Goal: Task Accomplishment & Management: Manage account settings

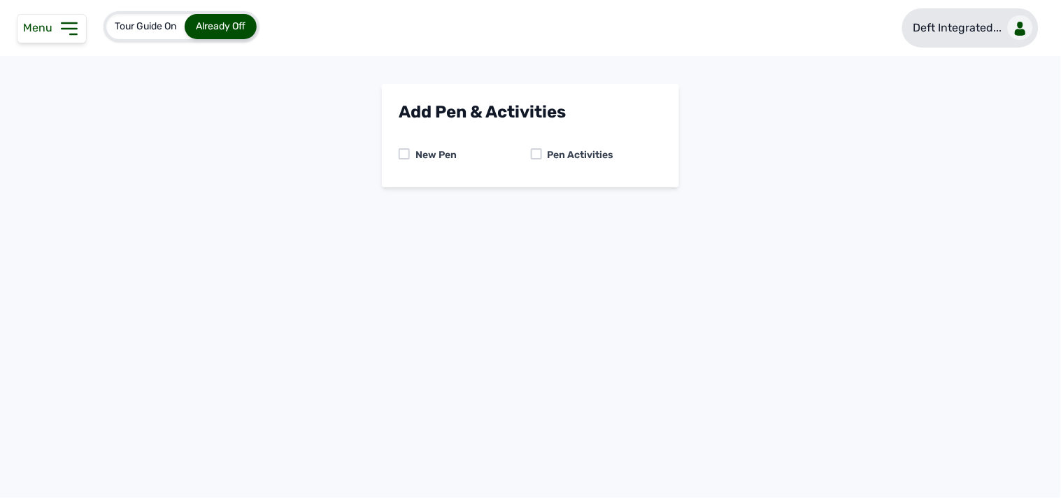
click at [975, 15] on link "Deft Integrated..." at bounding box center [970, 27] width 136 height 39
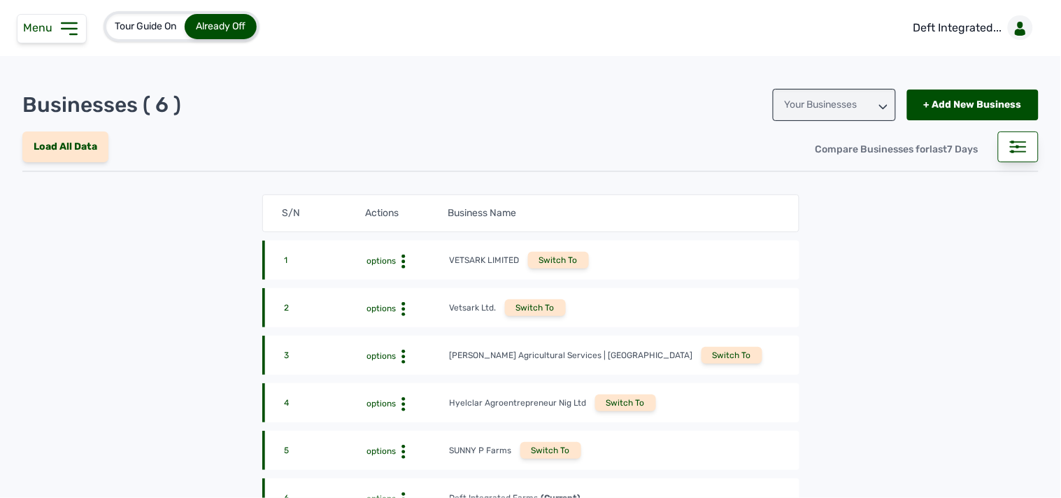
click at [536, 456] on div "Switch To" at bounding box center [550, 450] width 61 height 17
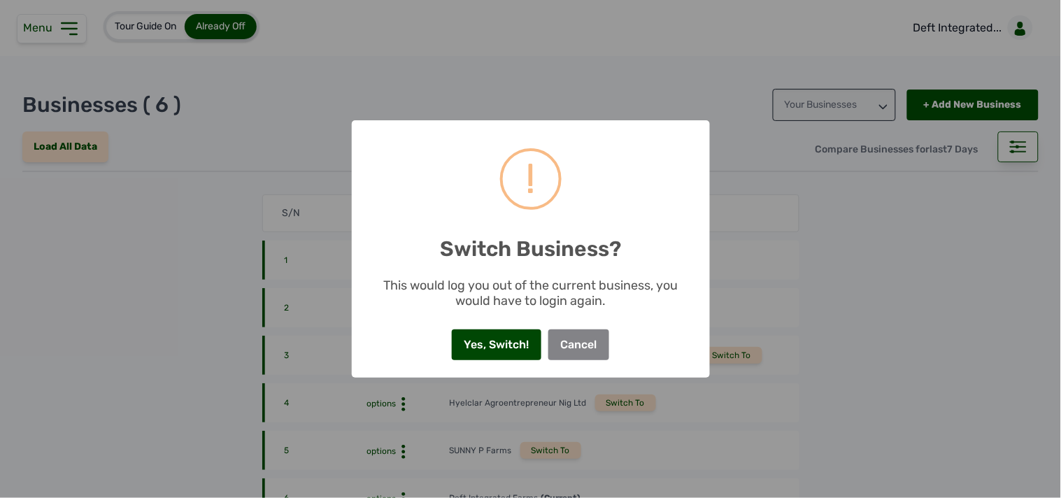
click at [494, 338] on button "Yes, Switch!" at bounding box center [496, 344] width 89 height 31
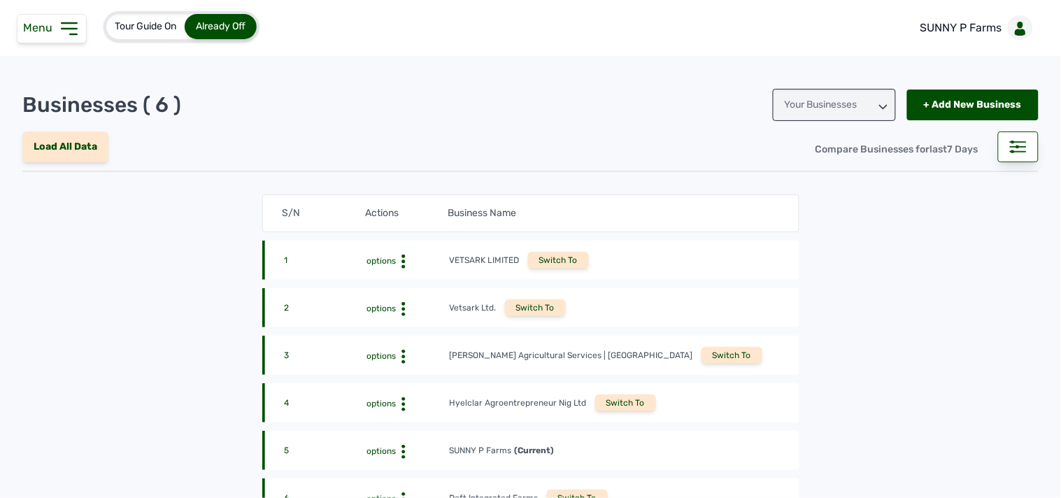
click at [74, 23] on icon at bounding box center [69, 28] width 15 height 11
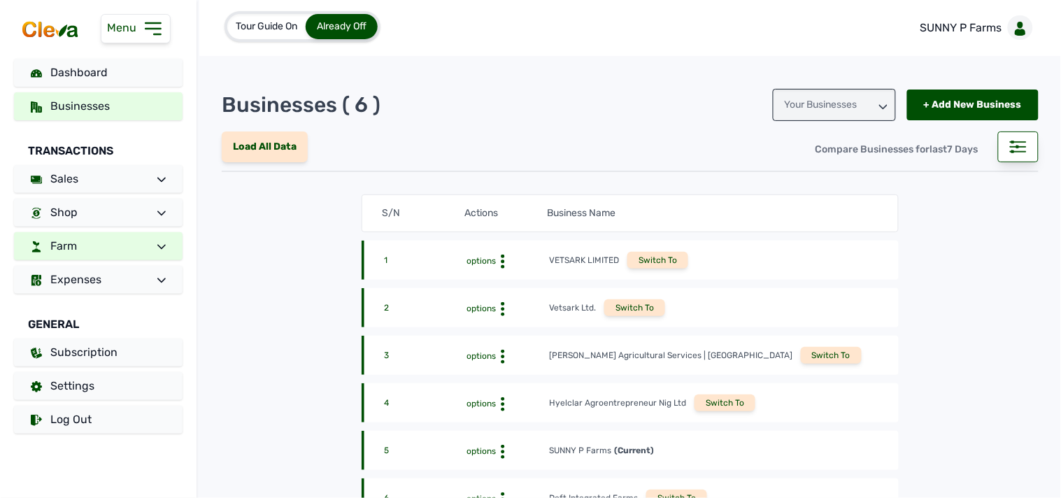
click at [152, 240] on span at bounding box center [156, 246] width 20 height 17
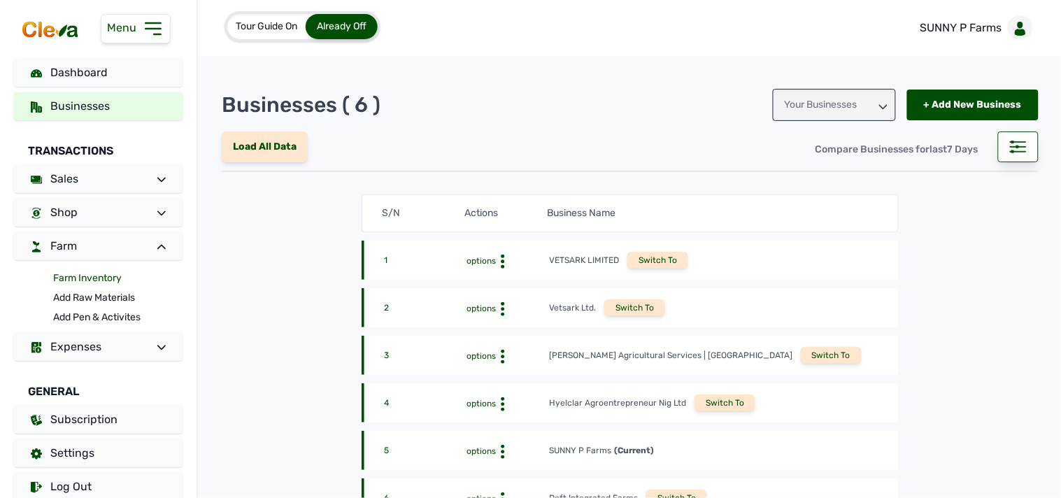
click at [106, 277] on link "Farm Inventory" at bounding box center [117, 278] width 129 height 20
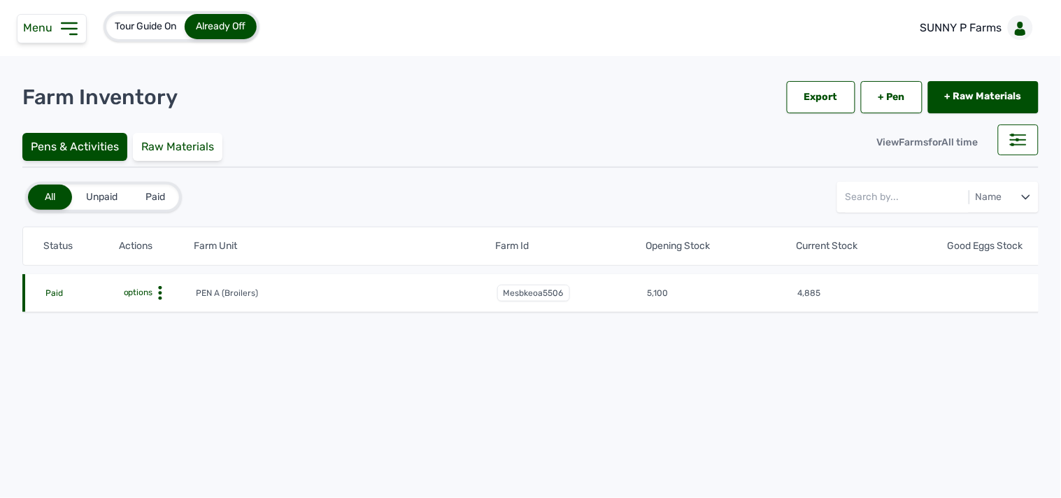
click at [159, 290] on icon at bounding box center [160, 293] width 14 height 14
click at [158, 310] on div "Farm Activities" at bounding box center [143, 314] width 99 height 17
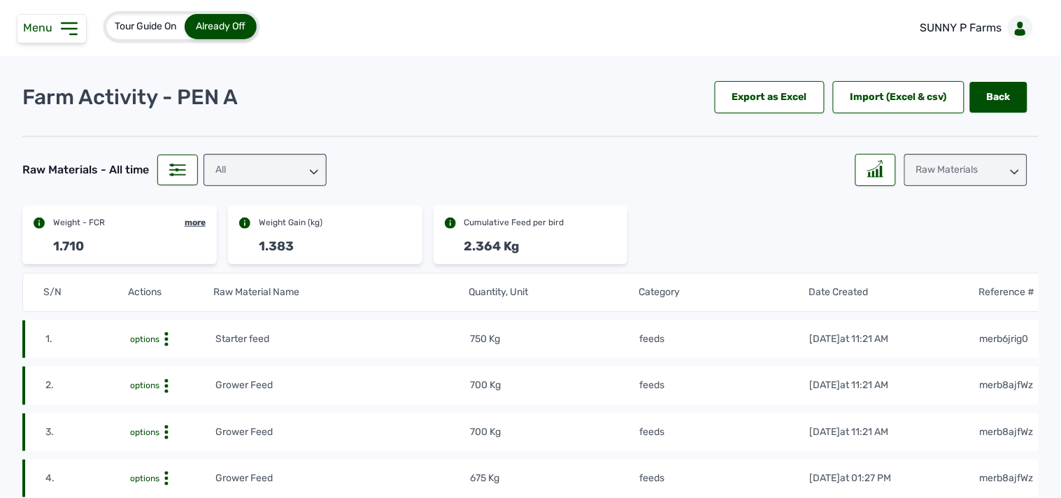
click at [469, 136] on div at bounding box center [530, 136] width 1016 height 1
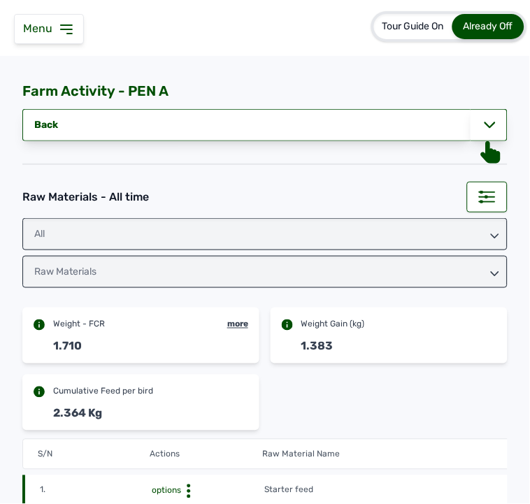
click at [62, 28] on icon at bounding box center [66, 29] width 17 height 17
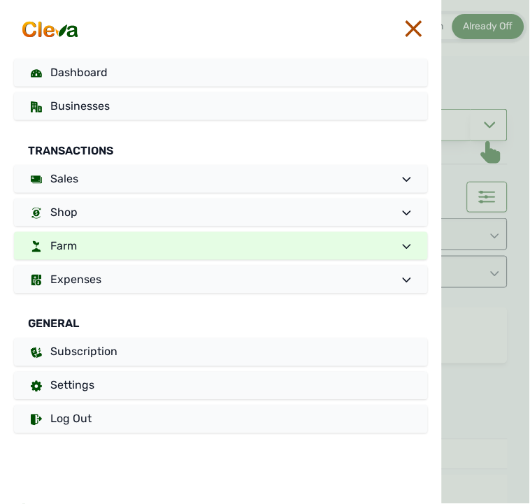
click at [87, 240] on link "Farm" at bounding box center [221, 246] width 414 height 28
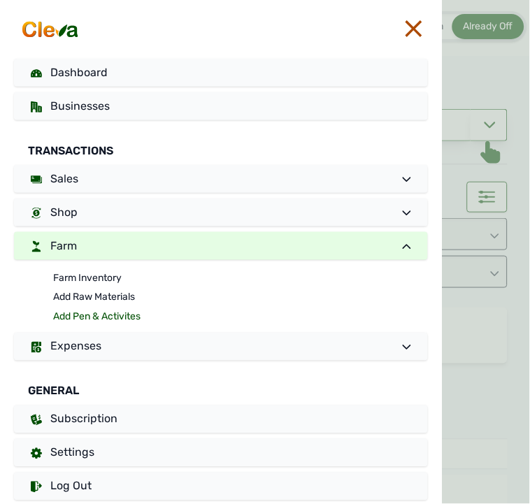
click at [82, 317] on link "Add Pen & Activites" at bounding box center [240, 318] width 375 height 20
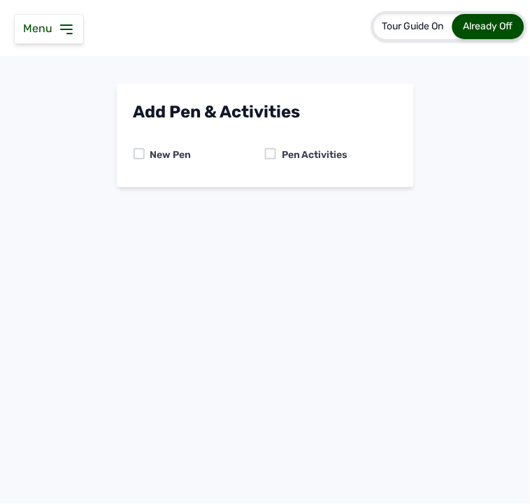
click at [271, 156] on div at bounding box center [270, 153] width 11 height 11
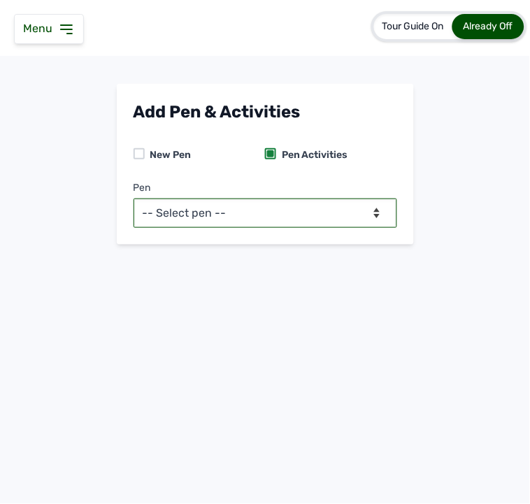
click at [256, 215] on select "-- Select pen -- PEN A (Broilers)" at bounding box center [266, 213] width 264 height 29
select select "mesbkeoa5506"
click at [134, 199] on select "-- Select pen -- PEN A (Broilers)" at bounding box center [266, 213] width 264 height 29
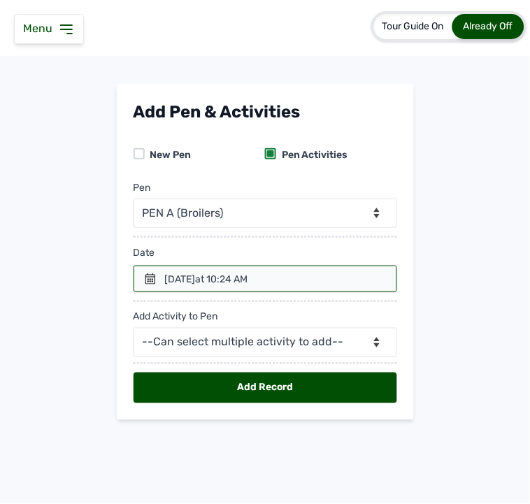
click at [145, 278] on icon at bounding box center [150, 278] width 10 height 11
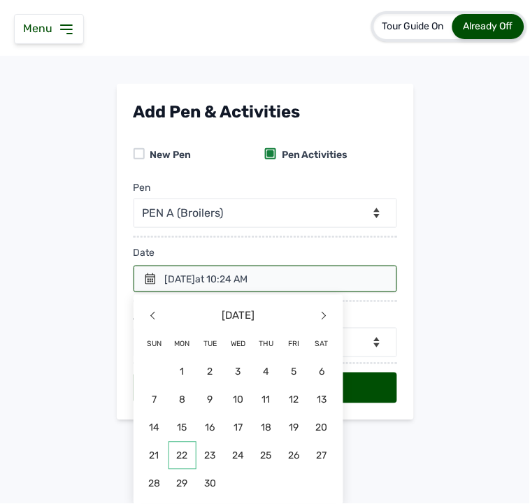
click at [182, 452] on span "22" at bounding box center [182, 456] width 28 height 28
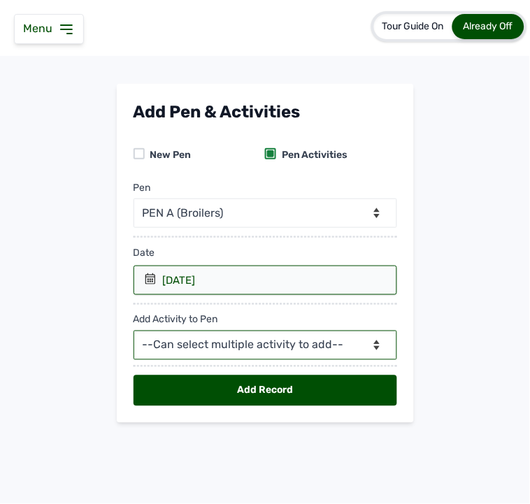
click at [238, 341] on select "--Can select multiple activity to add-- Raw Material Losses Weight" at bounding box center [266, 345] width 264 height 29
select select "Raw Material"
click at [134, 331] on select "--Can select multiple activity to add-- Raw Material Losses Weight" at bounding box center [266, 345] width 264 height 29
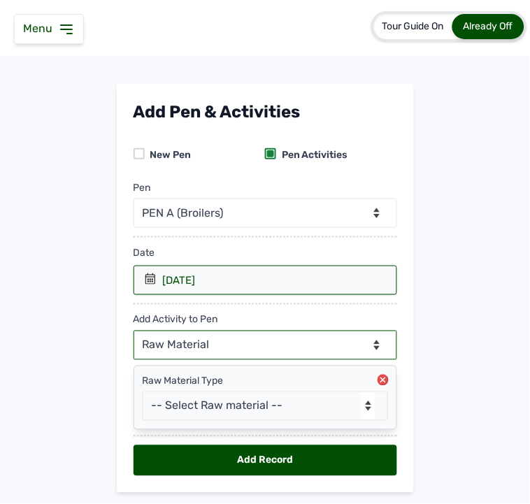
scroll to position [40, 0]
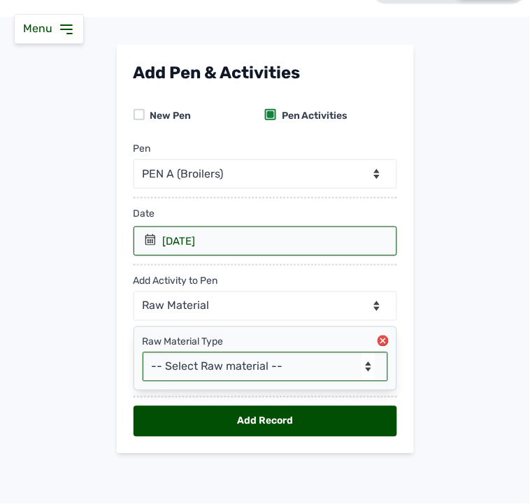
click at [212, 362] on select "-- Select Raw material -- feeds medications vaccines Biomass Fuel" at bounding box center [265, 366] width 245 height 29
select select "feeds"
click at [143, 352] on select "-- Select Raw material -- feeds medications vaccines Biomass Fuel" at bounding box center [265, 366] width 245 height 29
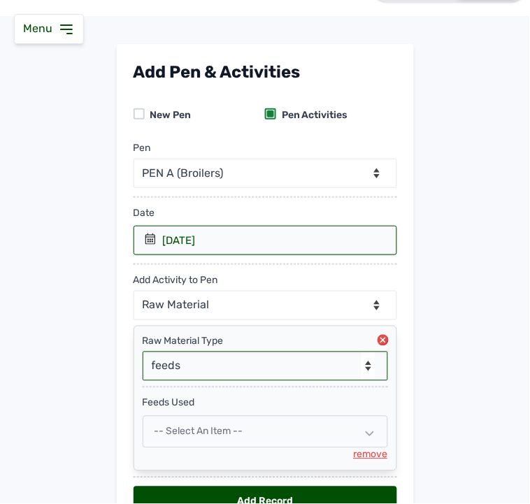
scroll to position [122, 0]
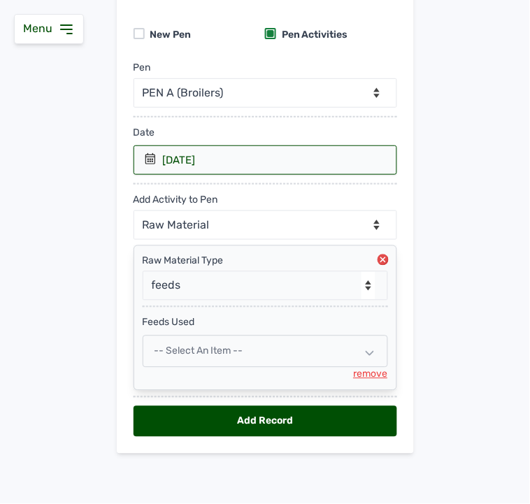
click at [213, 344] on div "-- Select an Item --" at bounding box center [265, 352] width 245 height 32
select select
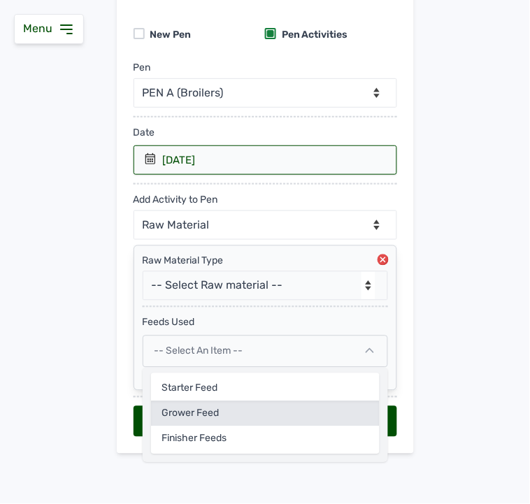
click at [198, 410] on div "Grower Feed" at bounding box center [265, 413] width 229 height 25
select select
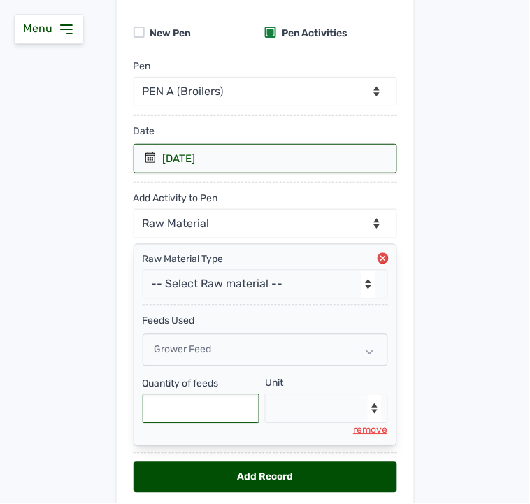
click at [211, 417] on input "text" at bounding box center [201, 408] width 117 height 29
type input "750"
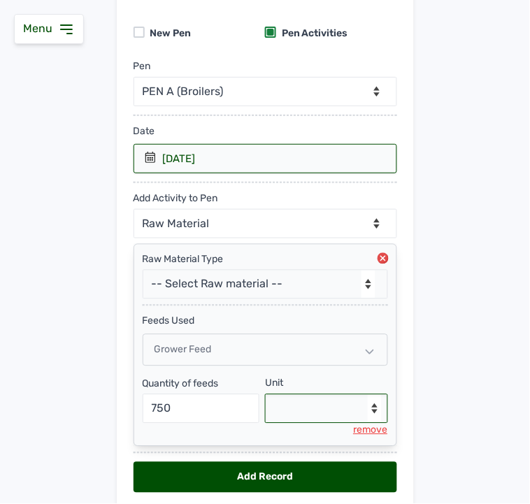
click at [285, 416] on select "--Select unit-- Bag(s) Kg" at bounding box center [326, 408] width 123 height 29
select select "Kg"
click at [265, 396] on select "--Select unit-- Bag(s) Kg" at bounding box center [326, 408] width 123 height 29
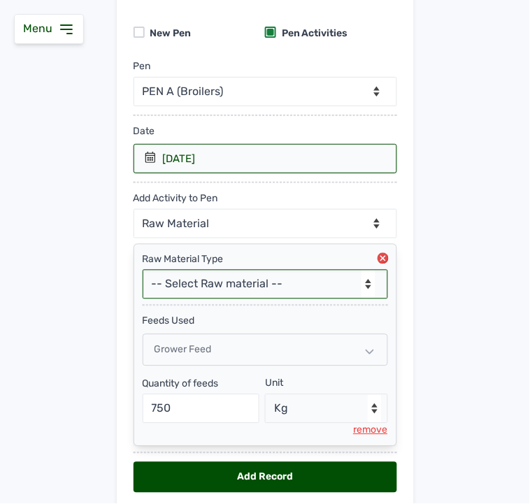
click at [189, 283] on select "-- Select Raw material -- feeds medications vaccines Biomass Fuel" at bounding box center [265, 284] width 245 height 29
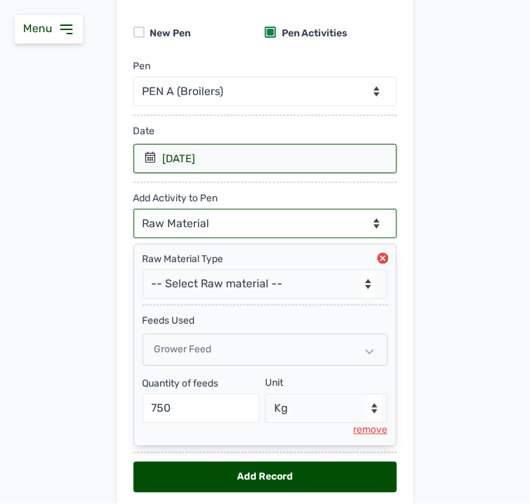
click at [184, 212] on select "--Can select multiple activity to add-- Raw Material Losses Weight" at bounding box center [266, 223] width 264 height 29
select select "Losses"
click at [134, 210] on select "--Can select multiple activity to add-- Raw Material Losses Weight" at bounding box center [266, 223] width 264 height 29
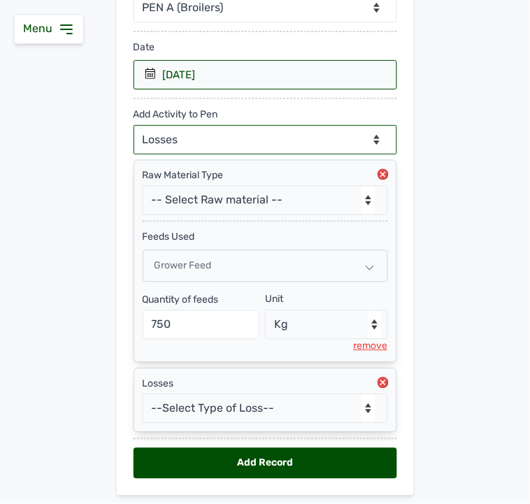
scroll to position [250, 0]
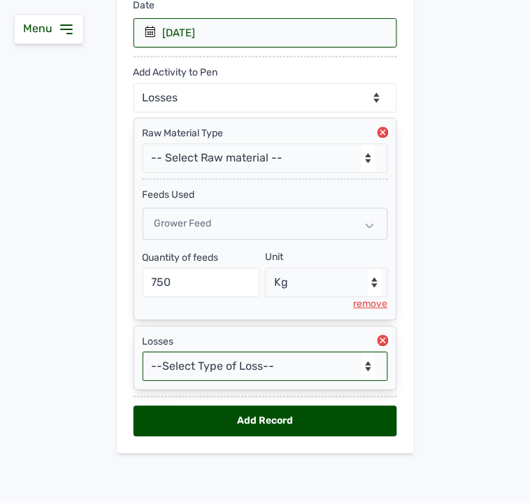
click at [176, 359] on select "--Select Type of Loss-- Mortality Culled Theft" at bounding box center [265, 366] width 245 height 29
select select "Mortality"
click at [143, 352] on select "--Select Type of Loss-- Mortality Culled Theft" at bounding box center [265, 366] width 245 height 29
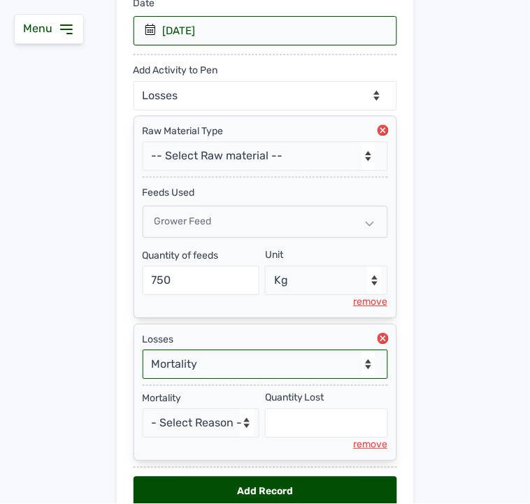
scroll to position [323, 0]
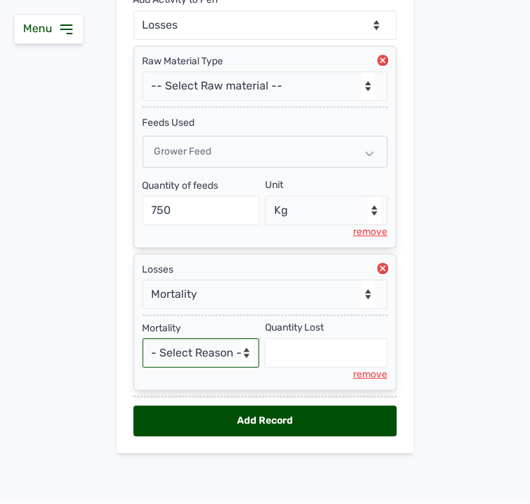
click at [187, 350] on select "- Select Reason - Disease Late Vaccination Wrong Vaccination Heat [MEDICAL_DATA…" at bounding box center [201, 352] width 117 height 29
select select "Others"
click at [143, 338] on select "- Select Reason - Disease Late Vaccination Wrong Vaccination Heat [MEDICAL_DATA…" at bounding box center [201, 352] width 117 height 29
select select "null"
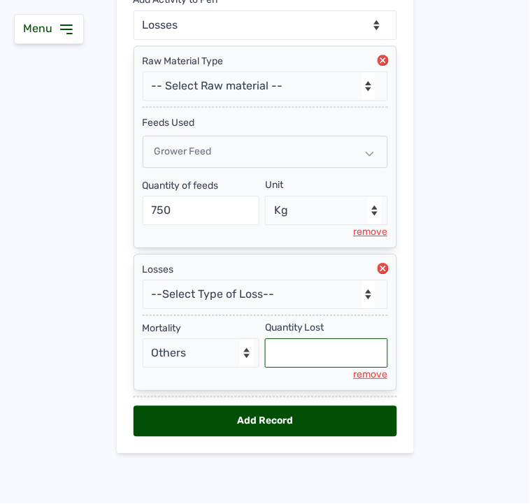
click at [283, 361] on input "text" at bounding box center [326, 352] width 123 height 29
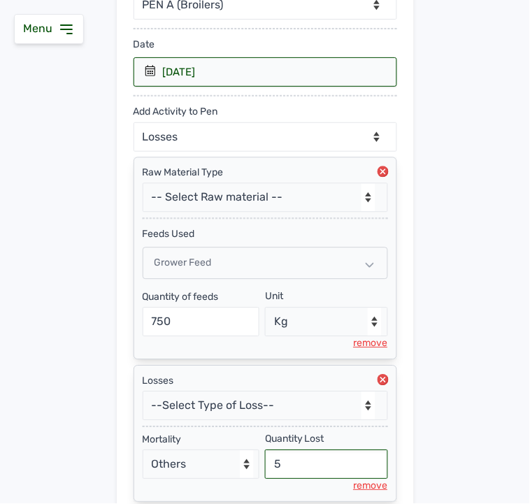
scroll to position [206, 0]
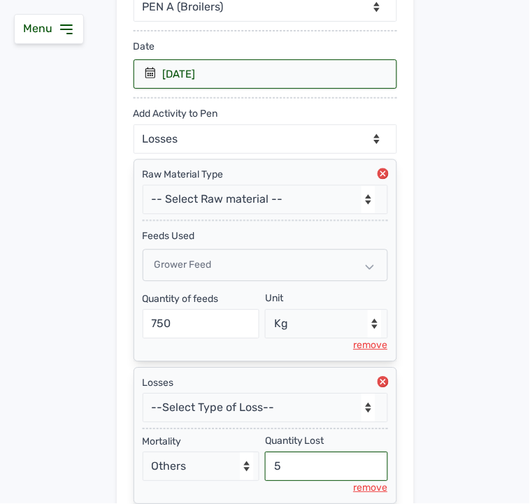
type input "5"
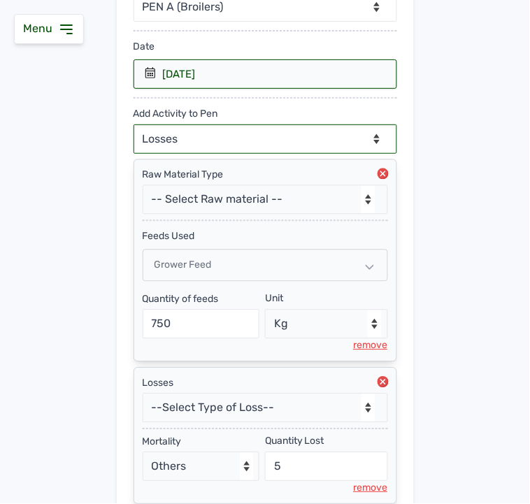
click at [282, 136] on select "--Can select multiple activity to add-- Raw Material Losses Weight" at bounding box center [266, 138] width 264 height 29
select select "Weight"
click at [134, 125] on select "--Can select multiple activity to add-- Raw Material Losses Weight" at bounding box center [266, 138] width 264 height 29
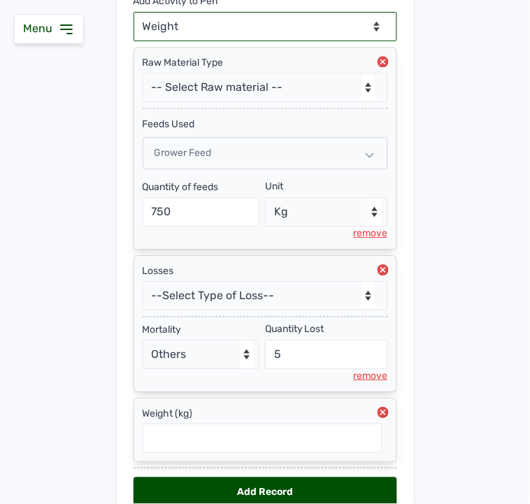
scroll to position [393, 0]
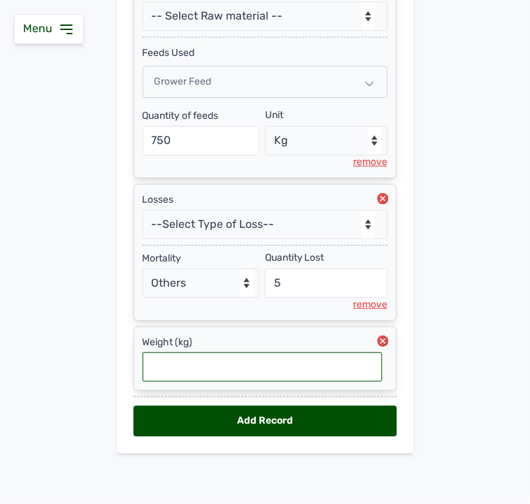
click at [234, 365] on input "text" at bounding box center [263, 366] width 240 height 29
type input "1.59"
click at [243, 416] on div "Add Record" at bounding box center [266, 421] width 264 height 31
select select "null"
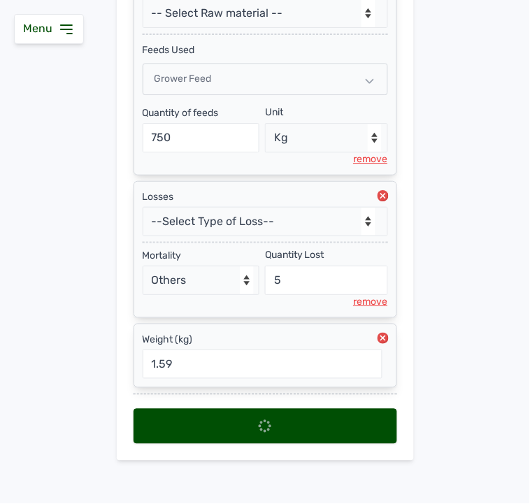
select select
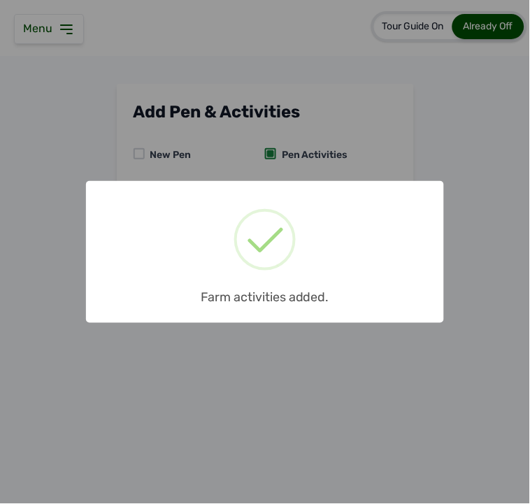
scroll to position [0, 0]
click at [281, 405] on div "× Farm activities added. OK No Cancel" at bounding box center [265, 252] width 530 height 504
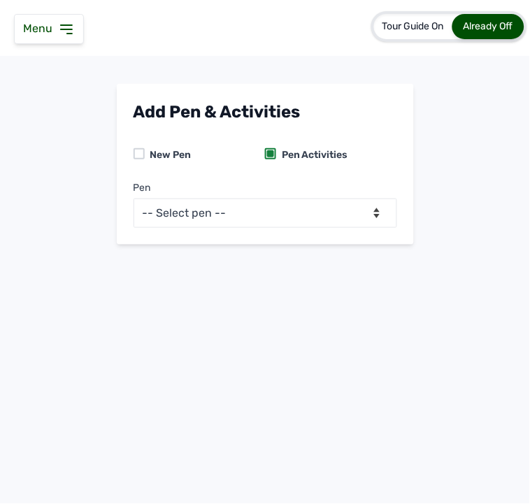
click at [63, 29] on icon at bounding box center [66, 29] width 11 height 8
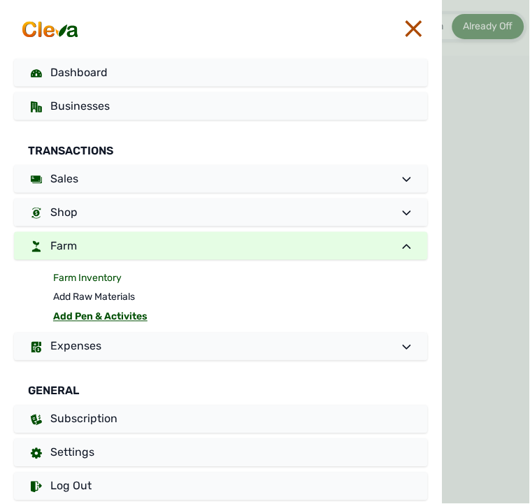
click at [112, 277] on link "Farm Inventory" at bounding box center [240, 278] width 375 height 20
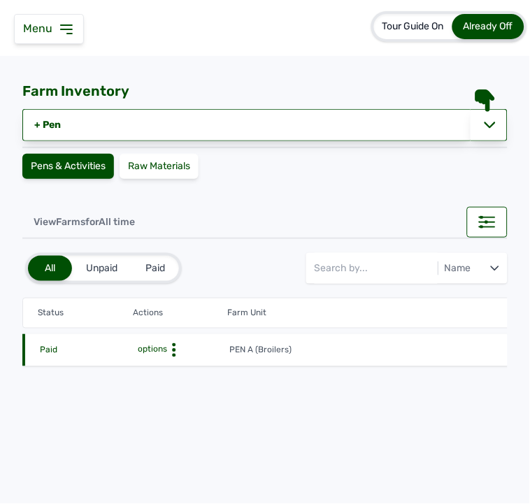
click at [171, 350] on icon at bounding box center [174, 350] width 14 height 14
click at [159, 369] on div "Farm Activities" at bounding box center [178, 372] width 99 height 17
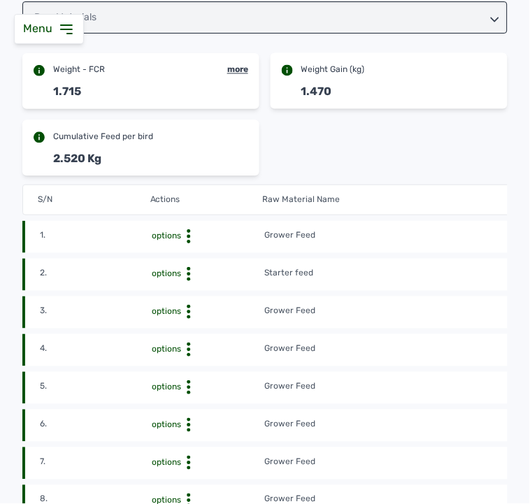
scroll to position [297, 0]
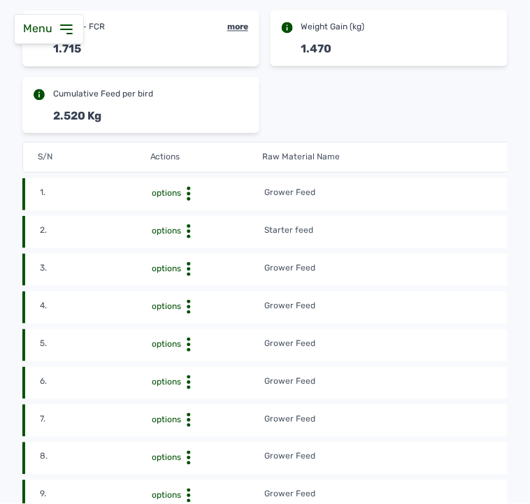
click at [432, 187] on td "Grower Feed" at bounding box center [432, 194] width 337 height 15
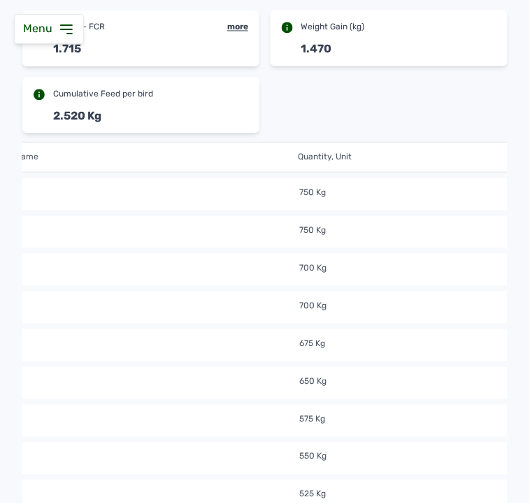
scroll to position [0, 403]
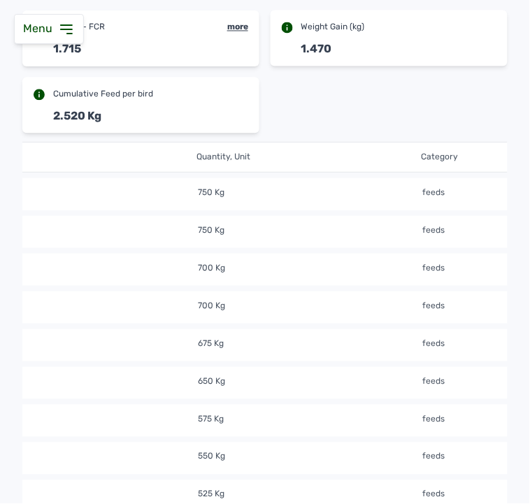
click at [182, 187] on td "Grower Feed" at bounding box center [28, 194] width 337 height 15
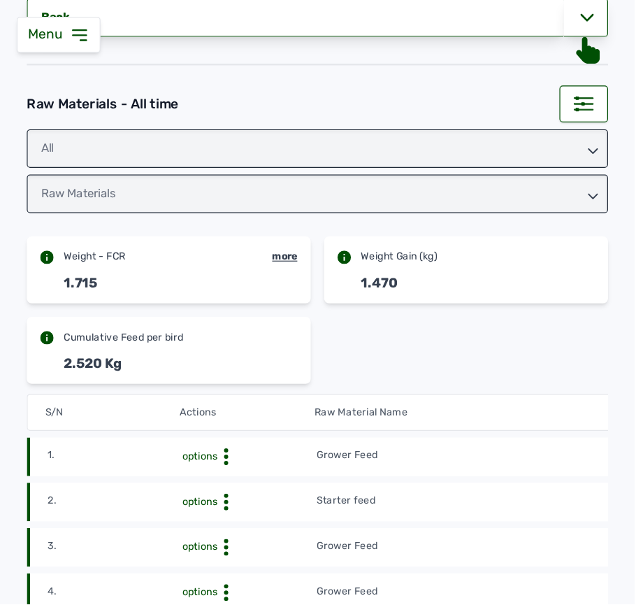
scroll to position [110, 0]
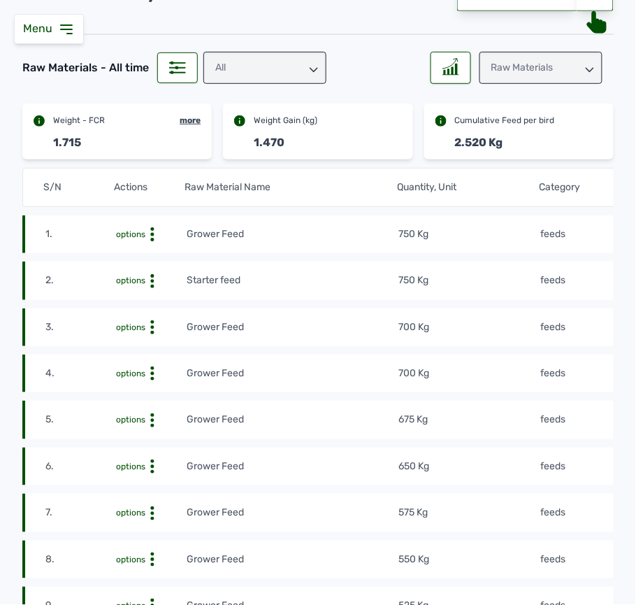
click at [549, 63] on div "Raw Materials" at bounding box center [541, 68] width 123 height 32
click at [520, 132] on div "Weight" at bounding box center [541, 129] width 123 height 25
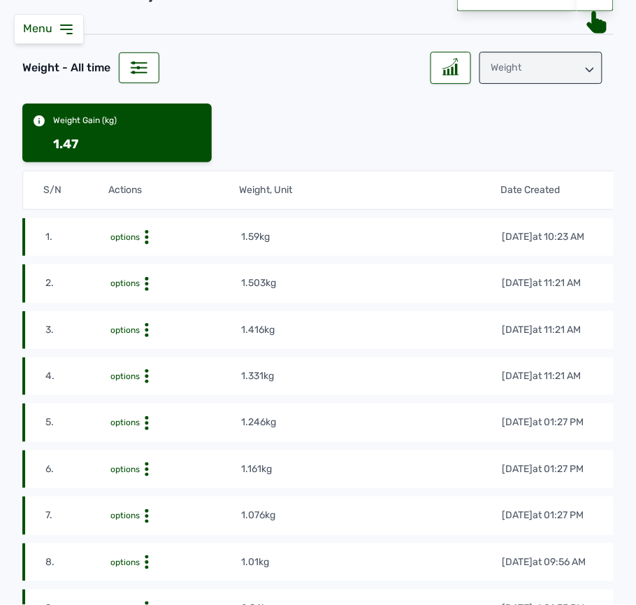
click at [419, 236] on td "1.59kg" at bounding box center [370, 236] width 261 height 15
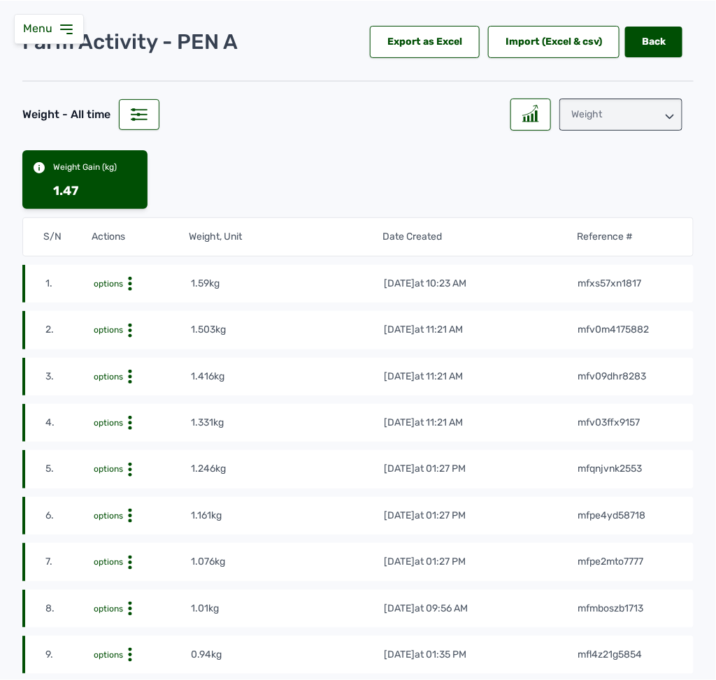
scroll to position [0, 0]
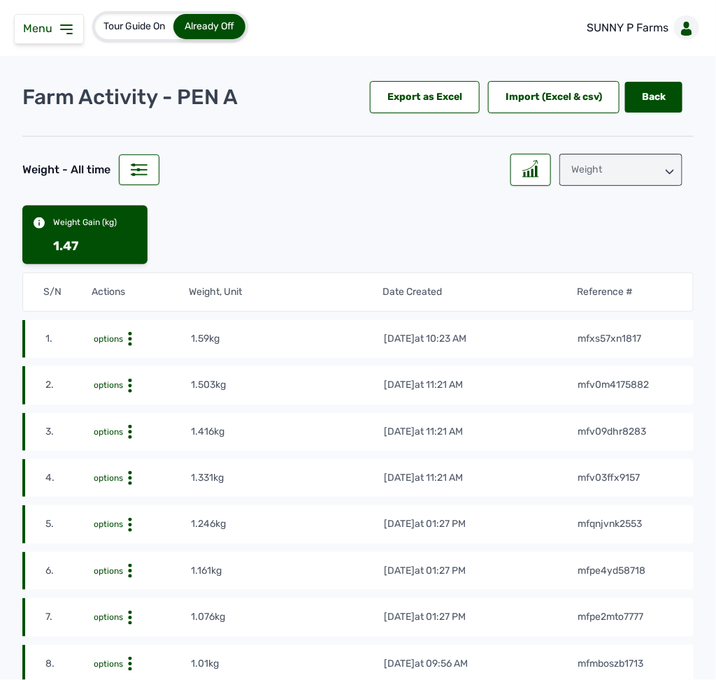
click at [619, 172] on div "Weight" at bounding box center [620, 170] width 123 height 32
click at [590, 210] on div "Raw Materials" at bounding box center [620, 206] width 123 height 25
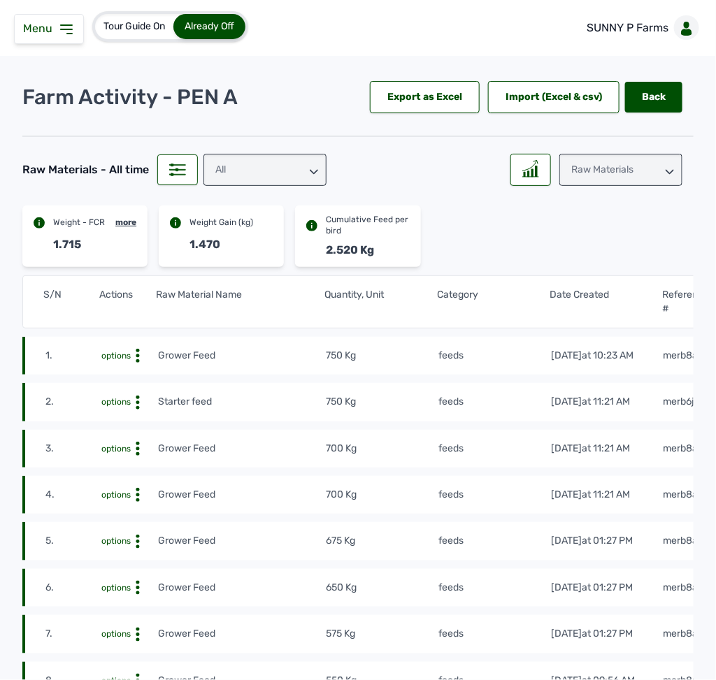
click at [134, 410] on icon at bounding box center [138, 403] width 14 height 14
click at [115, 433] on div "Delete" at bounding box center [106, 424] width 99 height 17
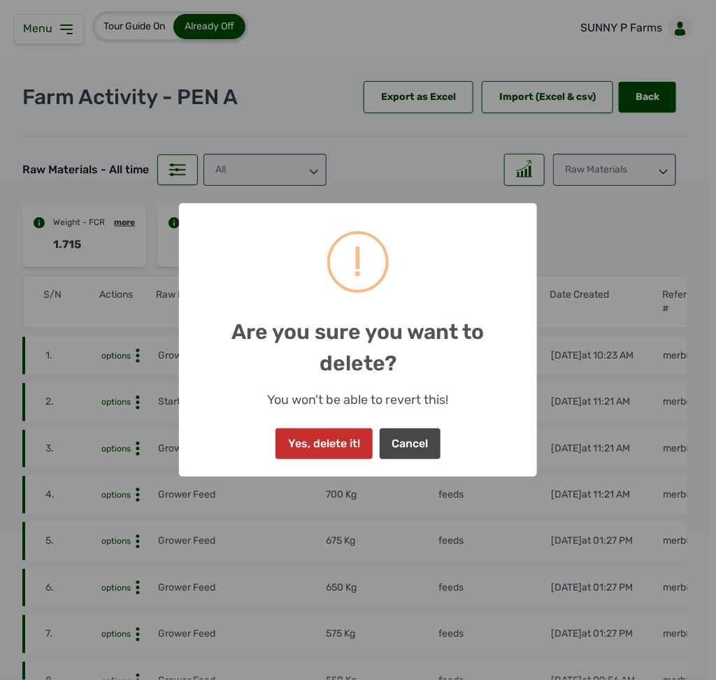
click at [338, 445] on button "Yes, delete it!" at bounding box center [323, 444] width 96 height 31
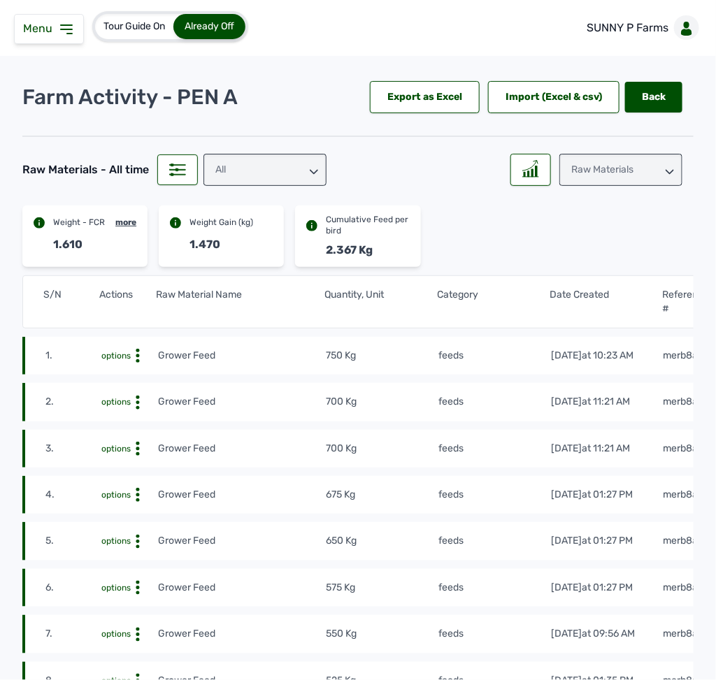
click at [69, 34] on icon at bounding box center [66, 29] width 17 height 17
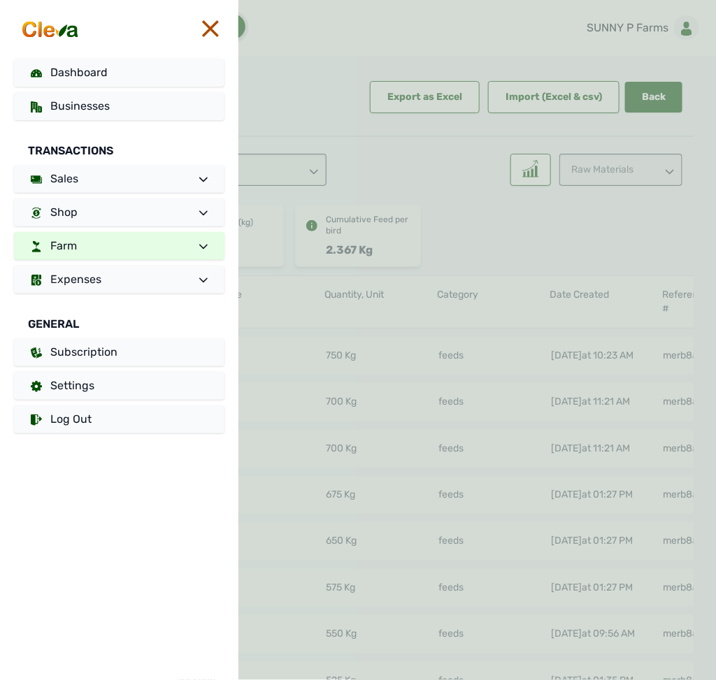
click at [118, 247] on link "Farm" at bounding box center [119, 246] width 210 height 28
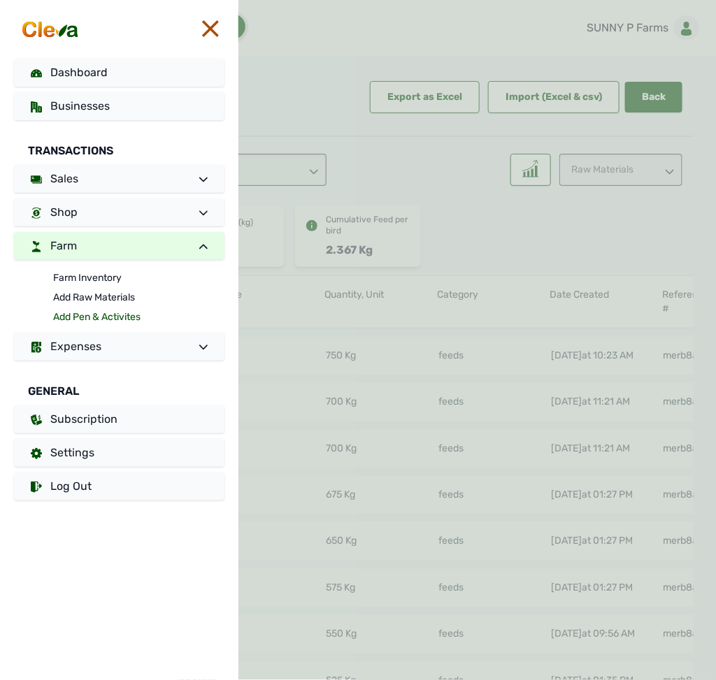
click at [78, 311] on link "Add Pen & Activites" at bounding box center [138, 318] width 171 height 20
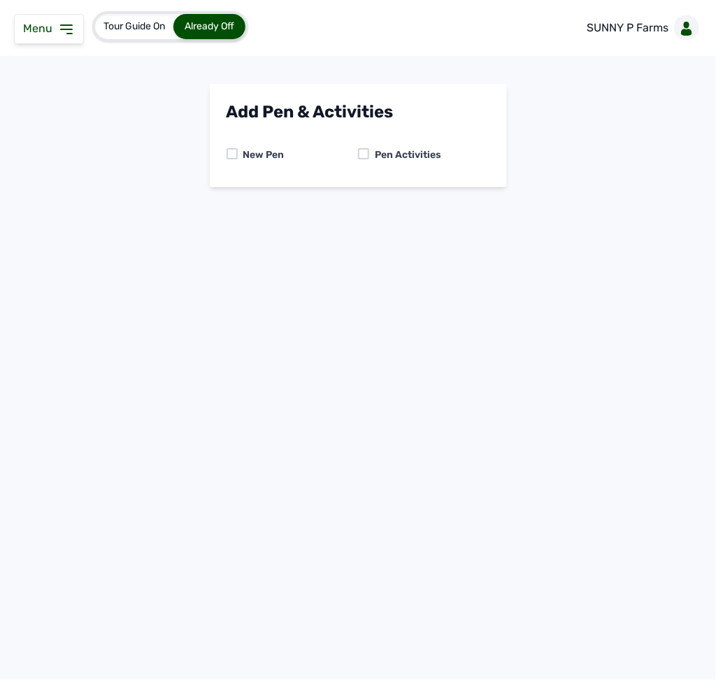
click at [359, 149] on div at bounding box center [363, 153] width 11 height 11
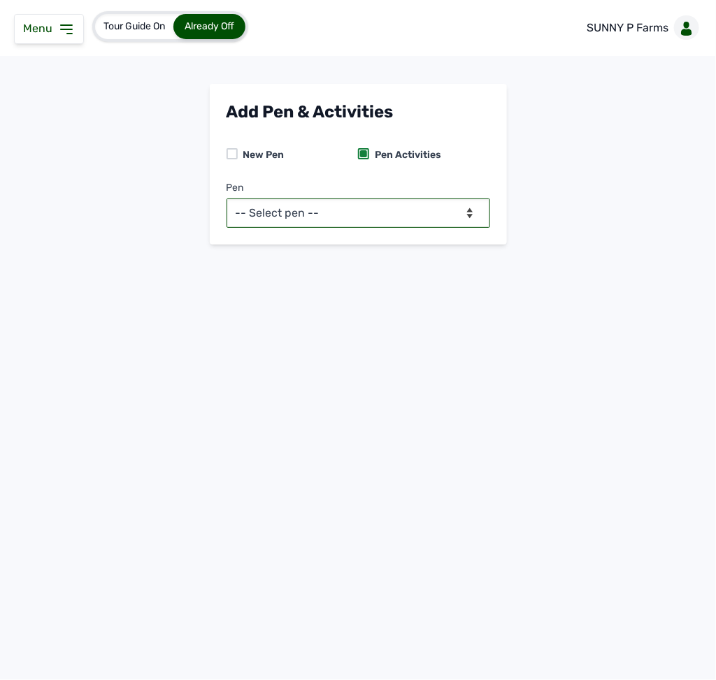
click at [363, 221] on select "-- Select pen -- PEN A (Broilers)" at bounding box center [359, 213] width 264 height 29
select select "mesbkeoa5506"
click at [227, 199] on select "-- Select pen -- PEN A (Broilers)" at bounding box center [359, 213] width 264 height 29
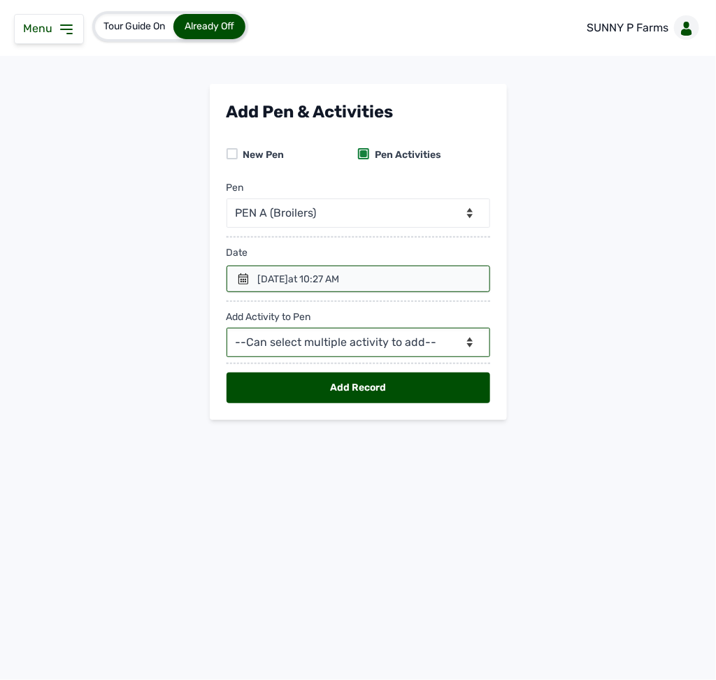
click at [279, 340] on select "--Can select multiple activity to add-- Raw Material Losses Weight" at bounding box center [359, 342] width 264 height 29
click at [227, 331] on select "--Can select multiple activity to add-- Raw Material Losses Weight" at bounding box center [359, 342] width 264 height 29
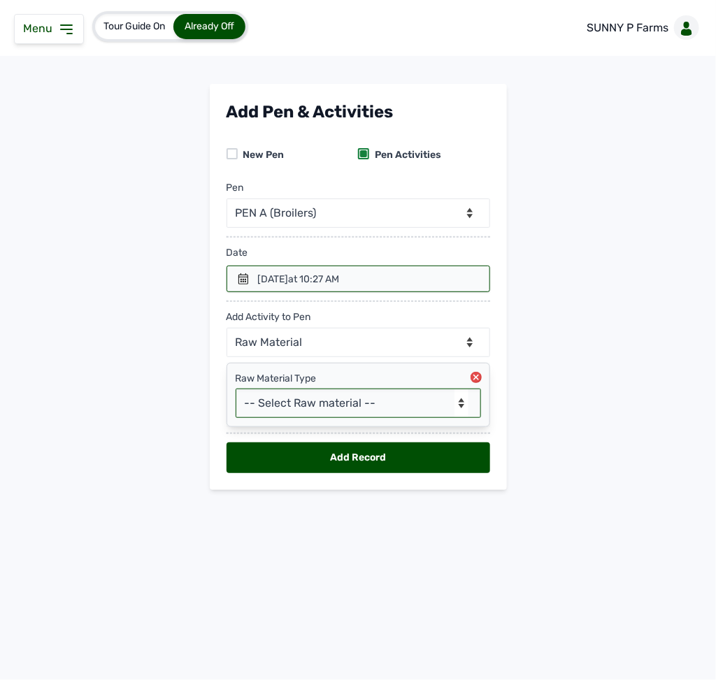
click at [278, 405] on select "-- Select Raw material -- feeds medications vaccines Biomass Fuel" at bounding box center [358, 403] width 245 height 29
click at [246, 278] on icon at bounding box center [243, 278] width 11 height 11
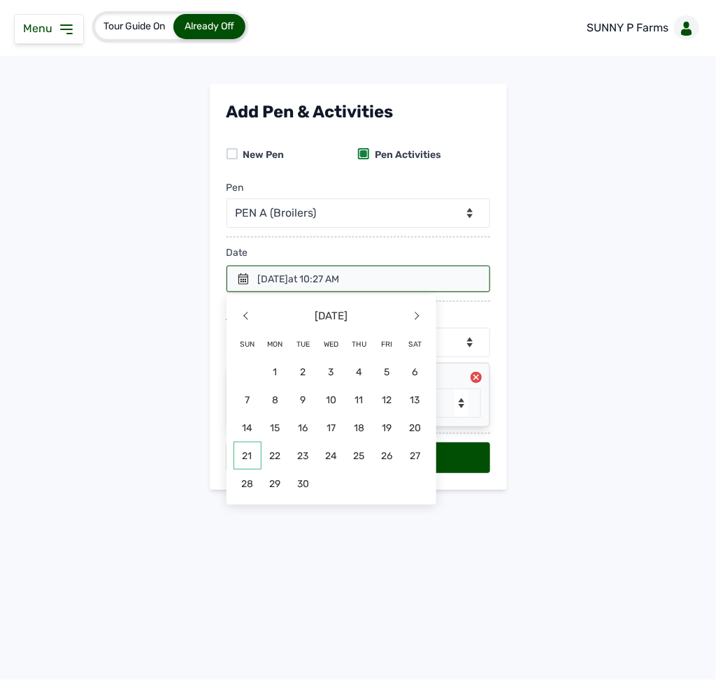
click at [257, 456] on span "21" at bounding box center [248, 456] width 28 height 28
select select "null"
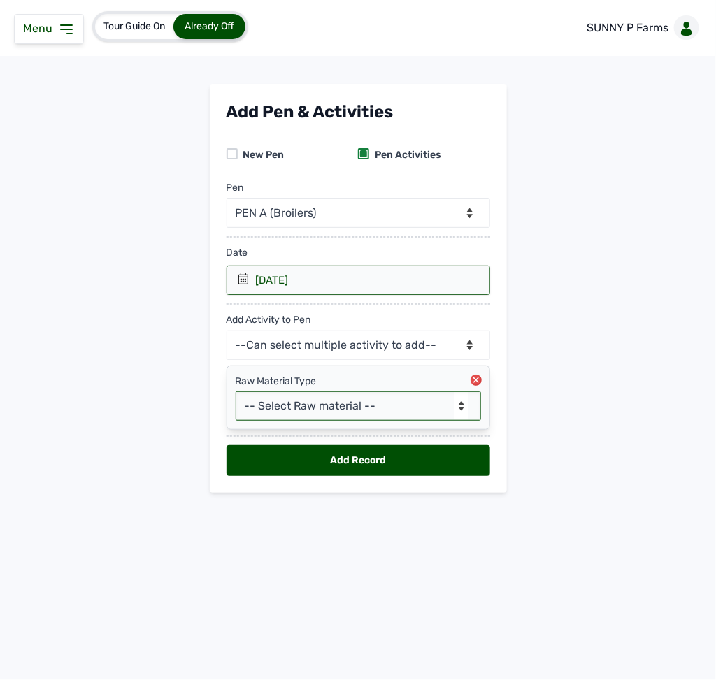
click at [304, 412] on select "-- Select Raw material -- feeds medications vaccines Biomass Fuel" at bounding box center [358, 405] width 245 height 29
select select "feeds"
click at [236, 396] on select "-- Select Raw material -- feeds medications vaccines Biomass Fuel" at bounding box center [358, 405] width 245 height 29
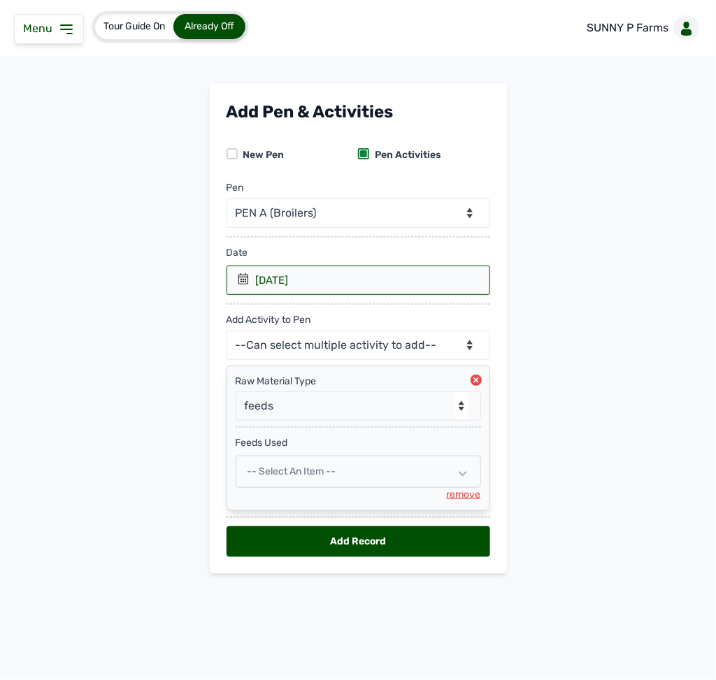
click at [289, 468] on div "-- Select an Item --" at bounding box center [358, 472] width 245 height 32
select select
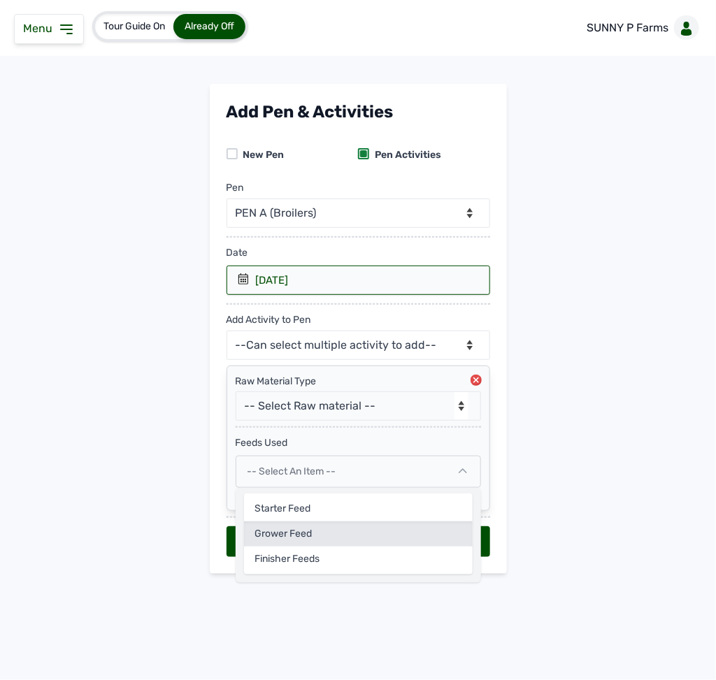
click at [300, 497] on div "Grower Feed" at bounding box center [358, 534] width 229 height 25
select select
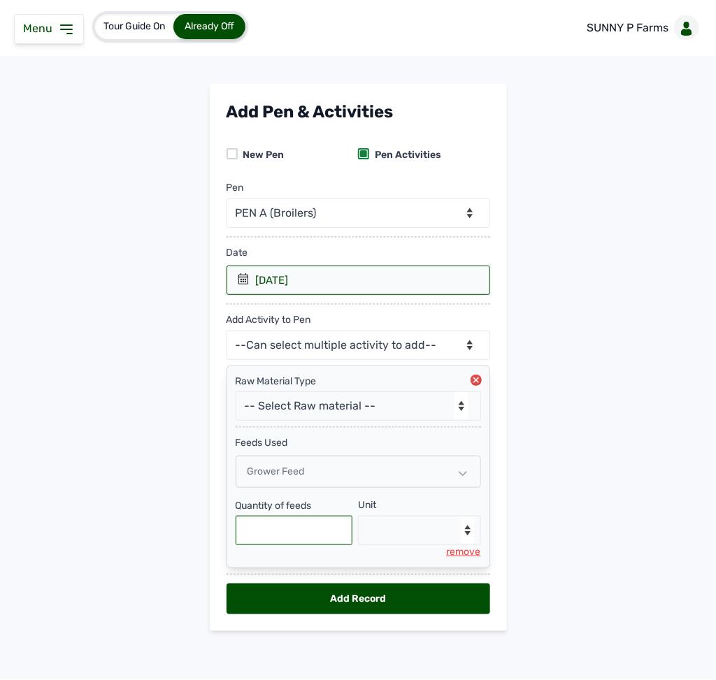
click at [300, 497] on input "text" at bounding box center [294, 530] width 117 height 29
type input "750"
click at [382, 497] on select "--Select unit-- Bag(s) Kg" at bounding box center [419, 530] width 123 height 29
select select "Kg"
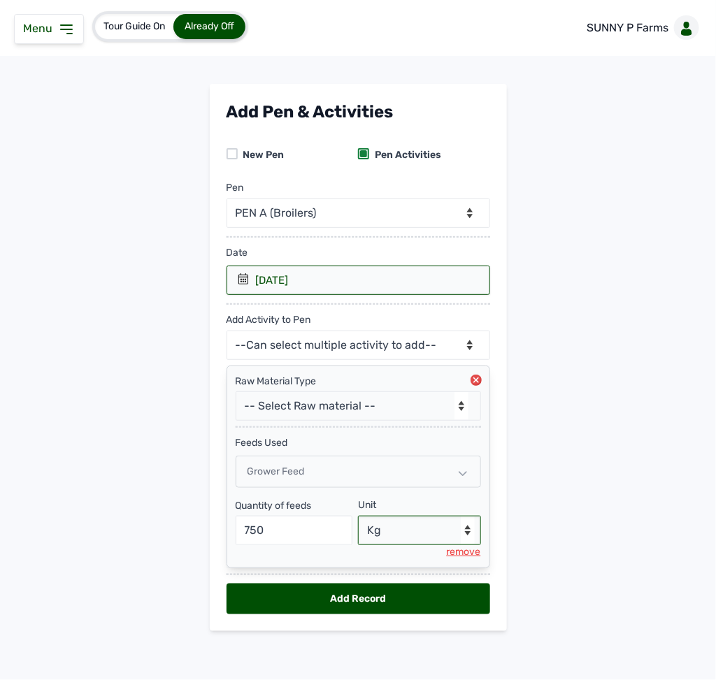
click at [358, 497] on select "--Select unit-- Bag(s) Kg" at bounding box center [419, 530] width 123 height 29
click at [321, 497] on div "Add Record" at bounding box center [359, 599] width 264 height 31
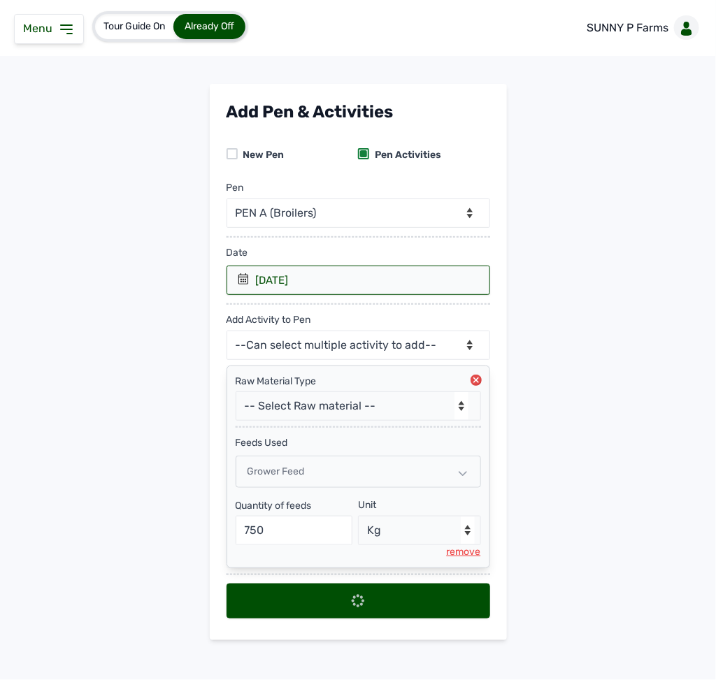
select select
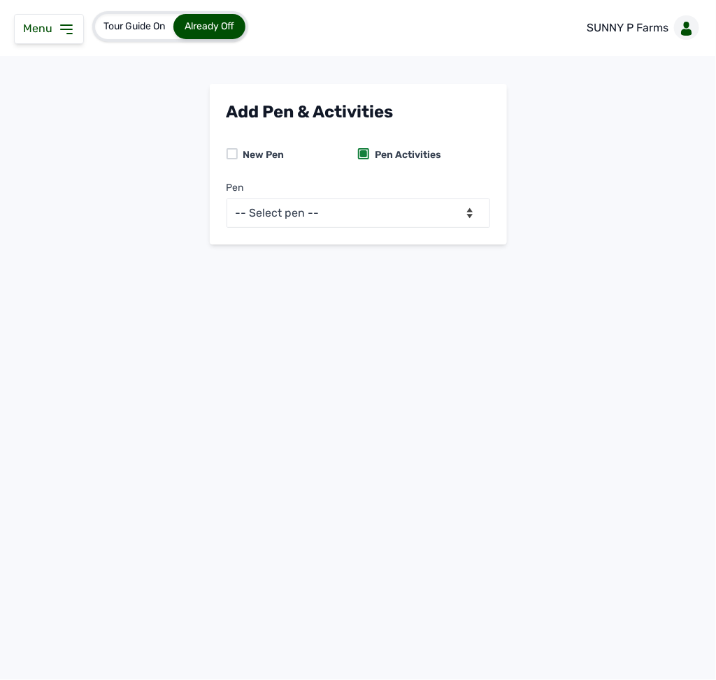
click at [76, 26] on div "Menu" at bounding box center [49, 29] width 70 height 30
click at [61, 27] on icon at bounding box center [66, 29] width 17 height 17
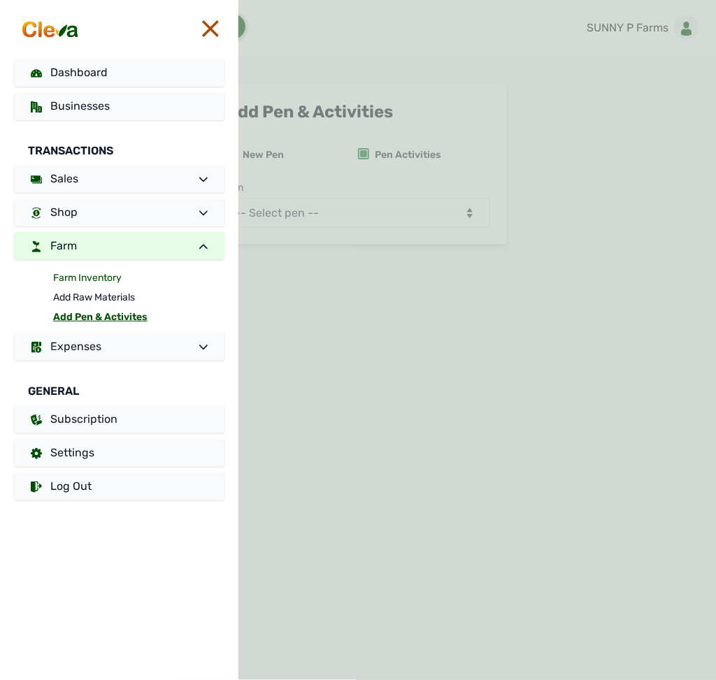
click at [101, 277] on link "Farm Inventory" at bounding box center [138, 278] width 171 height 20
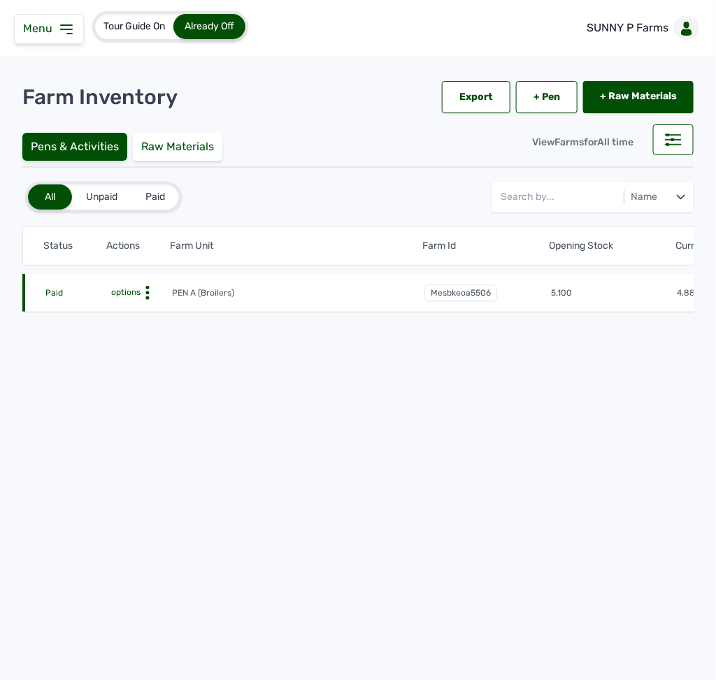
click at [143, 289] on icon at bounding box center [148, 293] width 14 height 14
click at [108, 319] on div "Farm Activities" at bounding box center [120, 314] width 99 height 17
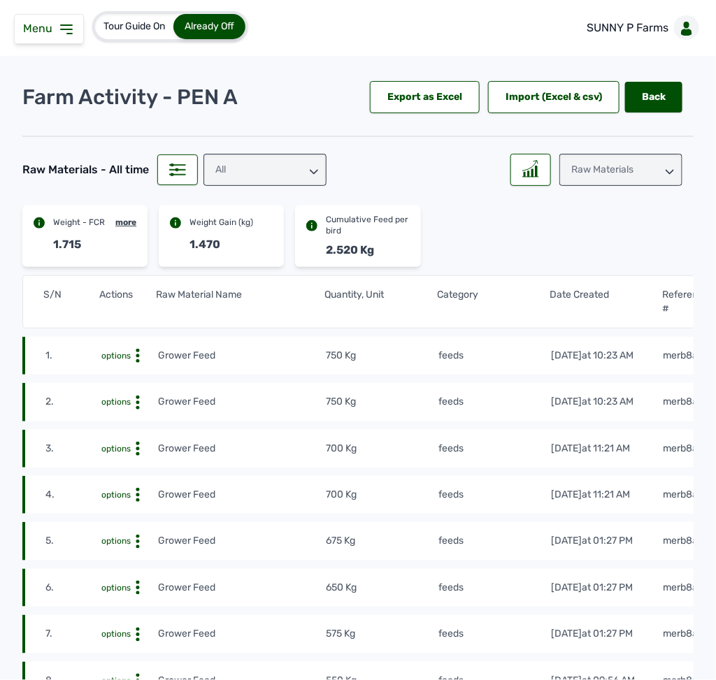
click at [502, 375] on tr "1. options Grower Feed 750 Kg feeds 22nd Sept 2025 at 10:23 AM merb8ajfWz" at bounding box center [380, 356] width 716 height 38
click at [638, 170] on div "Raw Materials" at bounding box center [620, 170] width 123 height 32
click at [604, 227] on div "Weight" at bounding box center [620, 232] width 123 height 25
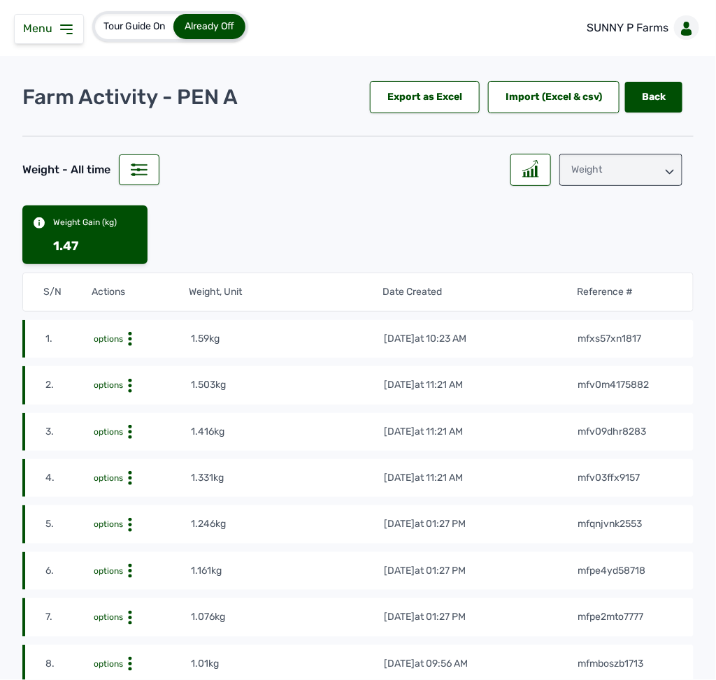
click at [624, 160] on div "Weight" at bounding box center [620, 170] width 123 height 32
click at [601, 256] on div "Losses" at bounding box center [620, 257] width 123 height 25
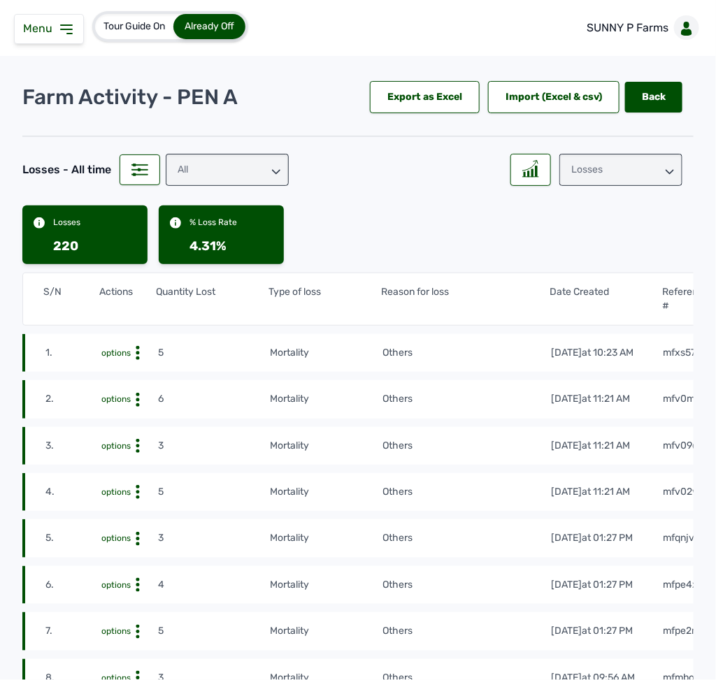
click at [70, 27] on icon at bounding box center [66, 29] width 17 height 17
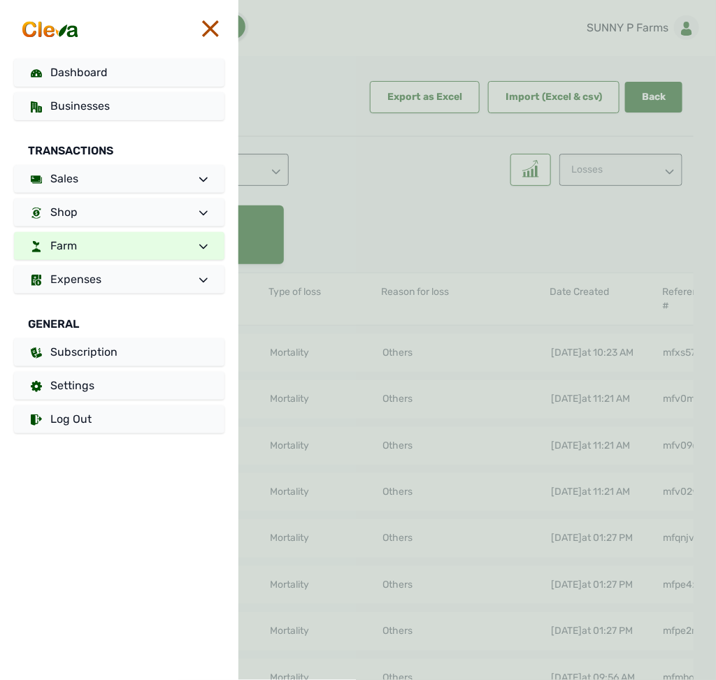
click at [76, 243] on span "Farm" at bounding box center [63, 245] width 27 height 13
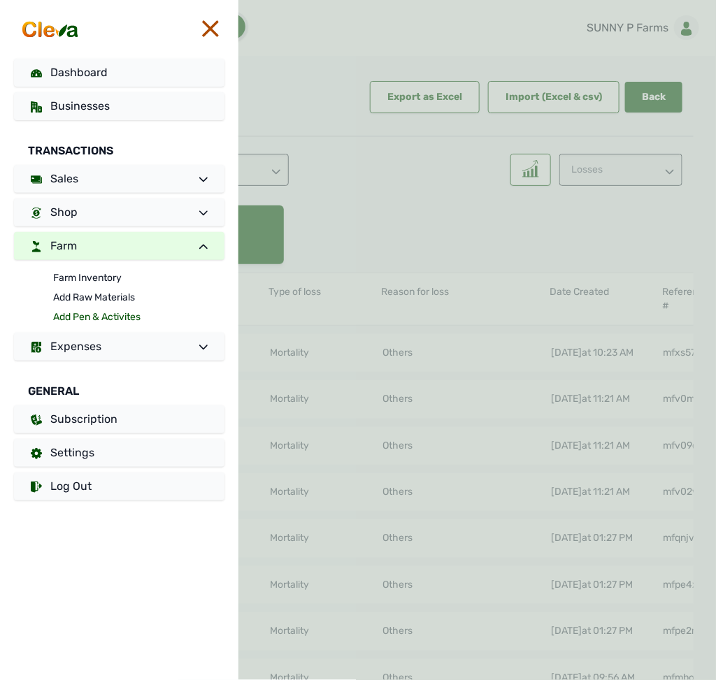
click at [82, 310] on link "Add Pen & Activites" at bounding box center [138, 318] width 171 height 20
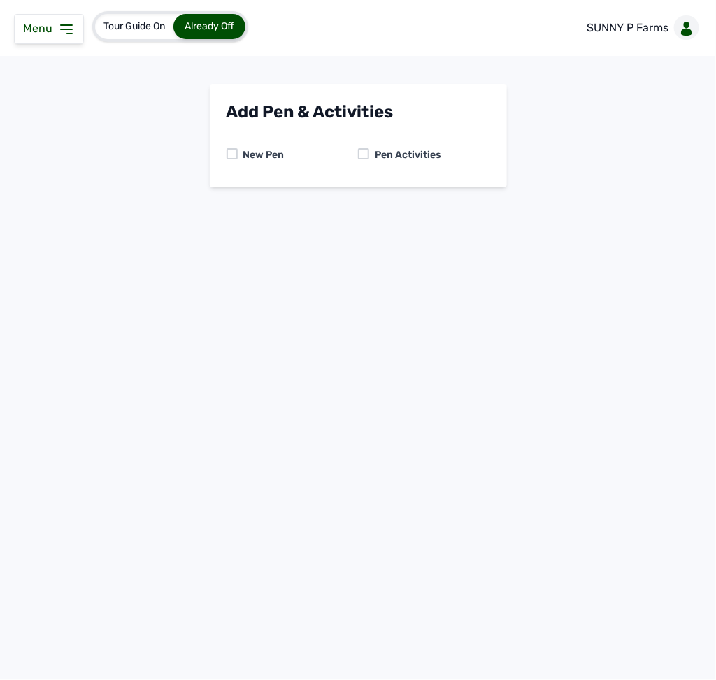
click at [366, 145] on div "New Pen Pen Activities" at bounding box center [359, 155] width 264 height 31
click at [363, 153] on div at bounding box center [363, 153] width 11 height 11
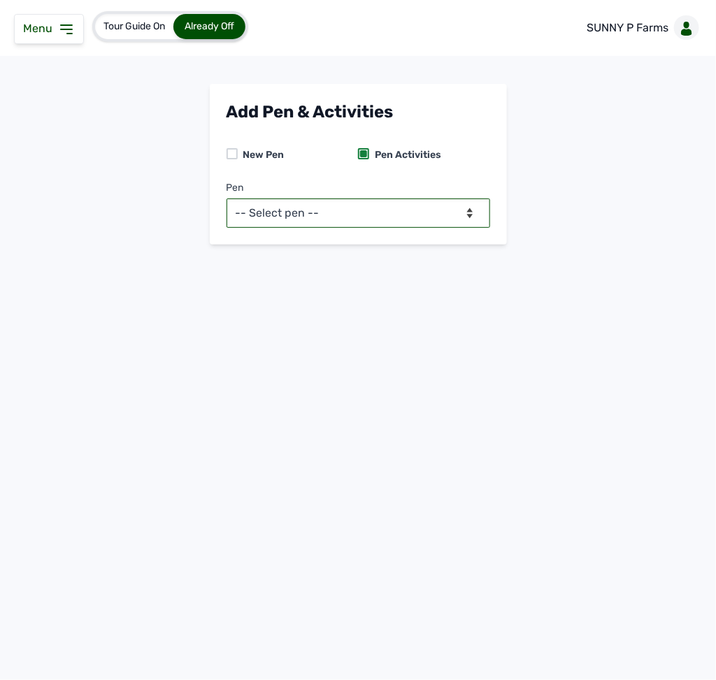
click at [355, 202] on select "-- Select pen -- PEN A (Broilers)" at bounding box center [359, 213] width 264 height 29
select select "mesbkeoa5506"
click at [227, 199] on select "-- Select pen -- PEN A (Broilers)" at bounding box center [359, 213] width 264 height 29
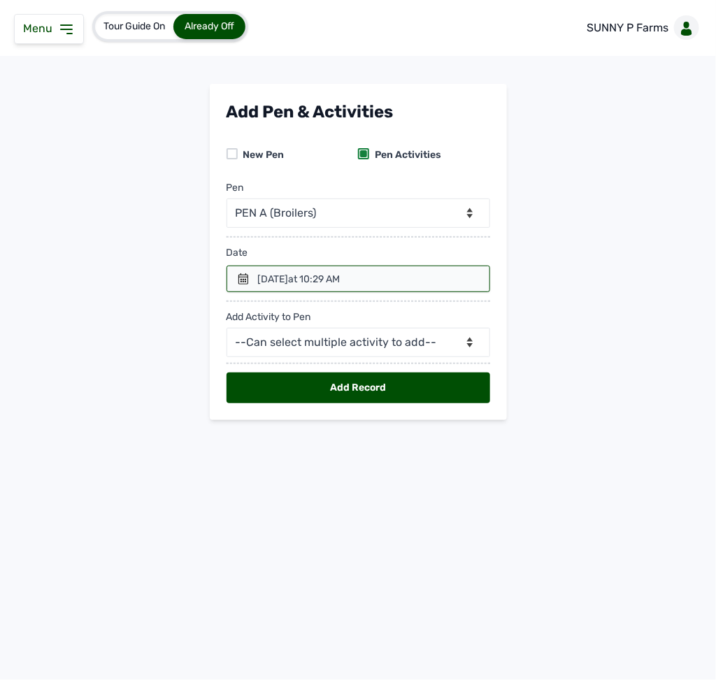
click at [243, 278] on icon at bounding box center [243, 278] width 11 height 11
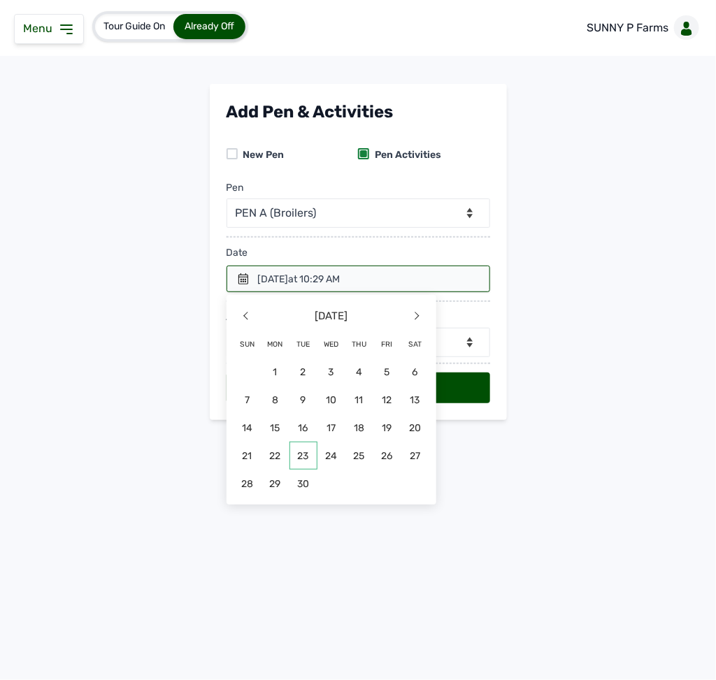
click at [296, 452] on span "23" at bounding box center [303, 456] width 28 height 28
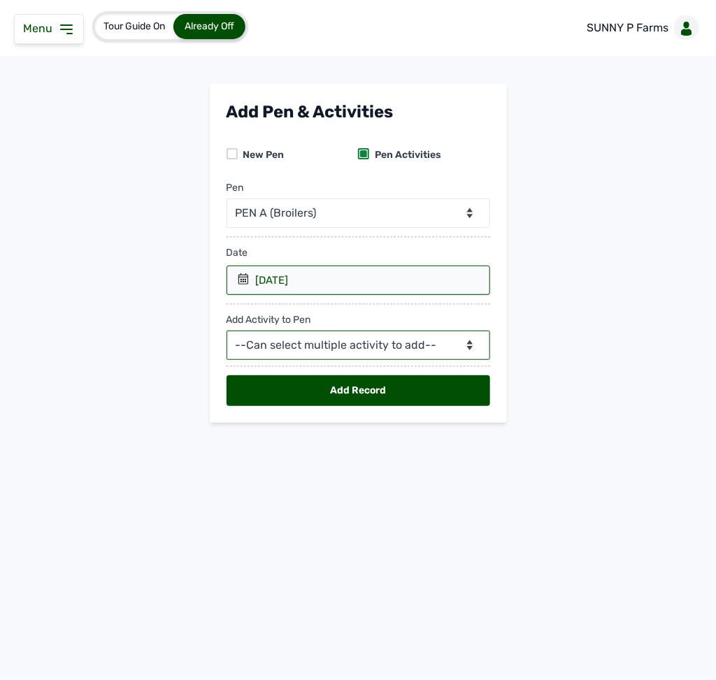
click at [277, 336] on select "--Can select multiple activity to add-- Raw Material Losses Weight" at bounding box center [359, 345] width 264 height 29
select select "Raw Material"
click at [227, 334] on select "--Can select multiple activity to add-- Raw Material Losses Weight" at bounding box center [359, 345] width 264 height 29
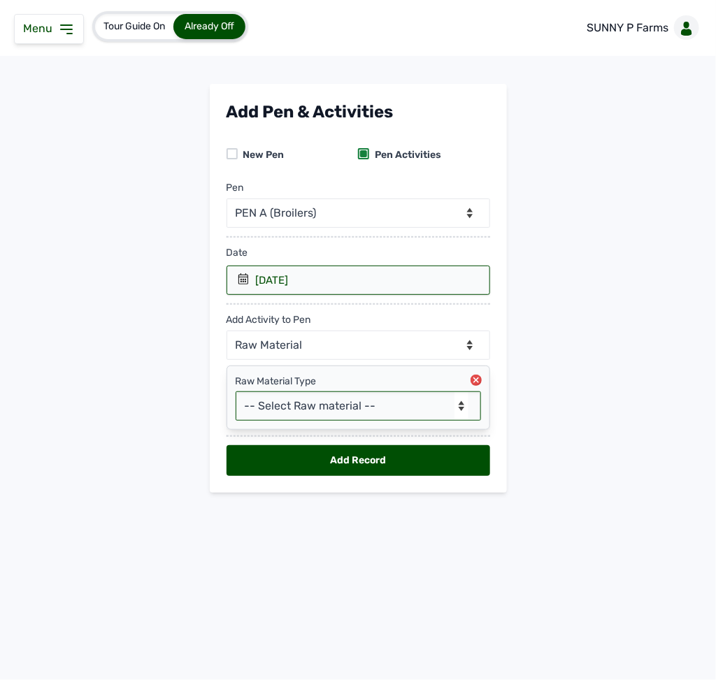
click at [273, 415] on select "-- Select Raw material -- feeds medications vaccines Biomass Fuel" at bounding box center [358, 405] width 245 height 29
select select "feeds"
click at [236, 396] on select "-- Select Raw material -- feeds medications vaccines Biomass Fuel" at bounding box center [358, 405] width 245 height 29
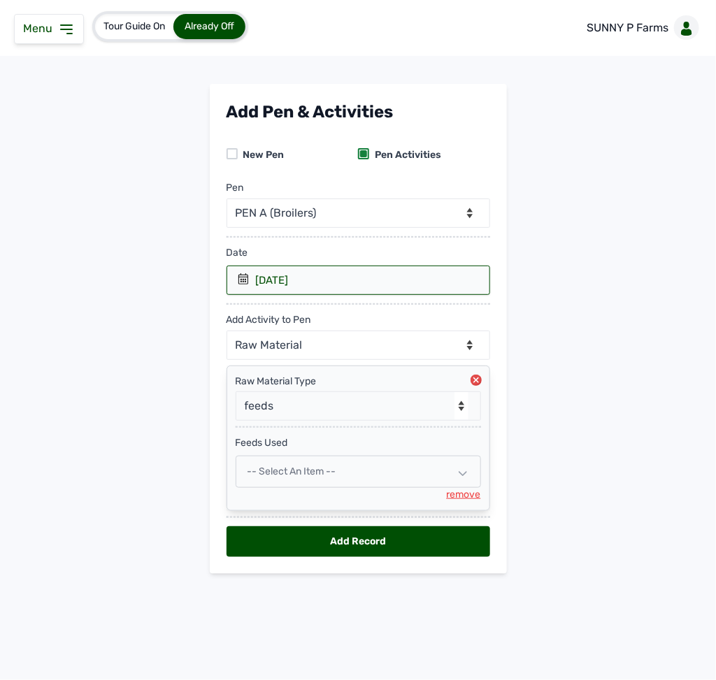
click at [294, 473] on span "-- Select an Item --" at bounding box center [291, 472] width 89 height 12
select select
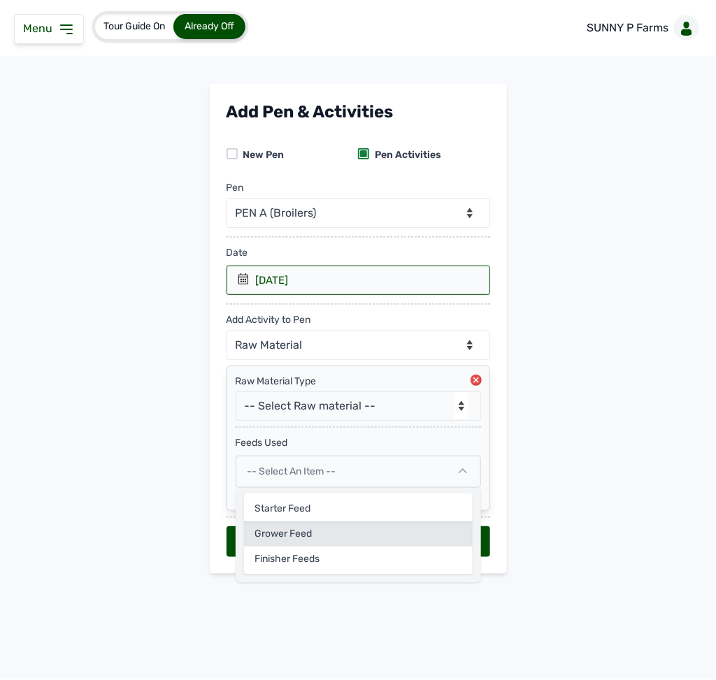
click at [296, 497] on div "Grower Feed" at bounding box center [358, 534] width 229 height 25
select select
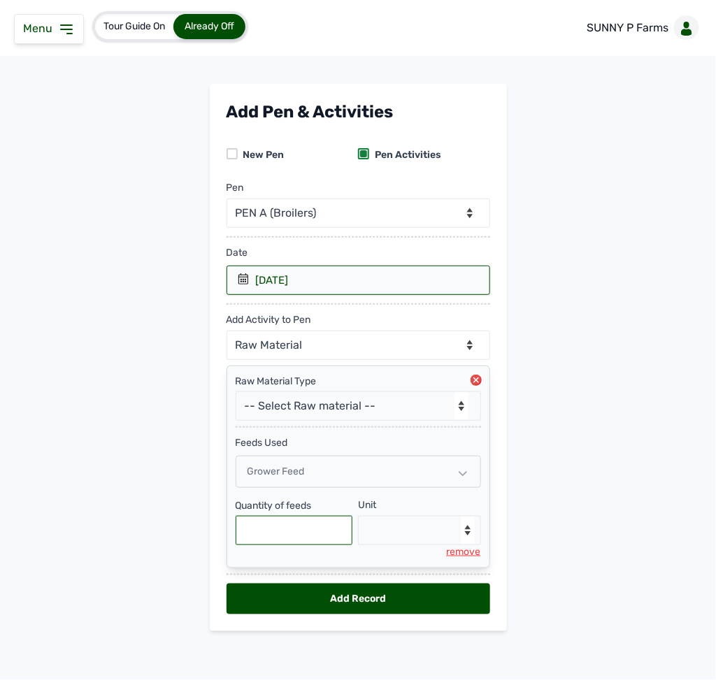
click at [294, 497] on input "text" at bounding box center [294, 530] width 117 height 29
type input "750"
click at [409, 497] on select "--Select unit-- Bag(s) Kg" at bounding box center [419, 530] width 123 height 29
select select "Kg"
click at [358, 497] on select "--Select unit-- Bag(s) Kg" at bounding box center [419, 530] width 123 height 29
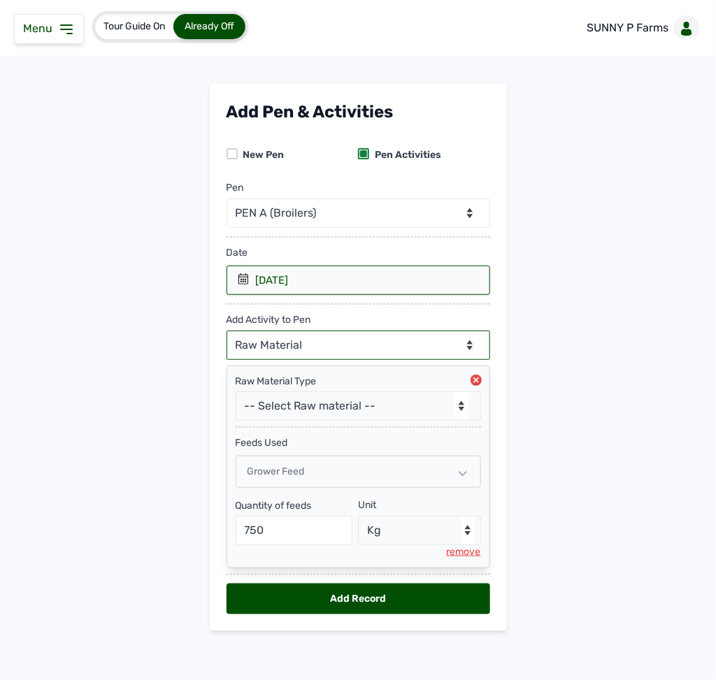
click at [324, 344] on select "--Can select multiple activity to add-- Raw Material Losses Weight" at bounding box center [359, 345] width 264 height 29
select select "Losses"
click at [227, 334] on select "--Can select multiple activity to add-- Raw Material Losses Weight" at bounding box center [359, 345] width 264 height 29
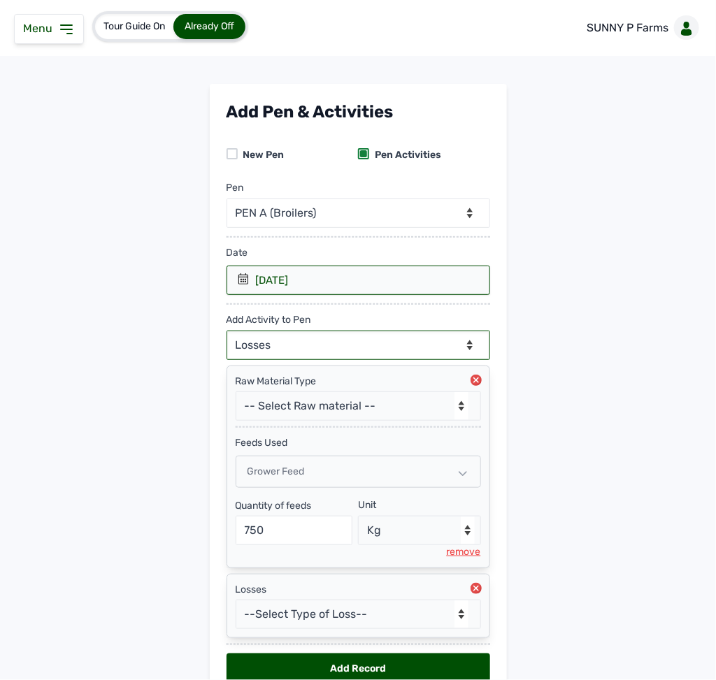
scroll to position [80, 0]
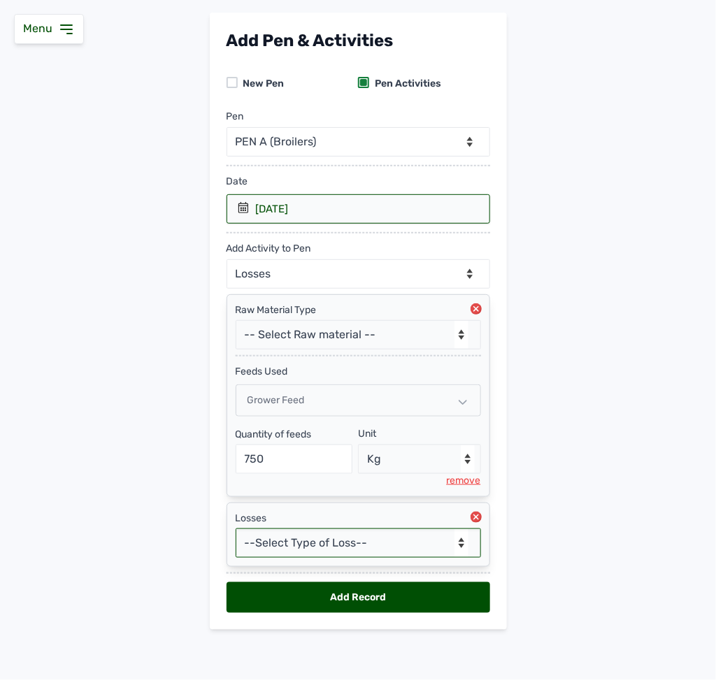
click at [310, 497] on select "--Select Type of Loss-- Mortality Culled Theft" at bounding box center [358, 543] width 245 height 29
select select "Mortality"
click at [236, 497] on select "--Select Type of Loss-- Mortality Culled Theft" at bounding box center [358, 543] width 245 height 29
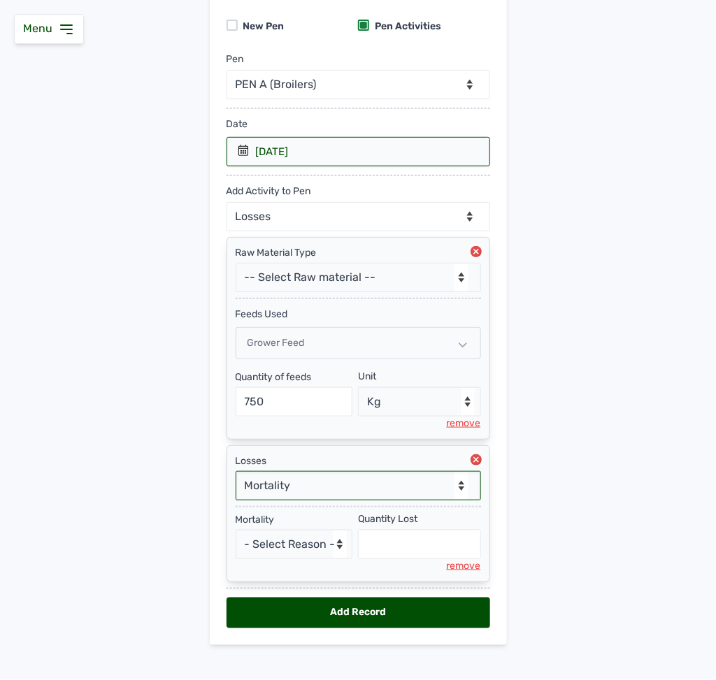
scroll to position [155, 0]
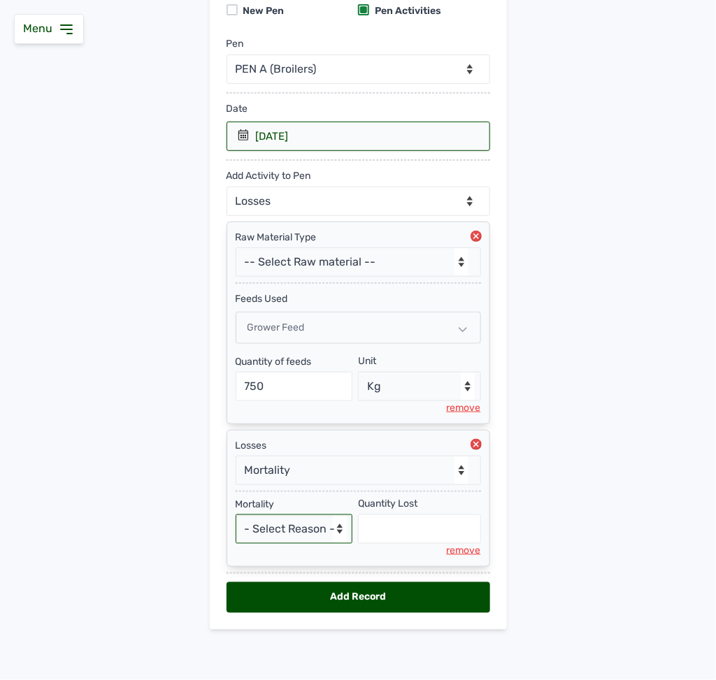
click at [310, 497] on select "- Select Reason - Disease Late Vaccination Wrong Vaccination Heat [MEDICAL_DATA…" at bounding box center [294, 529] width 117 height 29
select select "Others"
click at [236, 497] on select "- Select Reason - Disease Late Vaccination Wrong Vaccination Heat [MEDICAL_DATA…" at bounding box center [294, 529] width 117 height 29
select select "null"
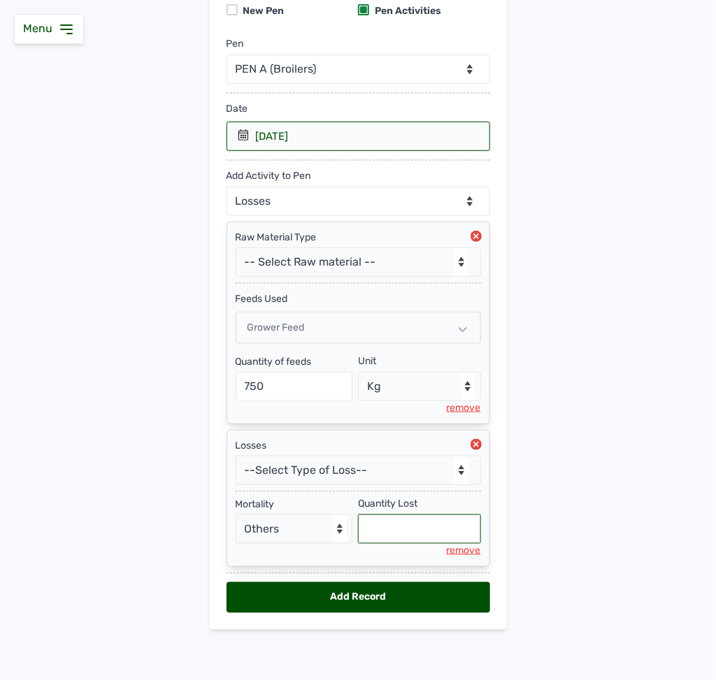
click at [403, 497] on input "text" at bounding box center [419, 529] width 123 height 29
type input "5"
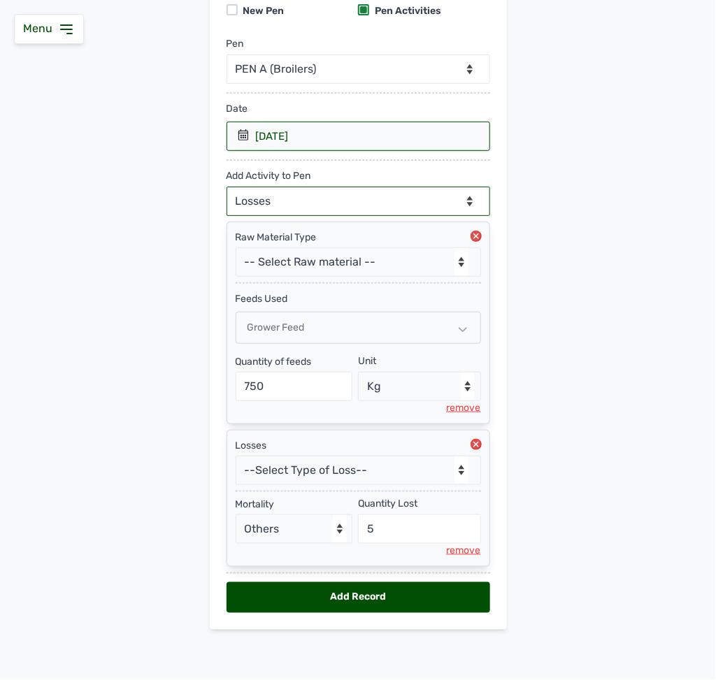
click at [313, 193] on select "--Can select multiple activity to add-- Raw Material Losses Weight" at bounding box center [359, 201] width 264 height 29
select select "Weight"
click at [227, 187] on select "--Can select multiple activity to add-- Raw Material Losses Weight" at bounding box center [359, 201] width 264 height 29
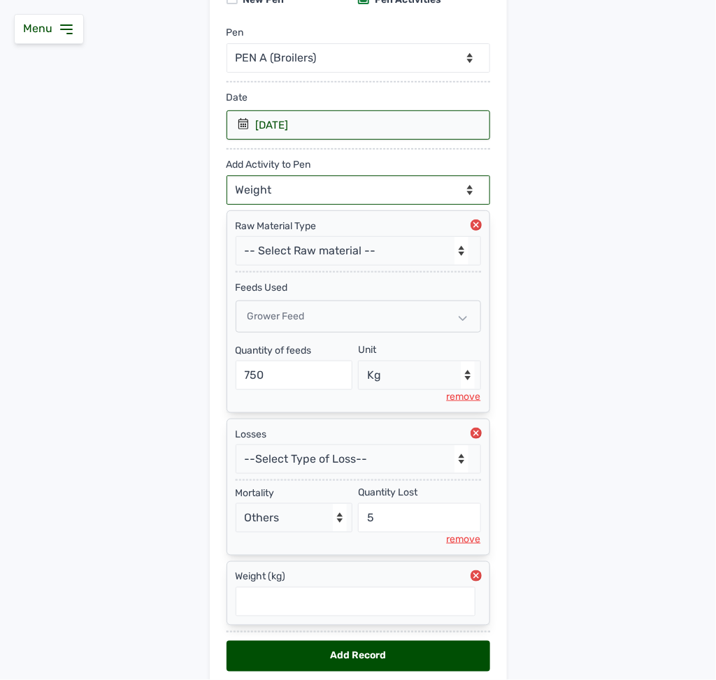
scroll to position [227, 0]
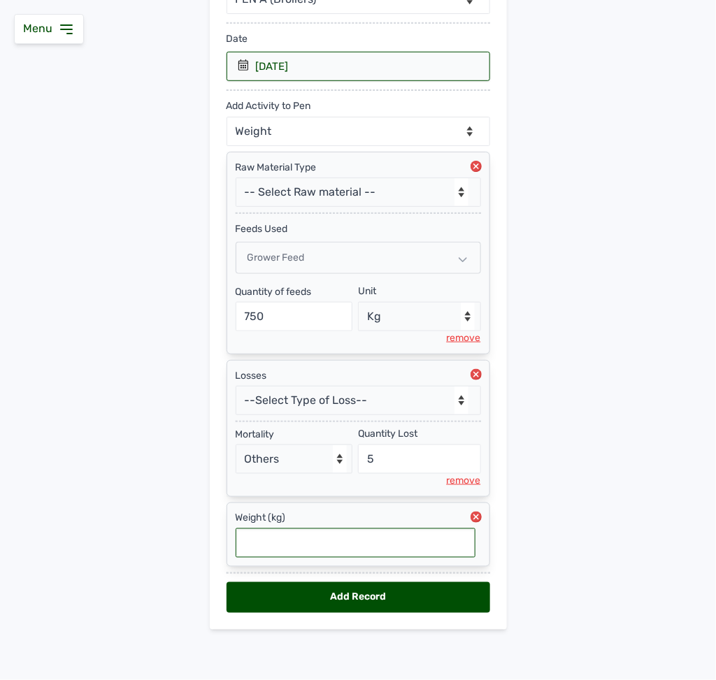
click at [319, 497] on input "text" at bounding box center [356, 543] width 240 height 29
type input "1.677"
click at [354, 497] on div "Add Record" at bounding box center [359, 597] width 264 height 31
select select "null"
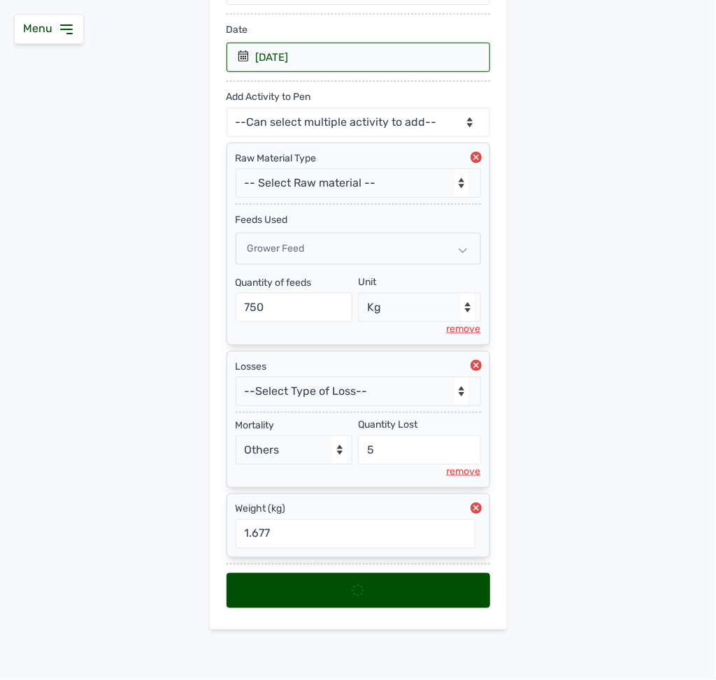
select select
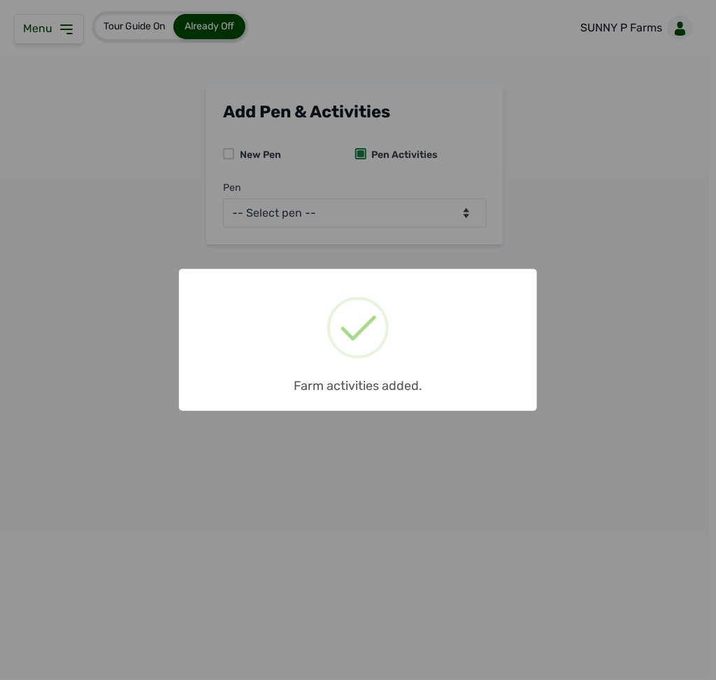
click at [619, 17] on div "× Farm activities added. OK No Cancel" at bounding box center [358, 340] width 716 height 680
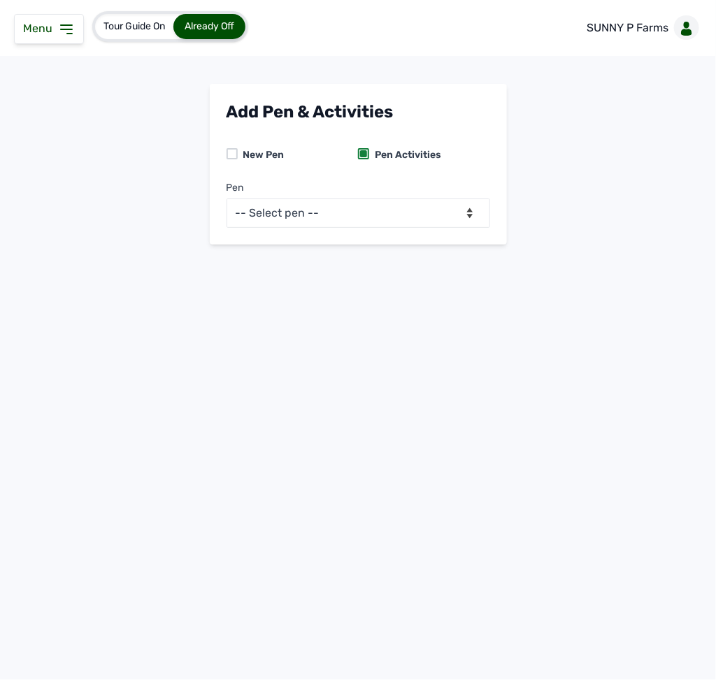
click at [69, 29] on icon at bounding box center [66, 29] width 11 height 8
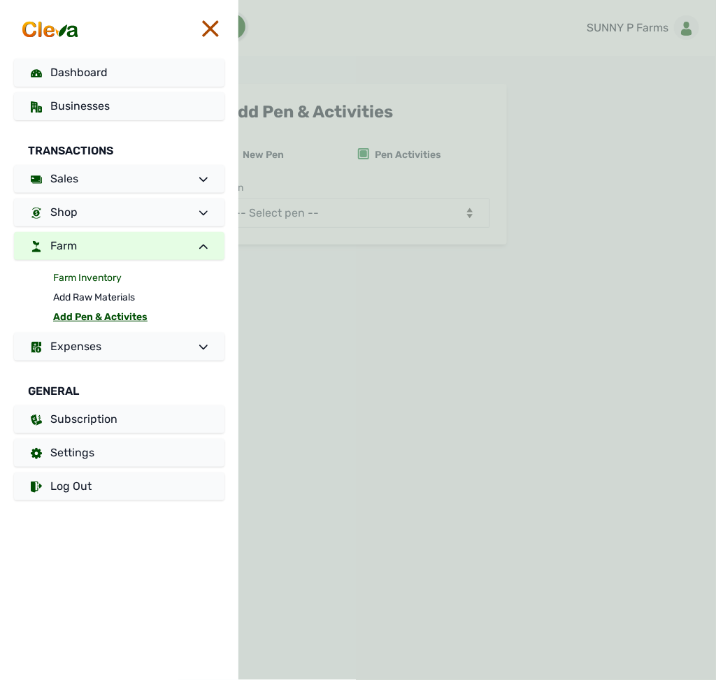
click at [82, 273] on link "Farm Inventory" at bounding box center [138, 278] width 171 height 20
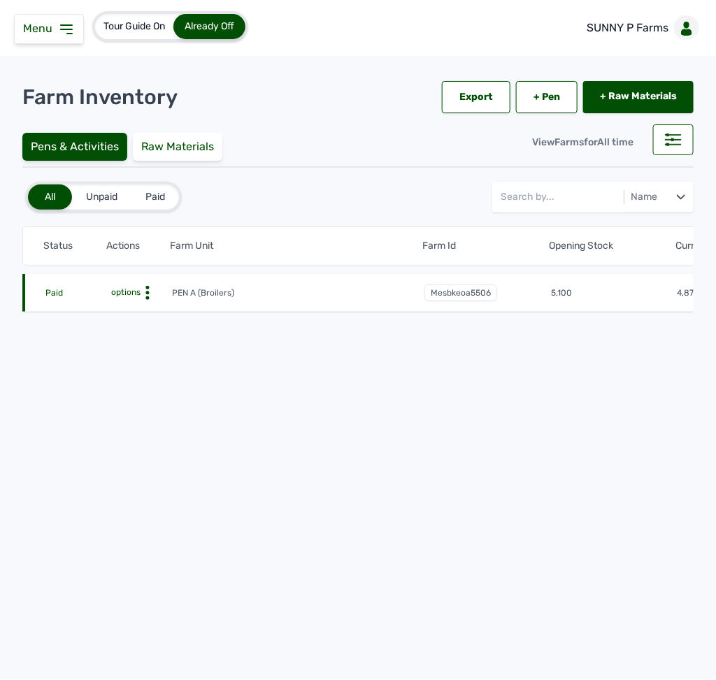
click at [146, 294] on circle at bounding box center [147, 293] width 3 height 3
click at [124, 317] on div "Farm Activities" at bounding box center [120, 314] width 99 height 17
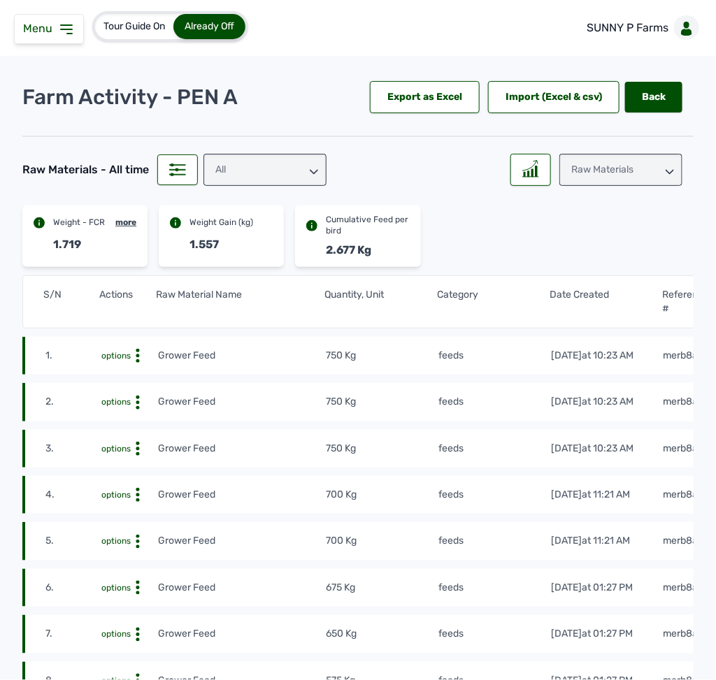
click at [632, 23] on p "SUNNY P Farms" at bounding box center [628, 28] width 82 height 17
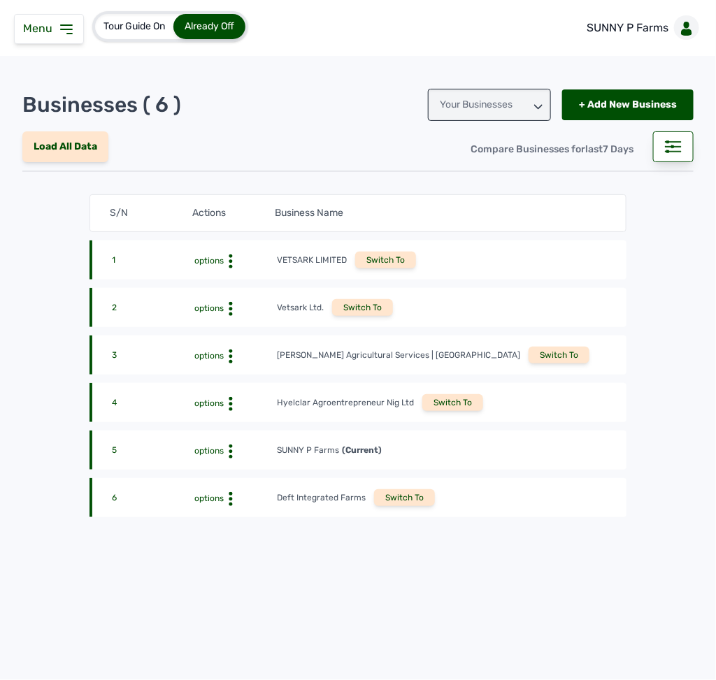
click at [395, 494] on div "Switch To" at bounding box center [404, 497] width 61 height 17
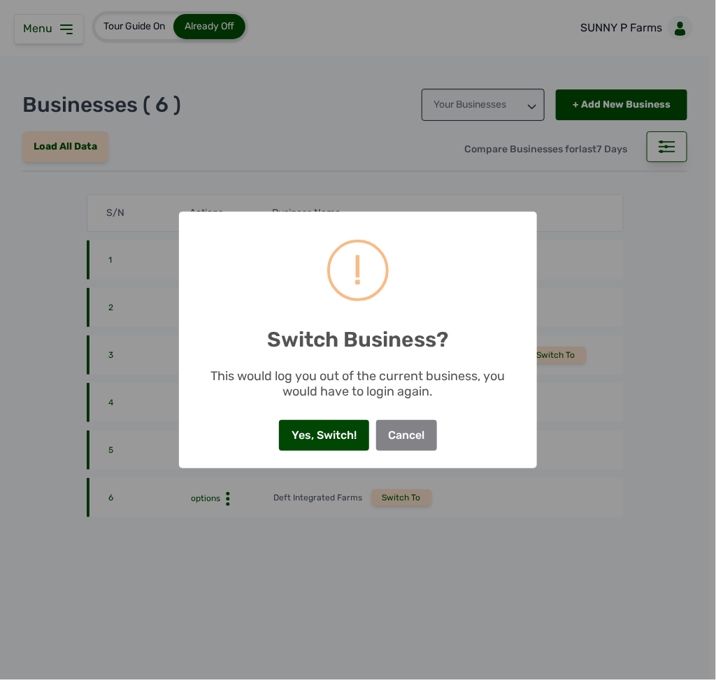
click at [333, 426] on button "Yes, Switch!" at bounding box center [323, 435] width 89 height 31
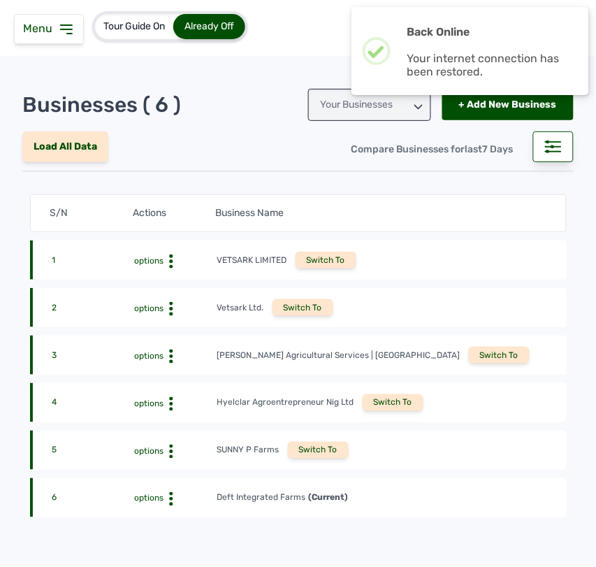
click at [197, 122] on div "Businesses ( 6 ) Your Businesses + Add New Business" at bounding box center [298, 105] width 552 height 48
click at [259, 85] on div "Businesses ( 6 ) Your Businesses + Add New Business" at bounding box center [298, 105] width 552 height 48
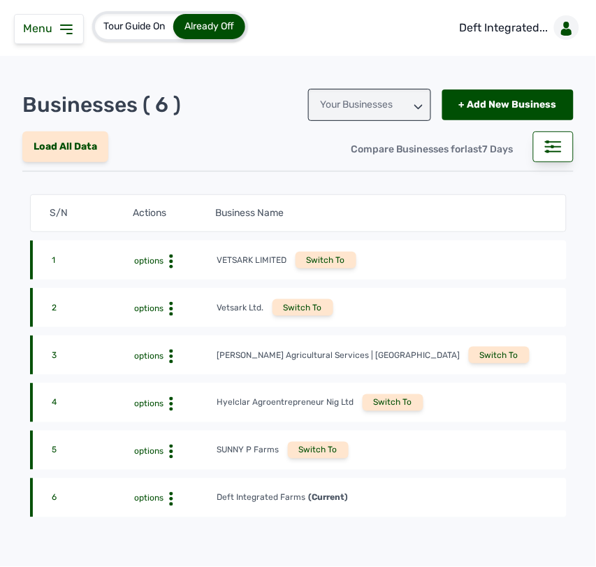
click at [71, 26] on icon at bounding box center [66, 29] width 11 height 8
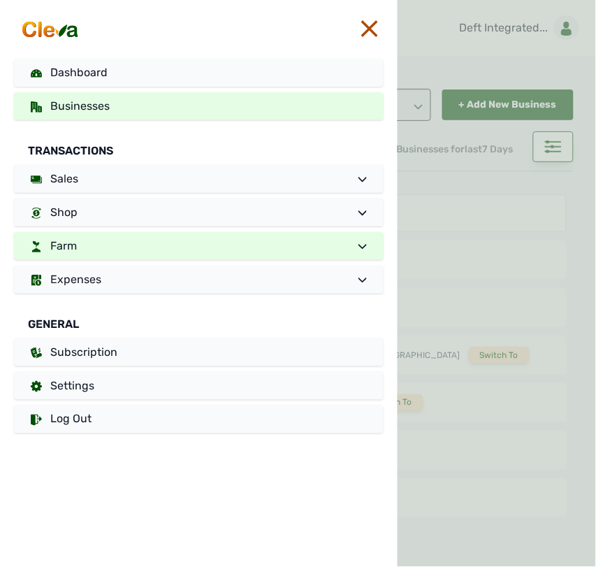
click at [123, 234] on link "Farm" at bounding box center [199, 246] width 370 height 28
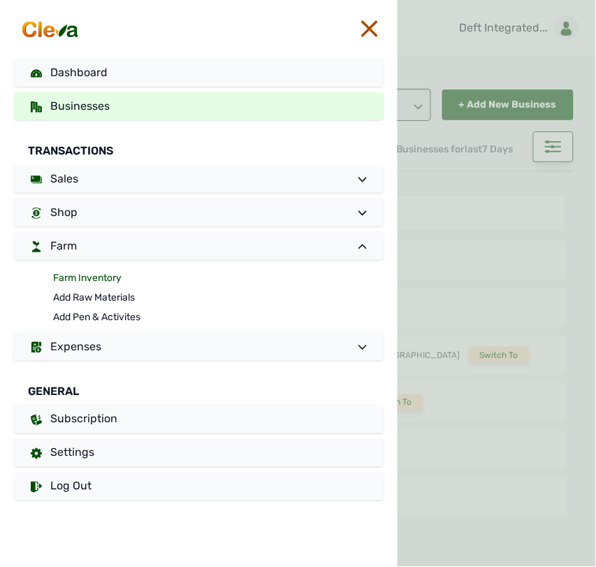
click at [117, 278] on link "Farm Inventory" at bounding box center [218, 278] width 331 height 20
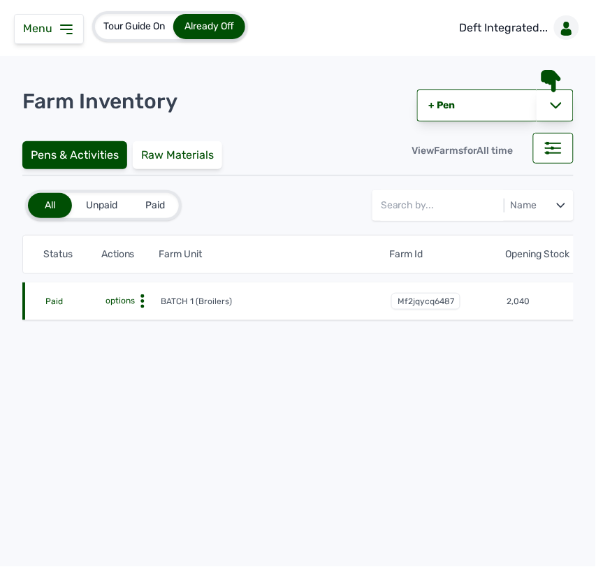
click at [136, 303] on icon at bounding box center [143, 301] width 14 height 14
click at [131, 329] on div "Farm Activities" at bounding box center [108, 323] width 99 height 17
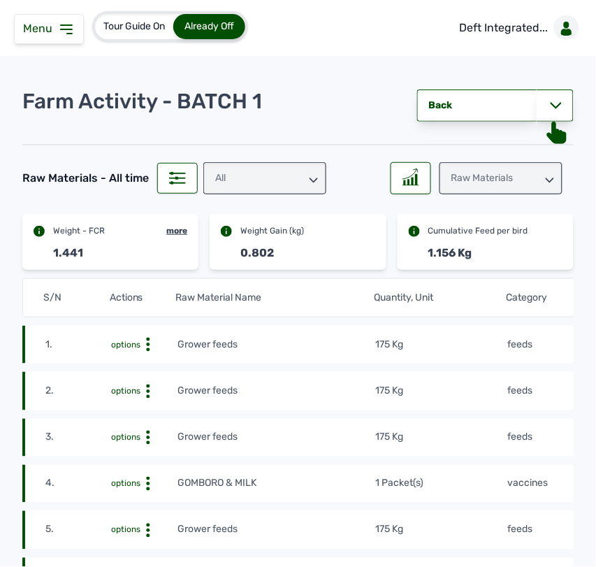
click at [451, 344] on td "175 Kg" at bounding box center [441, 344] width 132 height 15
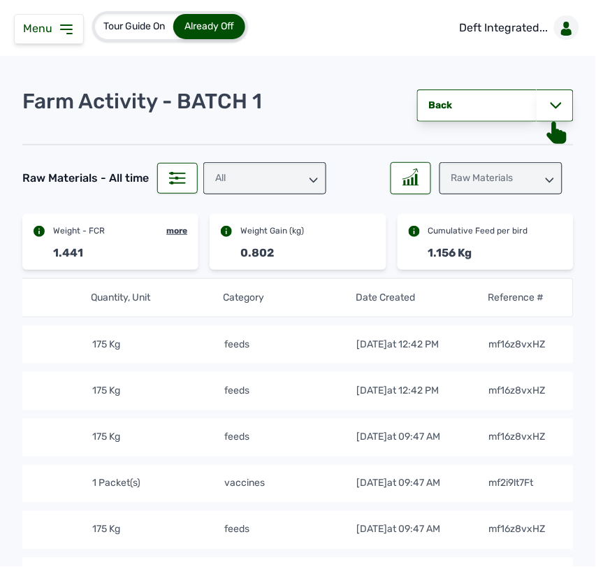
scroll to position [0, 290]
click at [65, 31] on icon at bounding box center [66, 29] width 17 height 17
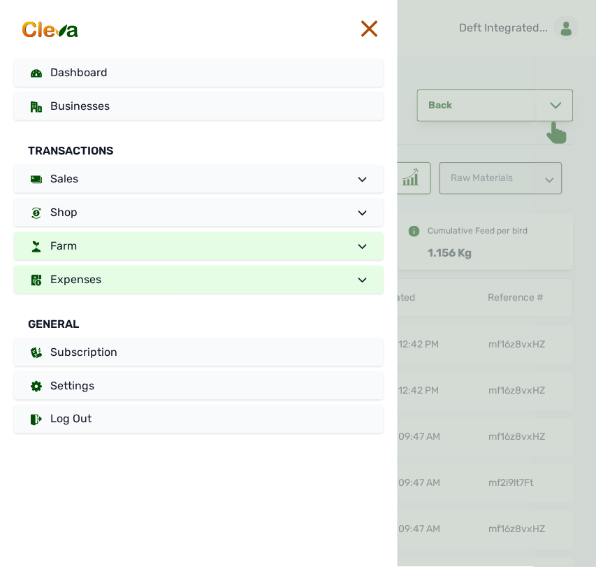
click at [159, 283] on link "Expenses" at bounding box center [199, 280] width 370 height 28
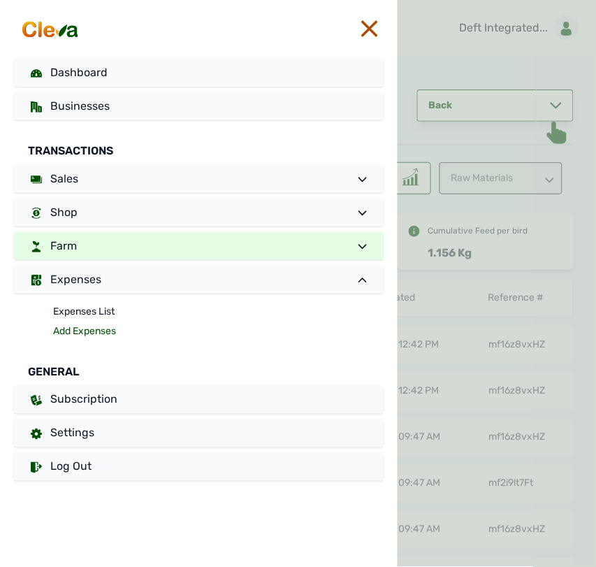
click at [112, 329] on link "Add Expenses" at bounding box center [218, 332] width 331 height 20
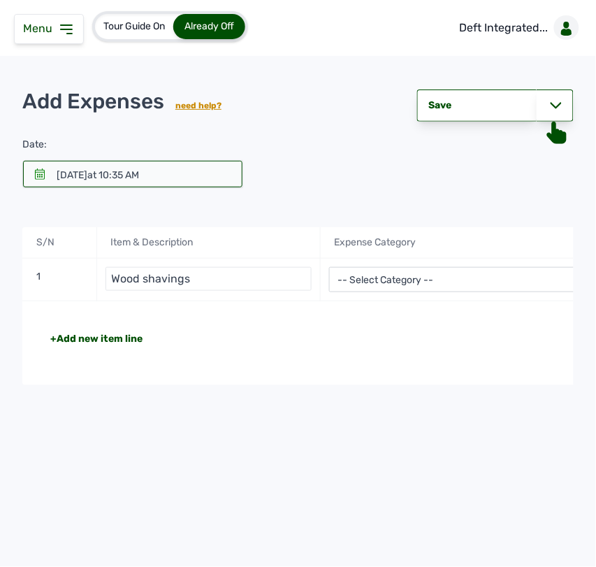
type input "Wood shavings"
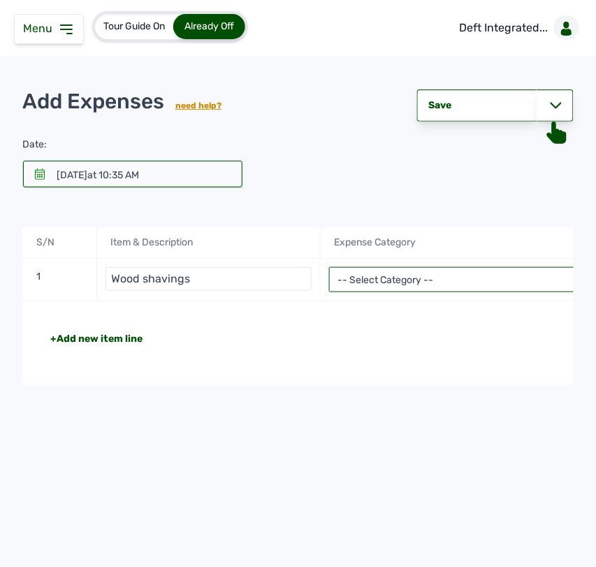
click at [387, 281] on select "-- Select Category -- Advertising Expenses Bank Charges Entertainment Expenses …" at bounding box center [469, 279] width 281 height 25
select select "Repair & Maintenance Expenses"
click at [329, 268] on select "-- Select Category -- Advertising Expenses Bank Charges Entertainment Expenses …" at bounding box center [469, 279] width 281 height 25
click at [510, 306] on div "+Add new item line Total NGN 0" at bounding box center [469, 343] width 895 height 84
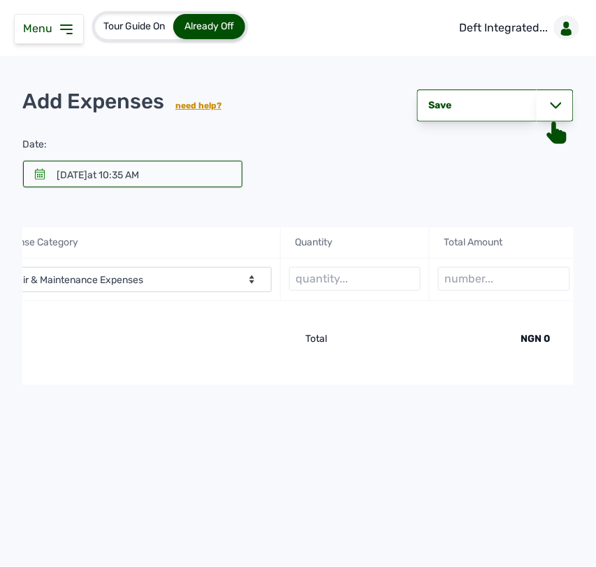
scroll to position [0, 343]
click at [391, 274] on input "text" at bounding box center [349, 279] width 131 height 24
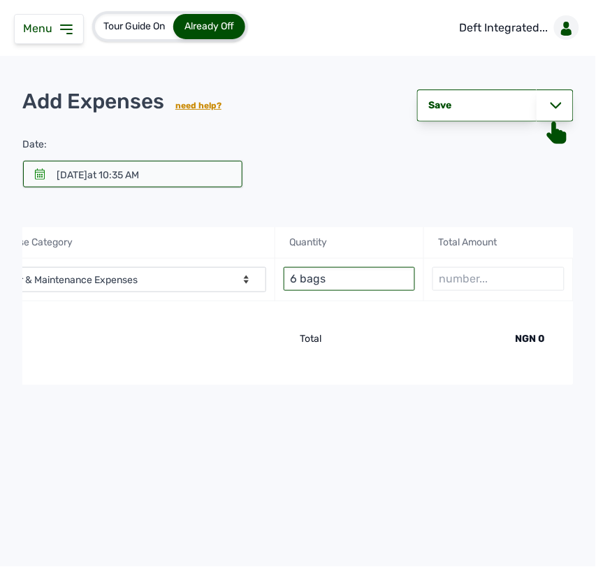
type input "6 bags"
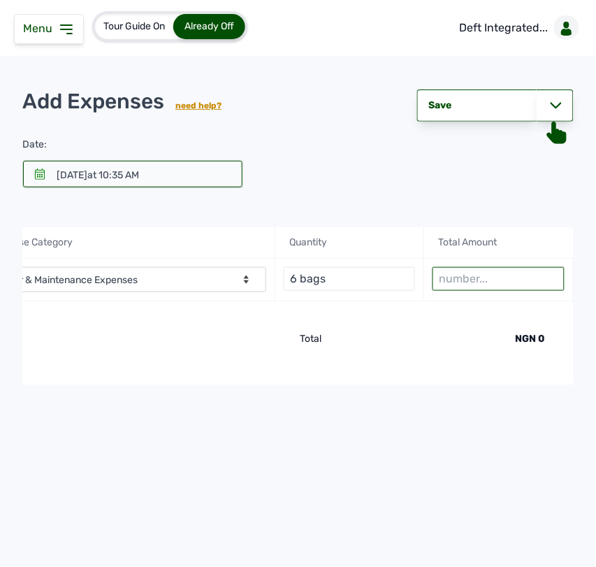
click at [479, 285] on input "number" at bounding box center [498, 279] width 131 height 24
type input "5000"
click at [557, 101] on icon at bounding box center [556, 105] width 11 height 11
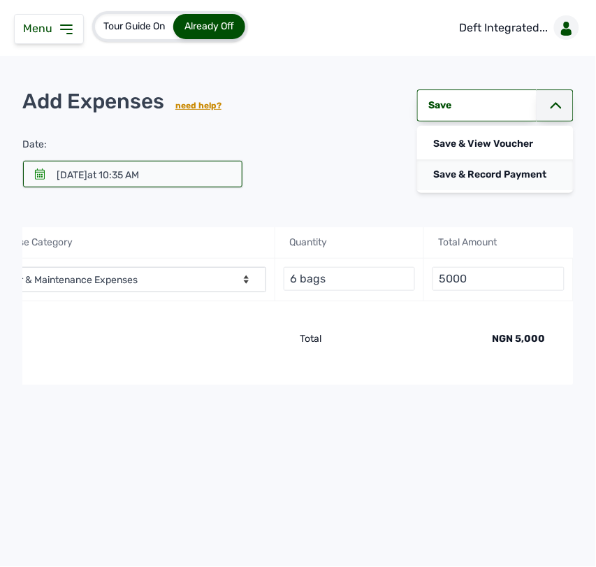
click at [521, 168] on div "Save & Record Payment" at bounding box center [495, 174] width 157 height 31
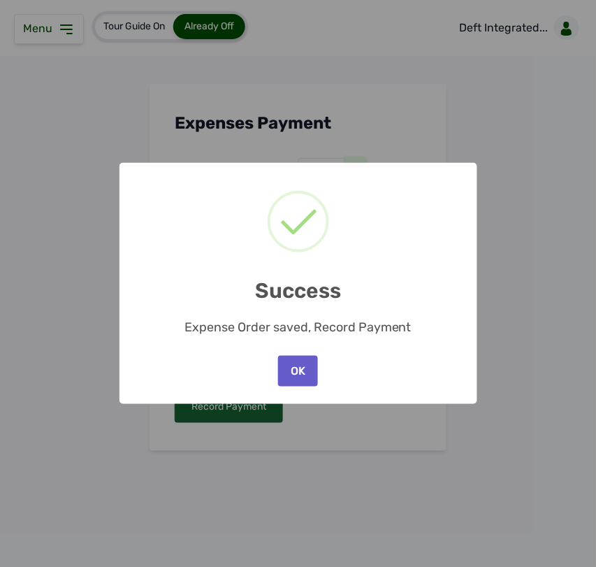
click at [304, 382] on button "OK" at bounding box center [297, 371] width 39 height 31
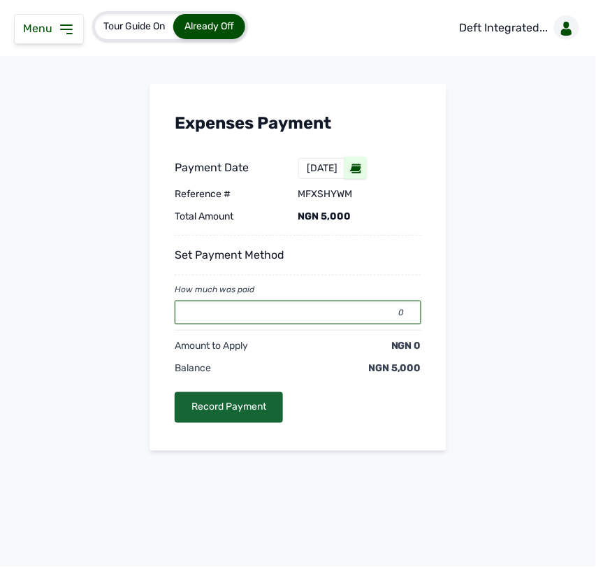
click at [291, 316] on input "0" at bounding box center [298, 313] width 247 height 24
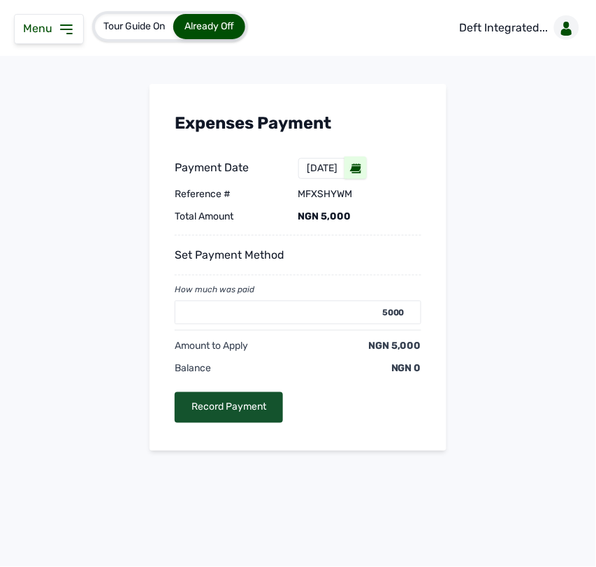
click at [236, 405] on div "Record Payment" at bounding box center [229, 407] width 108 height 31
type input "0"
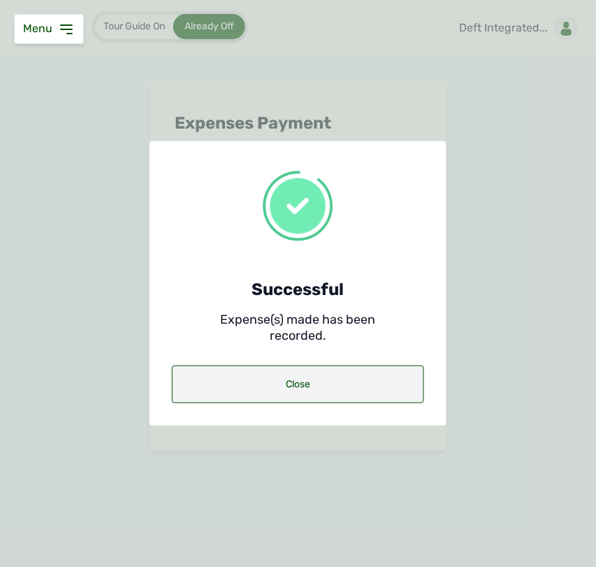
click at [275, 386] on div "Close" at bounding box center [298, 385] width 252 height 38
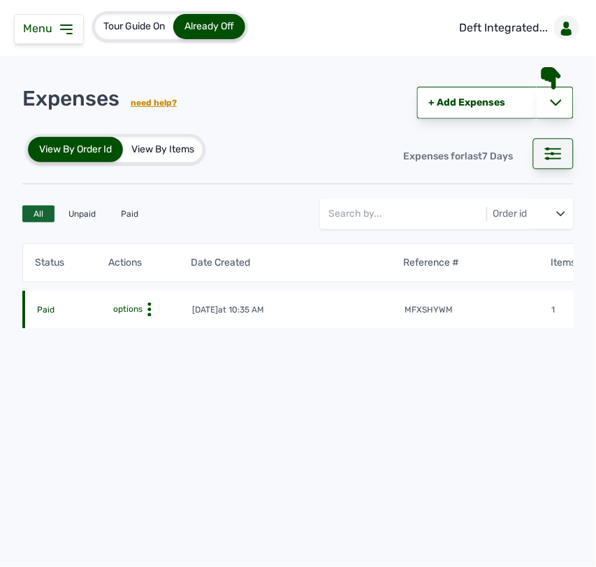
click at [554, 147] on div at bounding box center [553, 153] width 41 height 31
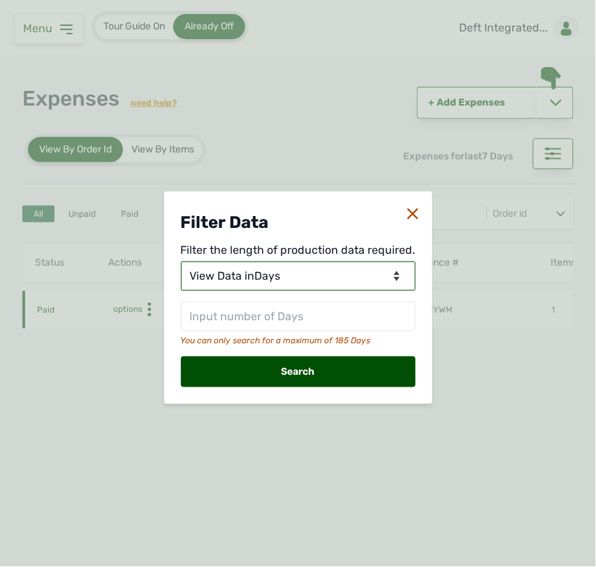
click at [296, 273] on select "View Data for [DATE] View Data in Days View Data in Months View Data in Between…" at bounding box center [298, 275] width 235 height 29
select select "Months"
click at [182, 261] on select "View Data for [DATE] View Data in Days View Data in Months View Data in Between…" at bounding box center [298, 275] width 235 height 29
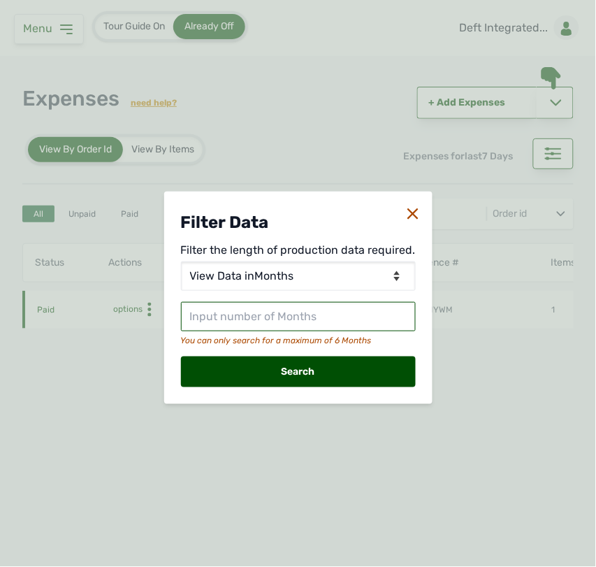
click at [287, 315] on input "text" at bounding box center [298, 316] width 235 height 29
type input "2"
click at [299, 369] on div "Search" at bounding box center [298, 372] width 235 height 31
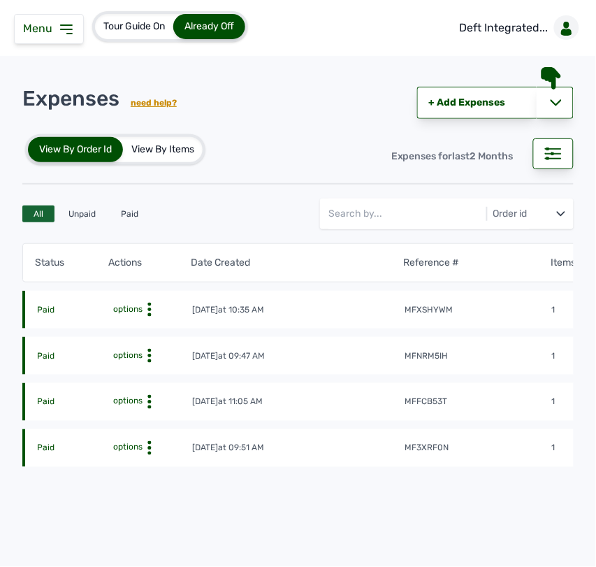
click at [511, 301] on tr "Paid options [DATE] 10:35 AM mfxshywm 1 NGN 5,000" at bounding box center [439, 310] width 835 height 38
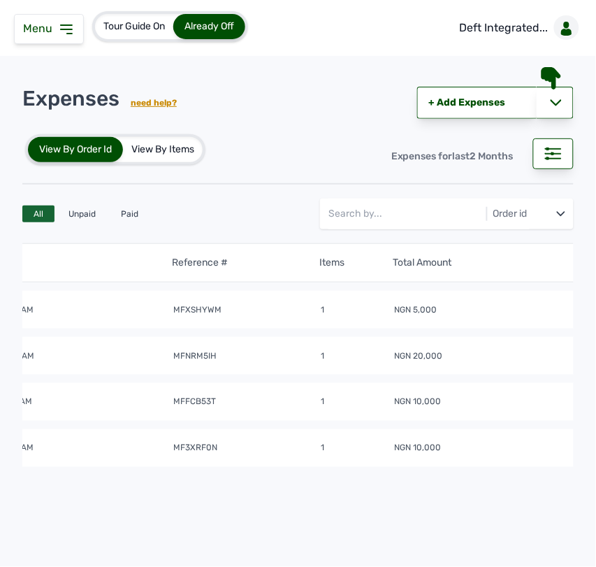
scroll to position [0, 290]
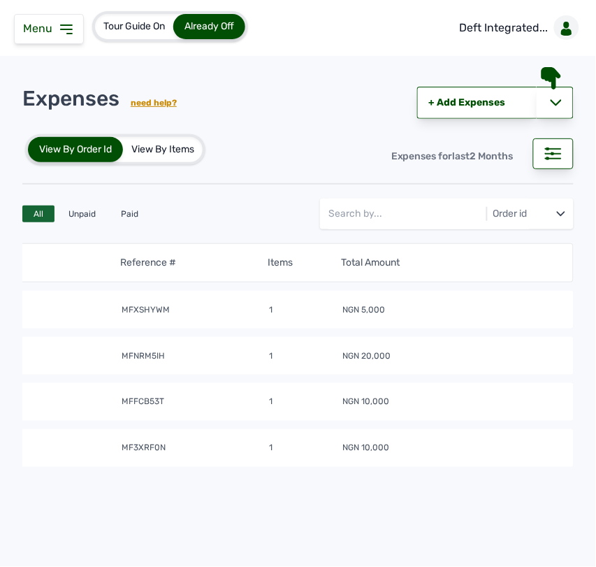
click at [63, 22] on icon at bounding box center [66, 29] width 17 height 17
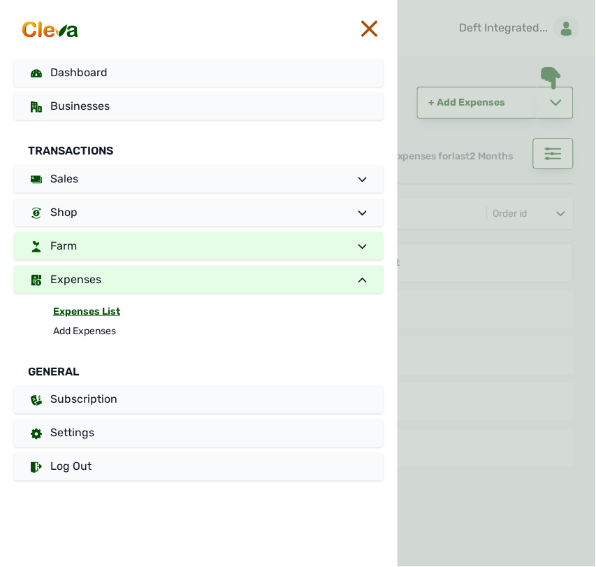
click at [150, 241] on link "Farm" at bounding box center [199, 246] width 370 height 28
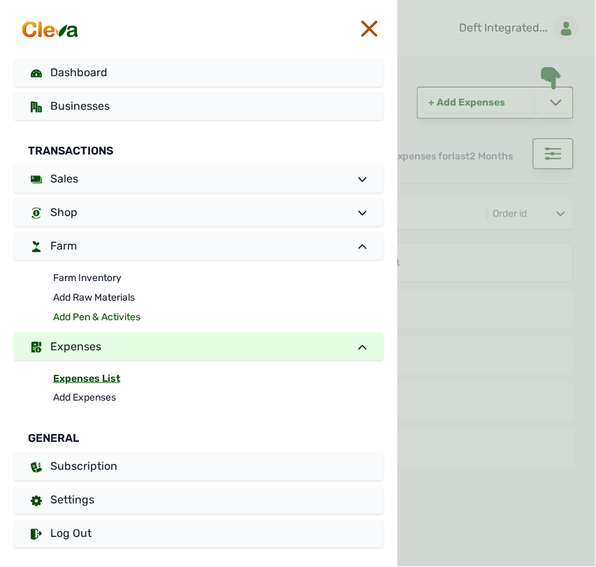
click at [93, 310] on link "Add Pen & Activites" at bounding box center [218, 318] width 331 height 20
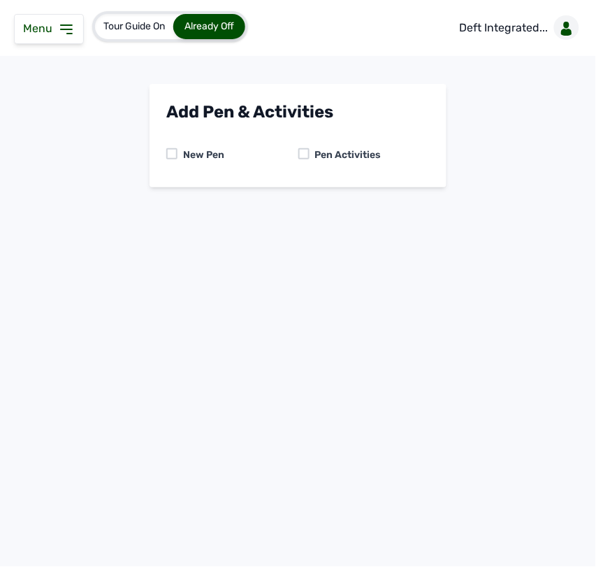
click at [299, 154] on div at bounding box center [304, 153] width 11 height 11
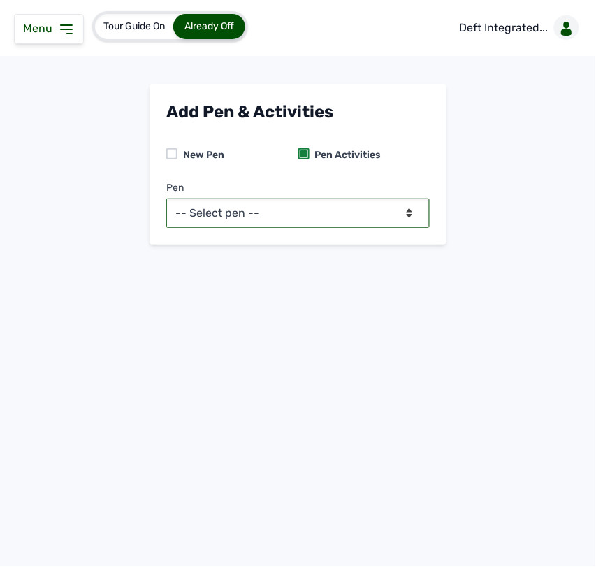
click at [285, 217] on select "-- Select pen -- BATCH 1 (Broilers)" at bounding box center [298, 213] width 264 height 29
select select "mf2jqycq6487"
click at [166, 199] on select "-- Select pen -- BATCH 1 (Broilers)" at bounding box center [298, 213] width 264 height 29
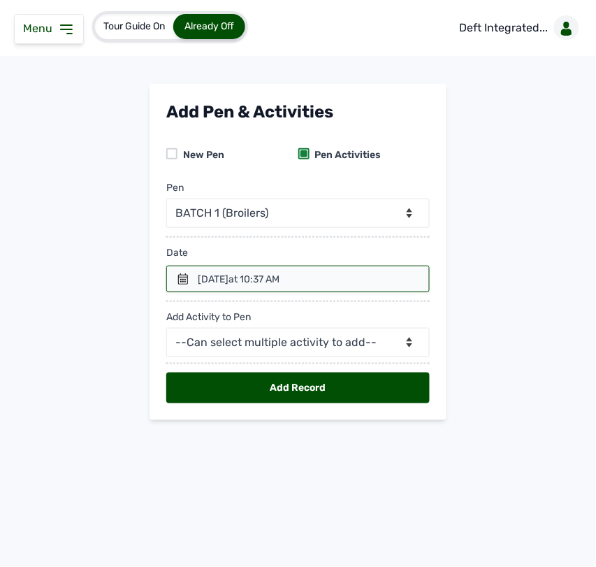
click at [190, 283] on div at bounding box center [298, 279] width 264 height 27
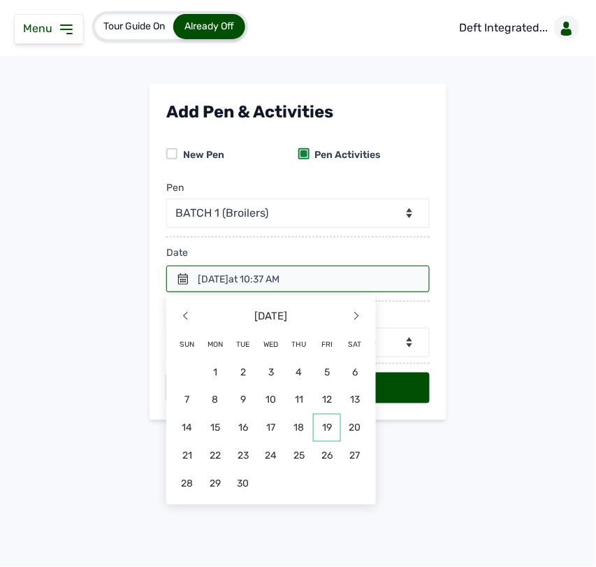
click at [324, 424] on span "19" at bounding box center [327, 428] width 28 height 28
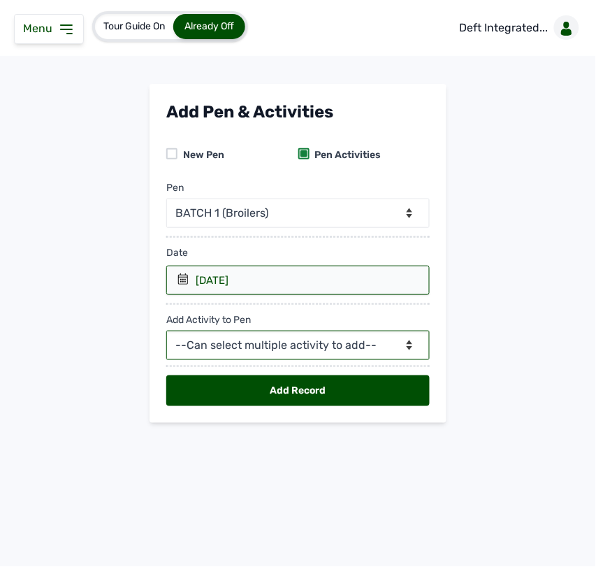
click at [227, 350] on select "--Can select multiple activity to add-- Raw Material Losses Weight" at bounding box center [298, 345] width 264 height 29
select select "Raw Material"
click at [166, 331] on select "--Can select multiple activity to add-- Raw Material Losses Weight" at bounding box center [298, 345] width 264 height 29
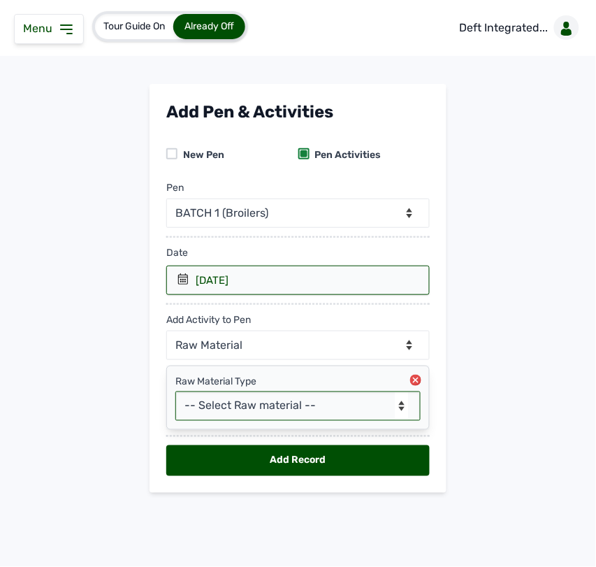
click at [236, 410] on select "-- Select Raw material -- feeds medications vaccines Biomass Fuel" at bounding box center [297, 405] width 245 height 29
select select "feeds"
click at [175, 392] on select "-- Select Raw material -- feeds medications vaccines Biomass Fuel" at bounding box center [297, 405] width 245 height 29
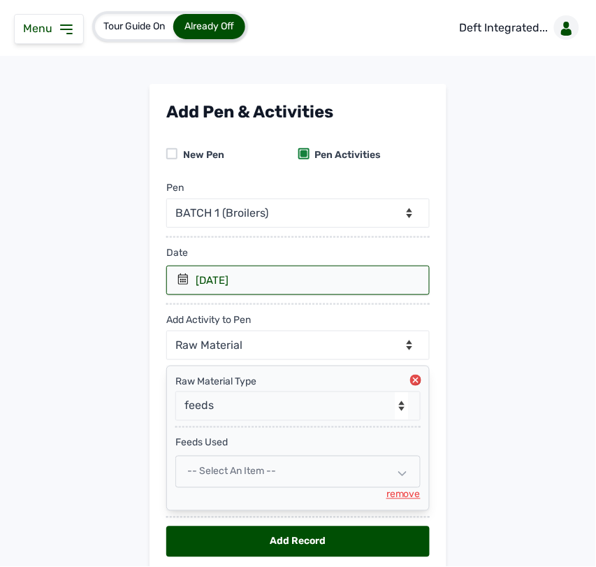
click at [245, 470] on span "-- Select an Item --" at bounding box center [231, 472] width 89 height 12
select select
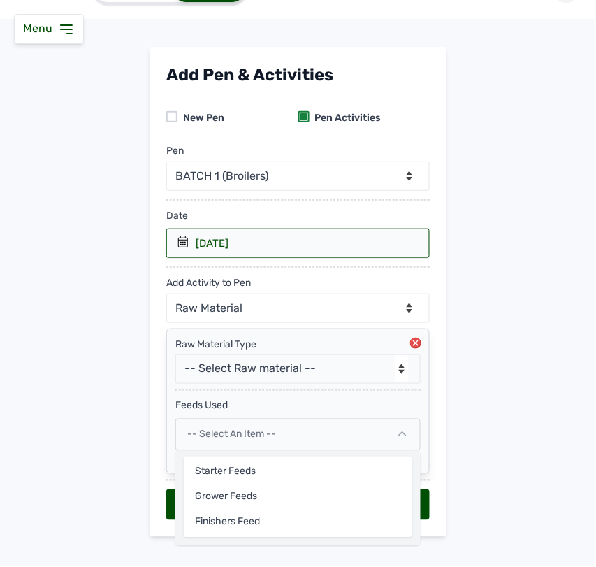
scroll to position [59, 0]
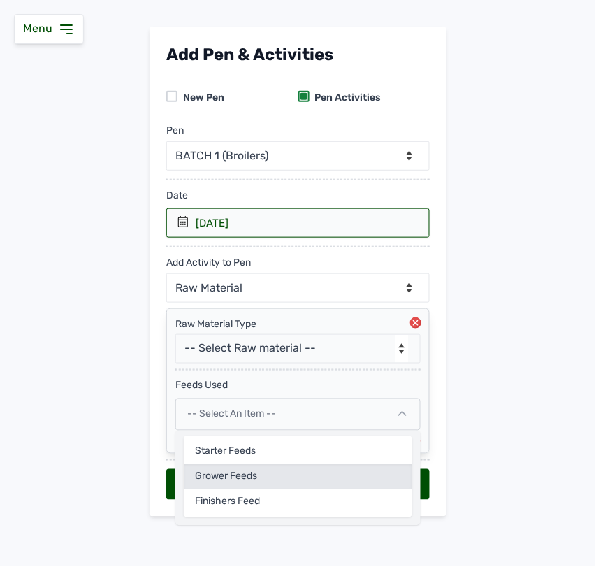
click at [207, 475] on div "Grower feeds" at bounding box center [298, 476] width 229 height 25
select select
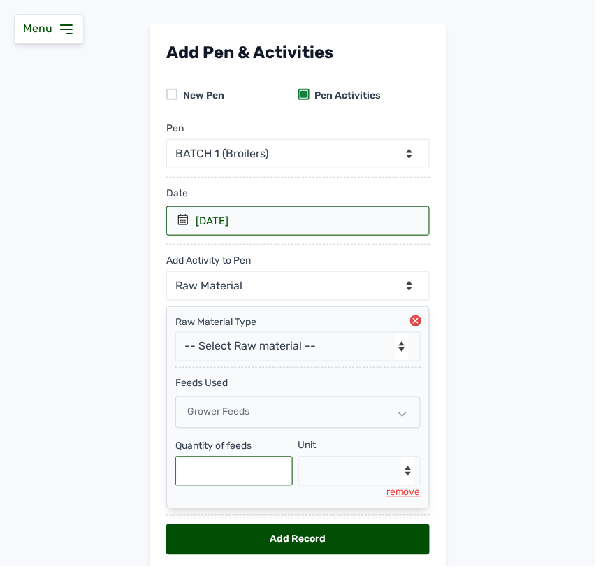
click at [224, 466] on input "text" at bounding box center [233, 471] width 117 height 29
type input "175"
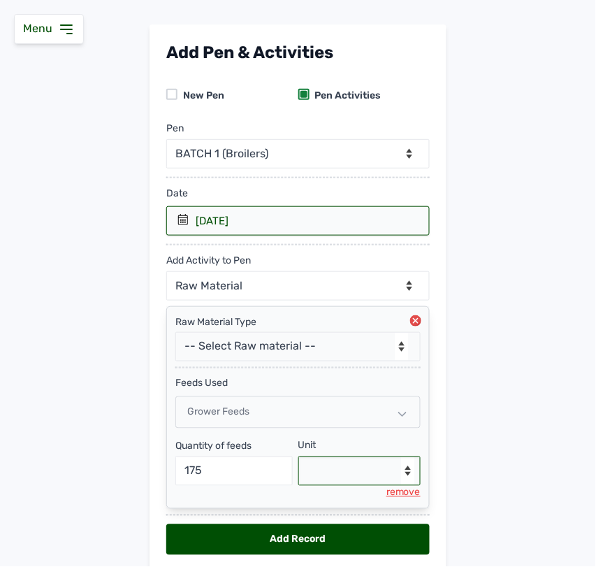
click at [353, 460] on select "--Select unit-- Bag(s) Kg" at bounding box center [360, 471] width 123 height 29
select select "Kg"
click at [299, 459] on select "--Select unit-- Bag(s) Kg" at bounding box center [360, 471] width 123 height 29
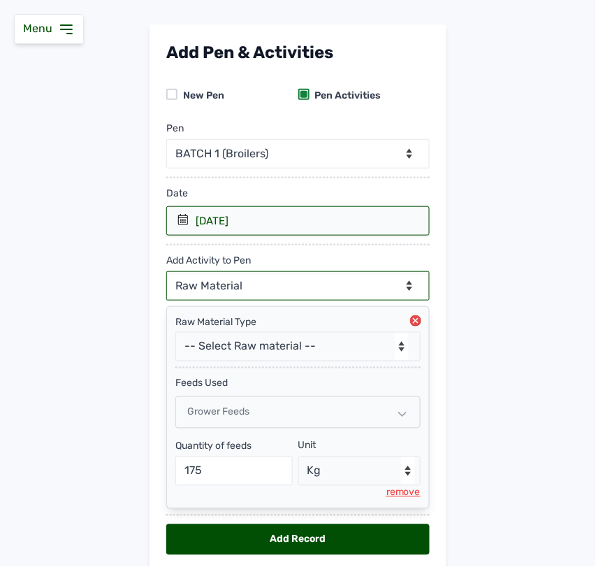
click at [280, 280] on select "--Can select multiple activity to add-- Raw Material Losses Weight" at bounding box center [298, 285] width 264 height 29
select select "Losses"
click at [166, 272] on select "--Can select multiple activity to add-- Raw Material Losses Weight" at bounding box center [298, 285] width 264 height 29
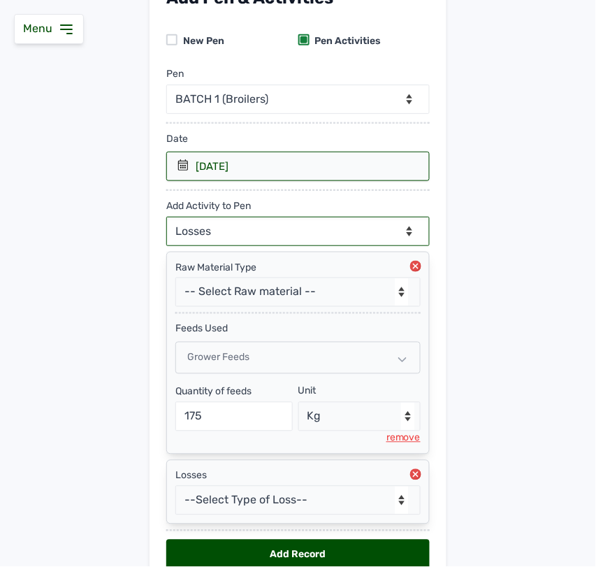
scroll to position [187, 0]
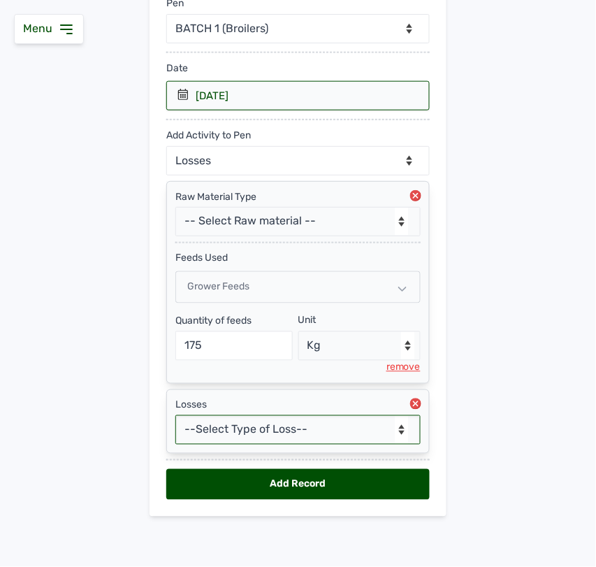
click at [225, 422] on select "--Select Type of Loss-- Mortality Culled Theft" at bounding box center [297, 429] width 245 height 29
select select "Mortality"
click at [175, 415] on select "--Select Type of Loss-- Mortality Culled Theft" at bounding box center [297, 429] width 245 height 29
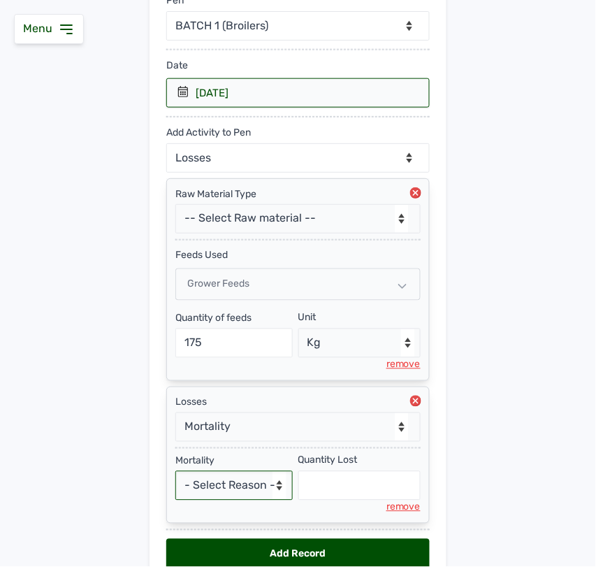
click at [241, 493] on select "- Select Reason - Disease Late Vaccination Wrong Vaccination Heat [MEDICAL_DATA…" at bounding box center [233, 485] width 117 height 29
select select "Others"
click at [175, 474] on select "- Select Reason - Disease Late Vaccination Wrong Vaccination Heat [MEDICAL_DATA…" at bounding box center [233, 485] width 117 height 29
select select "null"
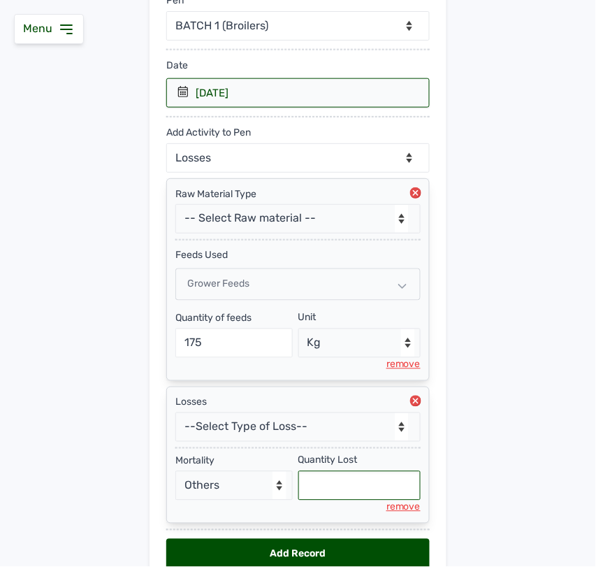
click at [330, 496] on input "text" at bounding box center [360, 485] width 123 height 29
click at [410, 403] on circle at bounding box center [415, 401] width 11 height 11
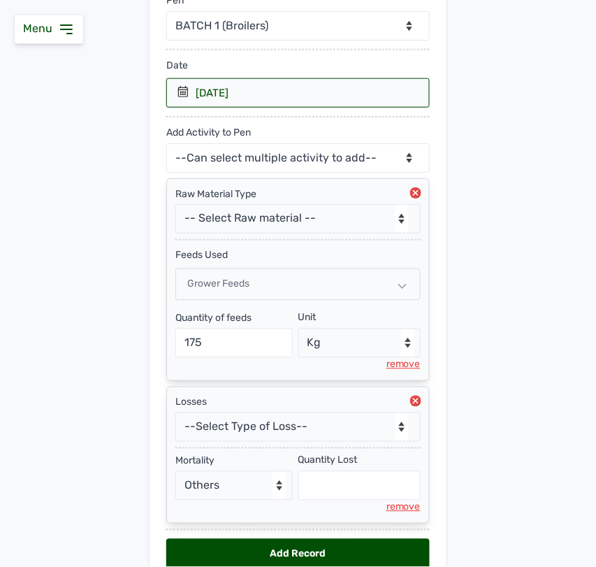
scroll to position [117, 0]
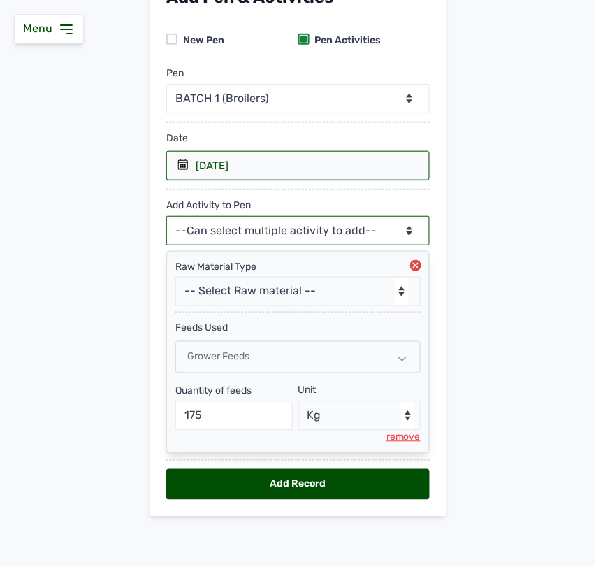
click at [268, 225] on select "--Can select multiple activity to add-- Raw Material Losses Weight" at bounding box center [298, 230] width 264 height 29
select select "Weight"
click at [166, 216] on select "--Can select multiple activity to add-- Raw Material Losses Weight" at bounding box center [298, 230] width 264 height 29
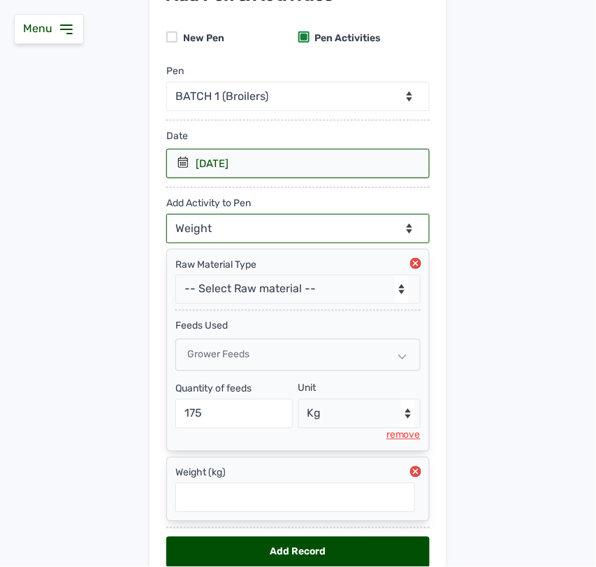
scroll to position [187, 0]
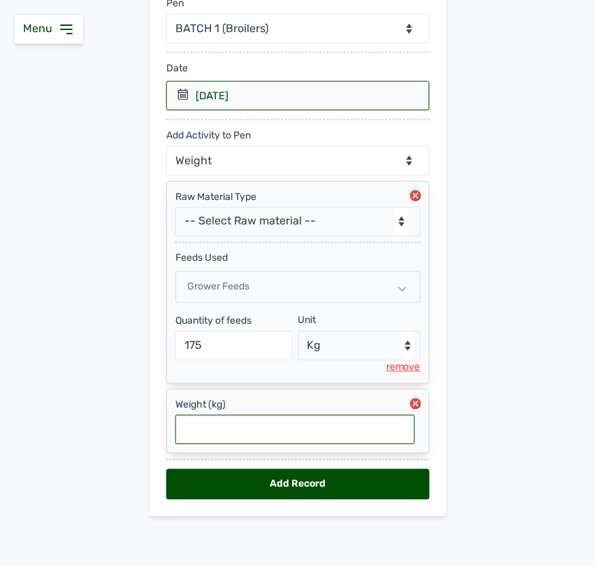
click at [263, 431] on input "text" at bounding box center [295, 429] width 240 height 29
type input "0.884"
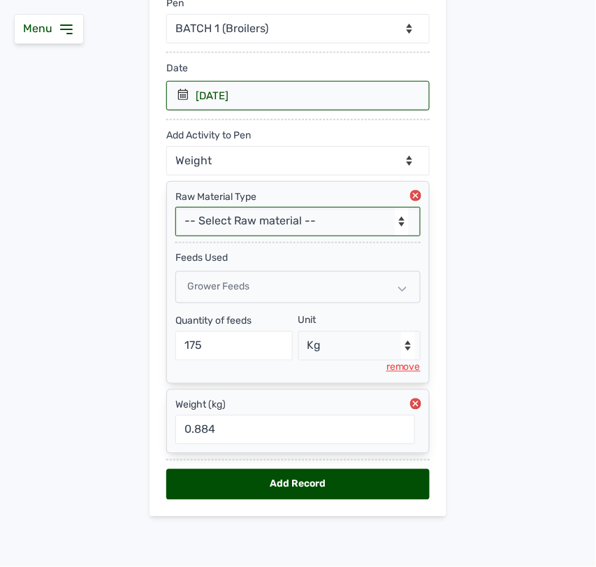
click at [248, 229] on select "-- Select Raw material -- feeds medications vaccines Biomass Fuel" at bounding box center [297, 221] width 245 height 29
click at [452, 262] on main "Add Pen & Activities New Pen Pen Activities Pen -- Select pen -- BATCH 1 (Broil…" at bounding box center [298, 219] width 596 height 640
click at [301, 480] on div "Add Record" at bounding box center [298, 484] width 264 height 31
select select "null"
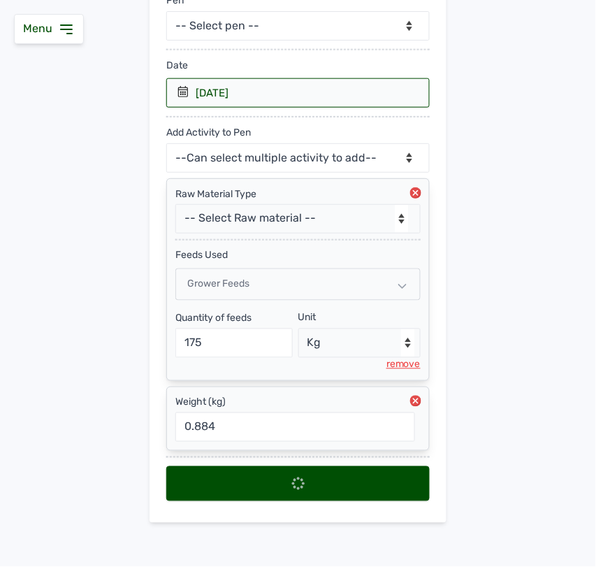
scroll to position [0, 0]
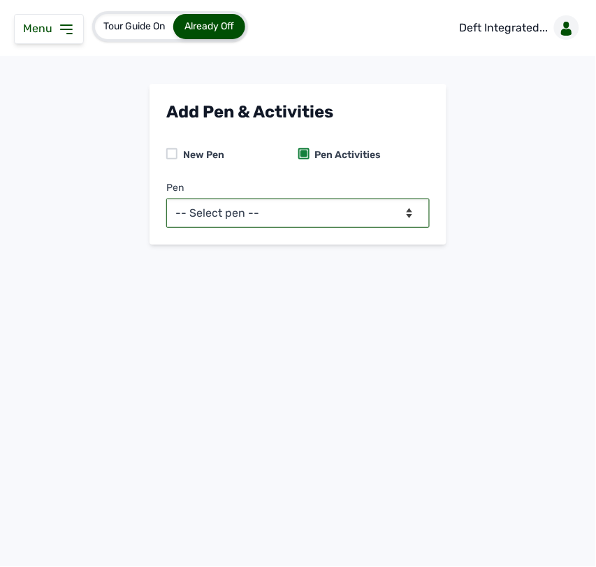
click at [275, 210] on select "-- Select pen -- BATCH 1 (Broilers)" at bounding box center [298, 213] width 264 height 29
select select "mf2jqycq6487"
click at [166, 199] on select "-- Select pen -- BATCH 1 (Broilers)" at bounding box center [298, 213] width 264 height 29
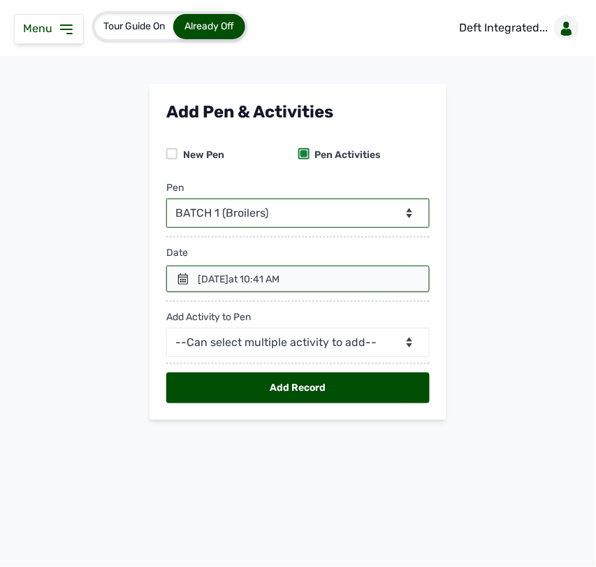
click at [189, 278] on icon at bounding box center [183, 278] width 11 height 11
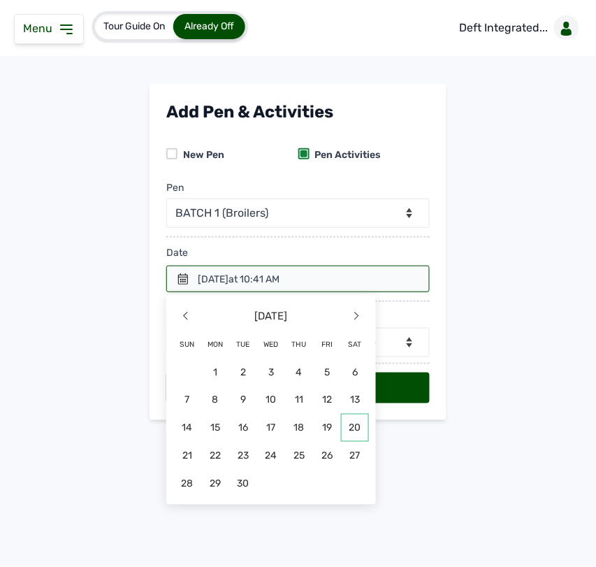
click at [354, 423] on span "20" at bounding box center [355, 428] width 28 height 28
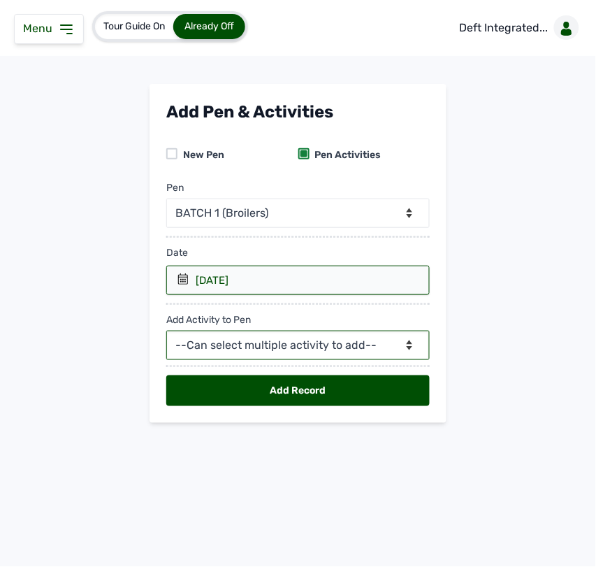
click at [327, 357] on select "--Can select multiple activity to add-- Raw Material Losses Weight" at bounding box center [298, 345] width 264 height 29
select select "Raw Material"
click at [166, 331] on select "--Can select multiple activity to add-- Raw Material Losses Weight" at bounding box center [298, 345] width 264 height 29
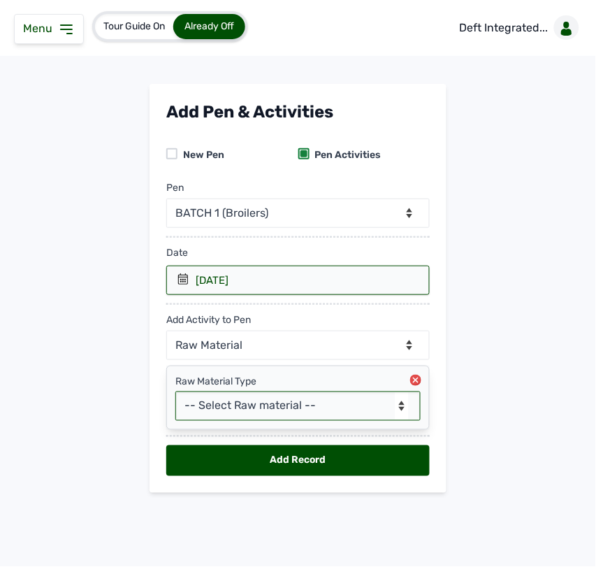
click at [289, 403] on select "-- Select Raw material -- feeds medications vaccines Biomass Fuel" at bounding box center [297, 405] width 245 height 29
select select "feeds"
click at [175, 392] on select "-- Select Raw material -- feeds medications vaccines Biomass Fuel" at bounding box center [297, 405] width 245 height 29
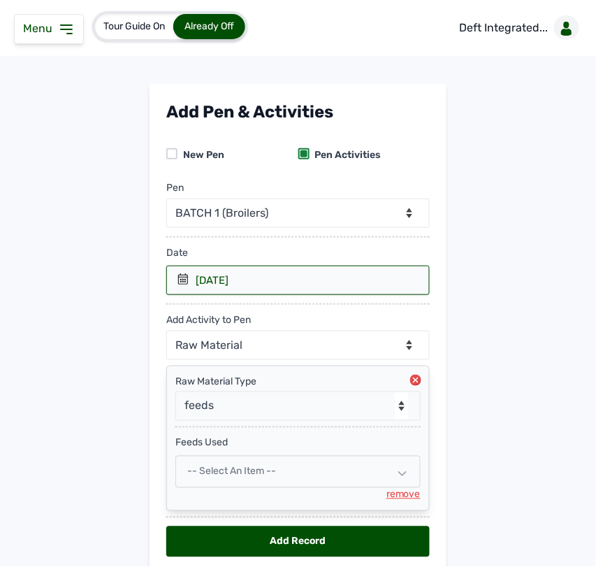
click at [261, 466] on div "-- Select an Item --" at bounding box center [297, 472] width 245 height 32
select select
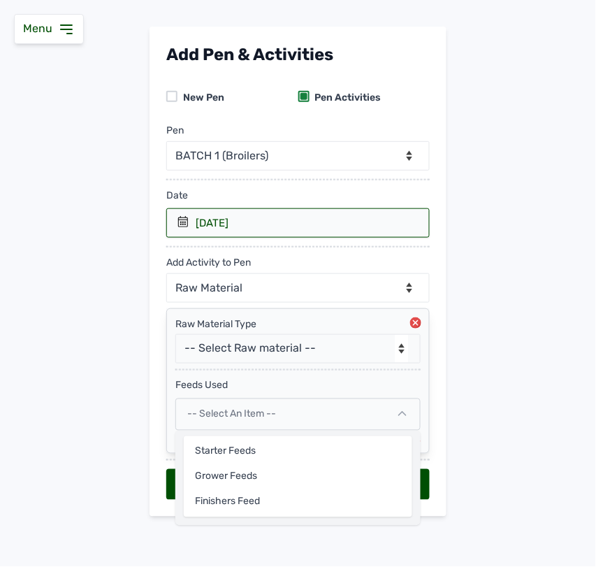
scroll to position [59, 0]
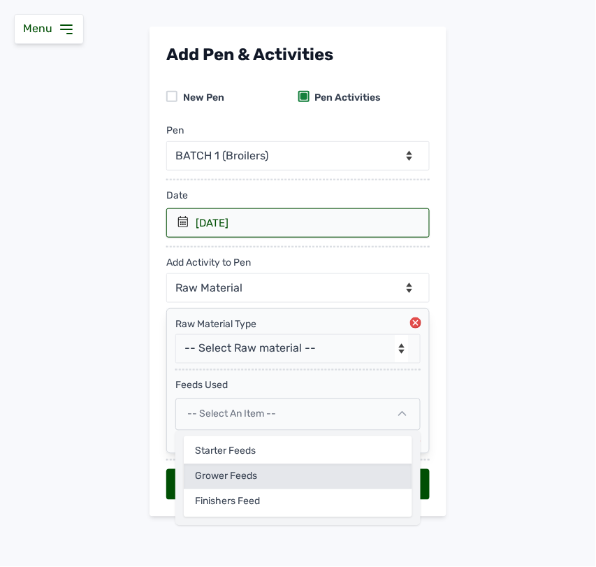
click at [243, 473] on div "Grower feeds" at bounding box center [298, 476] width 229 height 25
select select
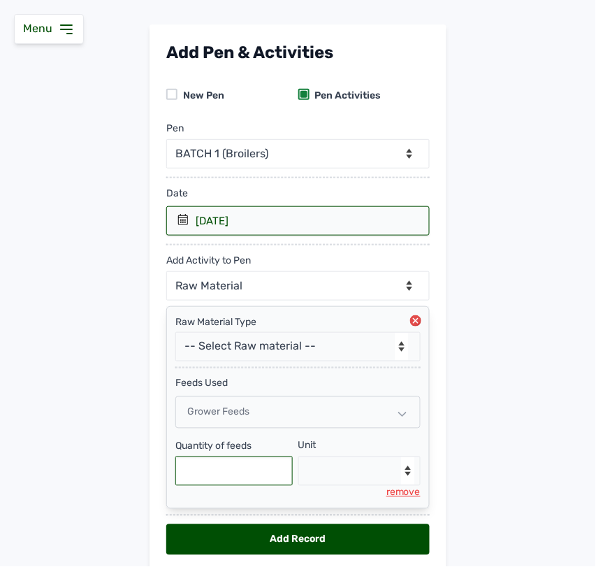
click at [243, 473] on input "text" at bounding box center [233, 471] width 117 height 29
type input "175"
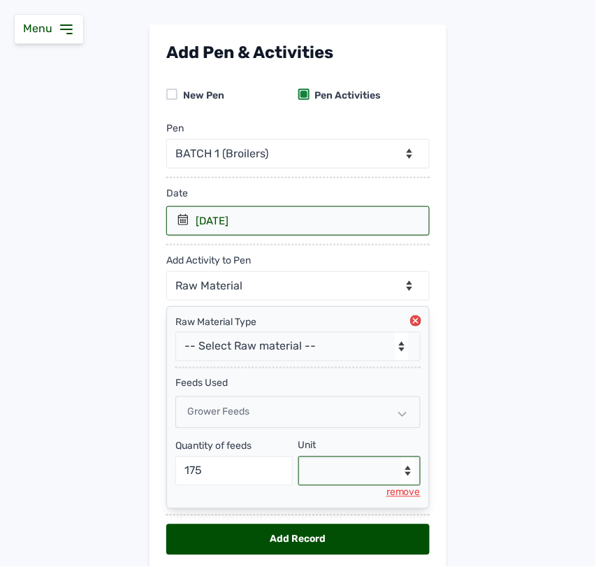
click at [339, 469] on select "--Select unit-- Bag(s) Kg" at bounding box center [360, 471] width 123 height 29
select select "Kg"
click at [299, 459] on select "--Select unit-- Bag(s) Kg" at bounding box center [360, 471] width 123 height 29
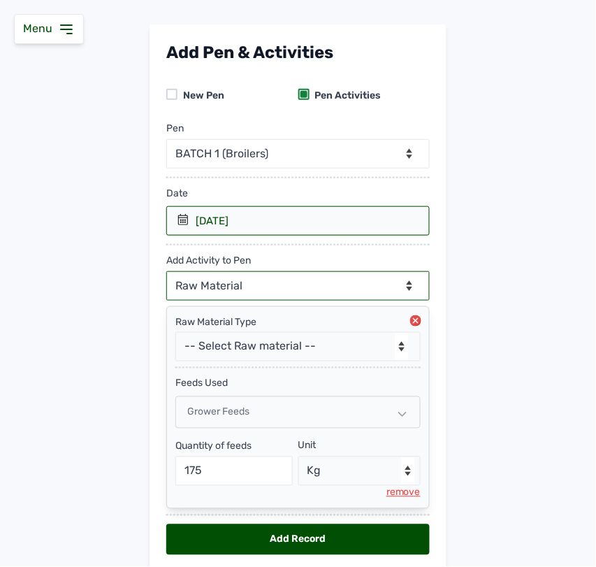
click at [336, 283] on select "--Can select multiple activity to add-- Raw Material Losses Weight" at bounding box center [298, 285] width 264 height 29
select select "Weight"
click at [166, 272] on select "--Can select multiple activity to add-- Raw Material Losses Weight" at bounding box center [298, 285] width 264 height 29
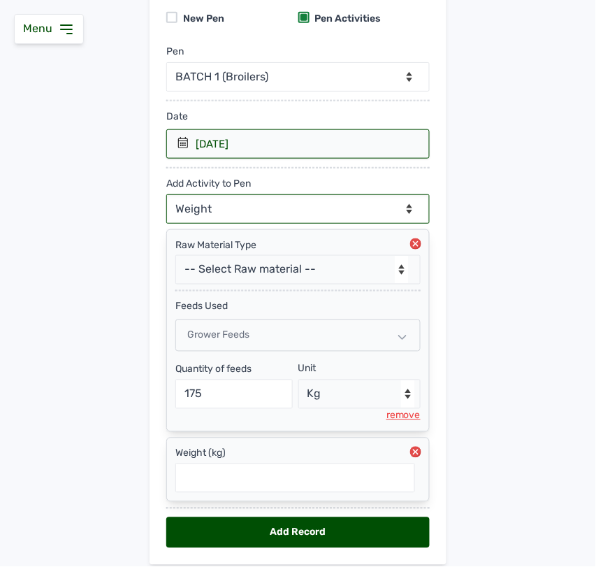
scroll to position [187, 0]
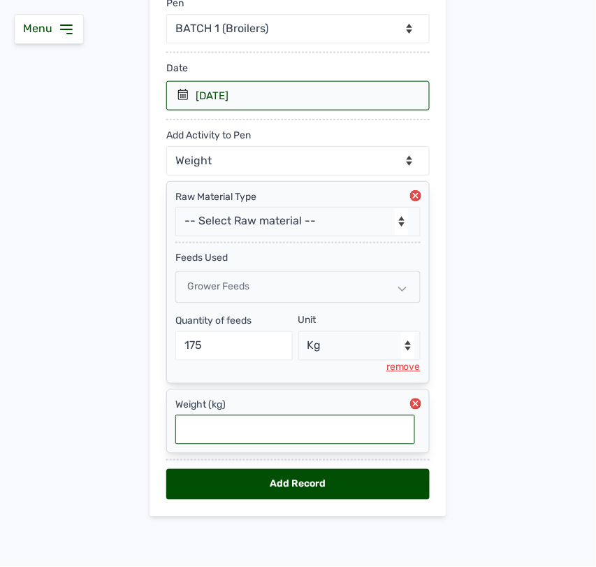
click at [270, 433] on input "text" at bounding box center [295, 429] width 240 height 29
type input "0.92"
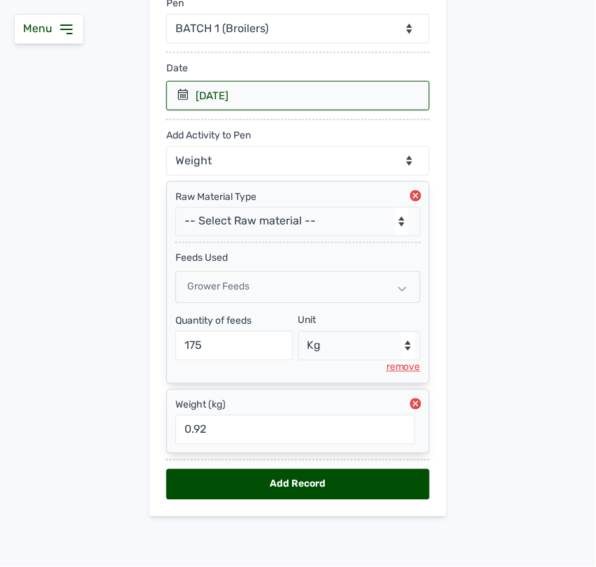
click at [231, 487] on div "Add Record" at bounding box center [298, 484] width 264 height 31
select select "null"
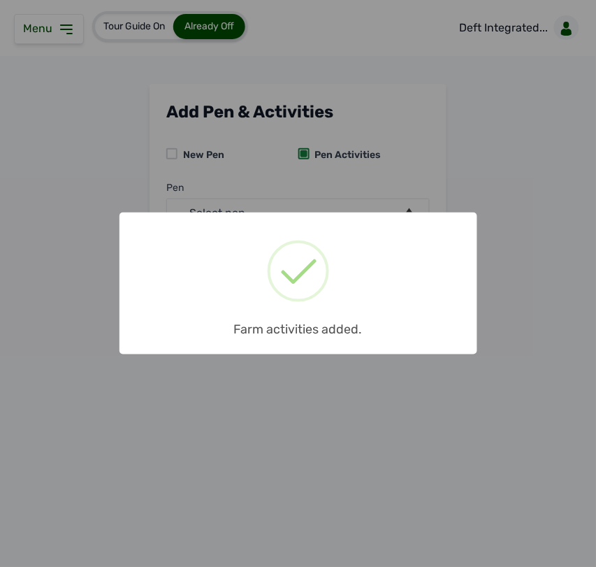
scroll to position [0, 0]
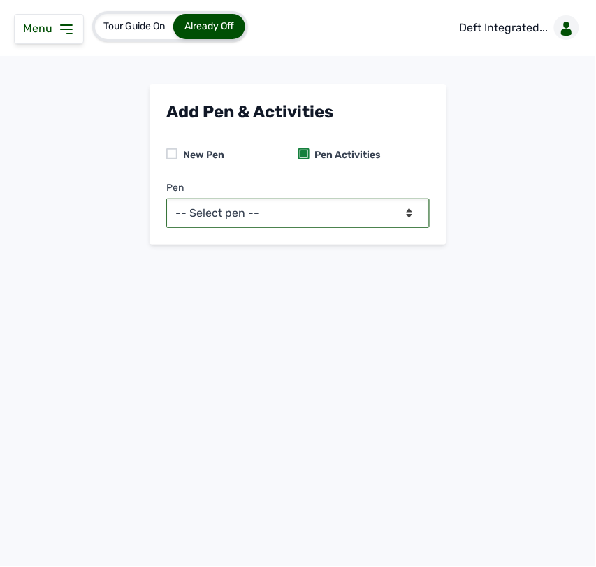
click at [331, 208] on select "-- Select pen -- BATCH 1 (Broilers)" at bounding box center [298, 213] width 264 height 29
select select "mf2jqycq6487"
click at [166, 199] on select "-- Select pen -- BATCH 1 (Broilers)" at bounding box center [298, 213] width 264 height 29
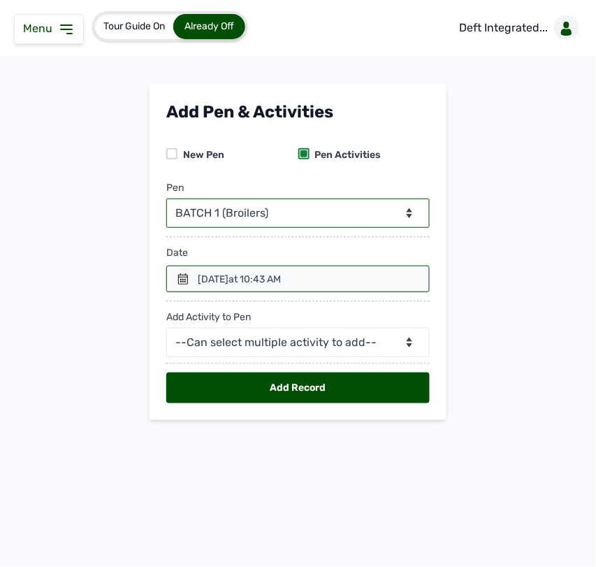
click at [301, 215] on select "-- Select pen -- BATCH 1 (Broilers)" at bounding box center [298, 213] width 264 height 29
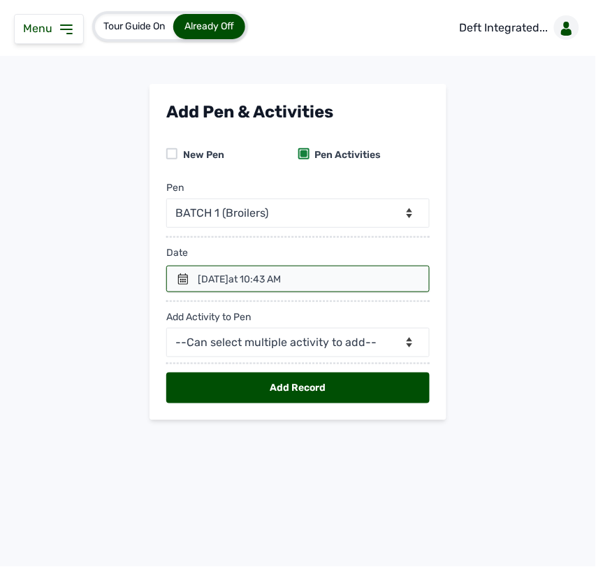
click at [281, 282] on span "at 10:43 AM" at bounding box center [255, 279] width 52 height 12
click at [186, 280] on icon at bounding box center [183, 278] width 11 height 11
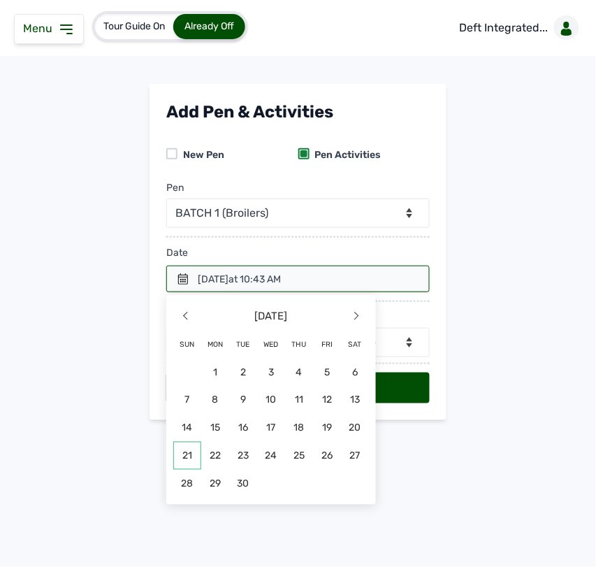
click at [190, 457] on span "21" at bounding box center [187, 456] width 28 height 28
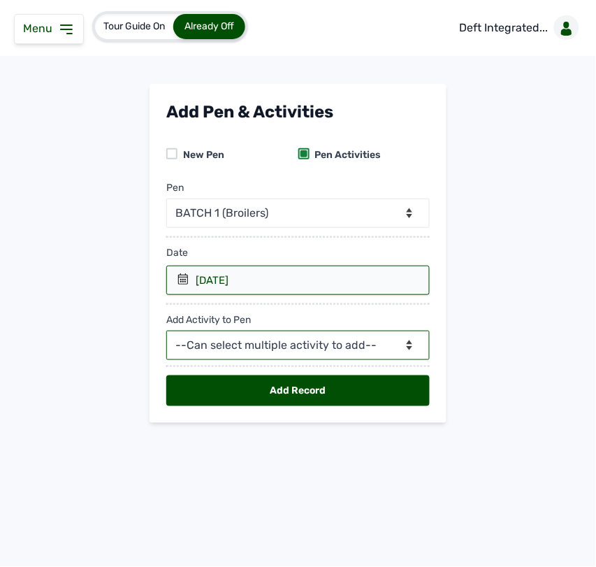
click at [225, 346] on select "--Can select multiple activity to add-- Raw Material Losses Weight" at bounding box center [298, 345] width 264 height 29
select select "Raw Material"
click at [166, 331] on select "--Can select multiple activity to add-- Raw Material Losses Weight" at bounding box center [298, 345] width 264 height 29
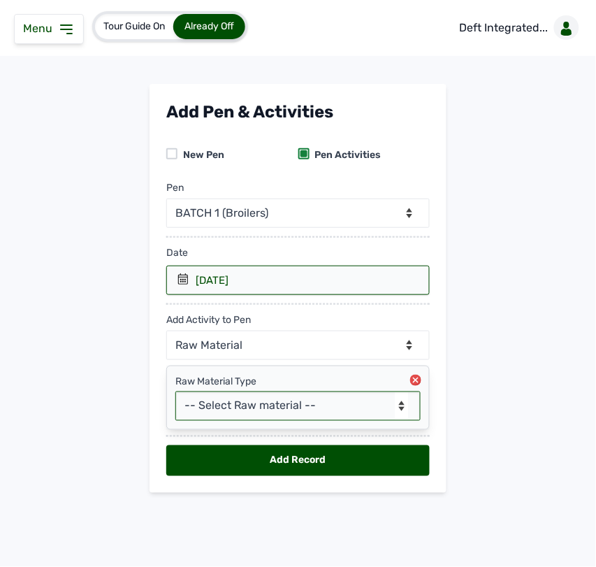
click at [236, 404] on select "-- Select Raw material -- feeds medications vaccines Biomass Fuel" at bounding box center [297, 405] width 245 height 29
select select "feeds"
click at [175, 392] on select "-- Select Raw material -- feeds medications vaccines Biomass Fuel" at bounding box center [297, 405] width 245 height 29
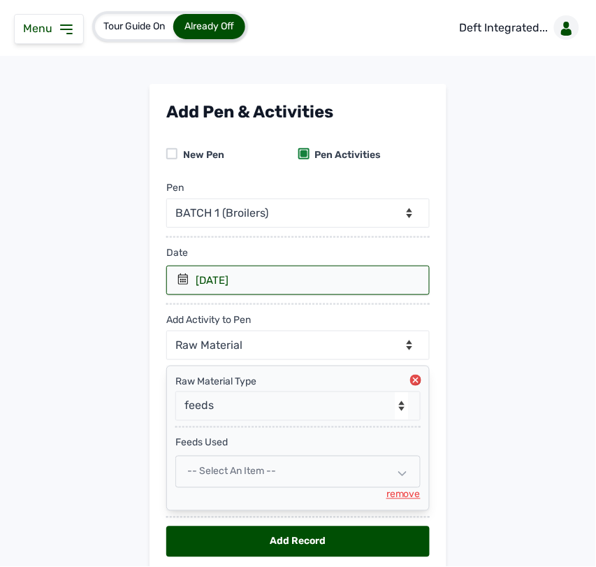
click at [222, 470] on span "-- Select an Item --" at bounding box center [231, 472] width 89 height 12
select select
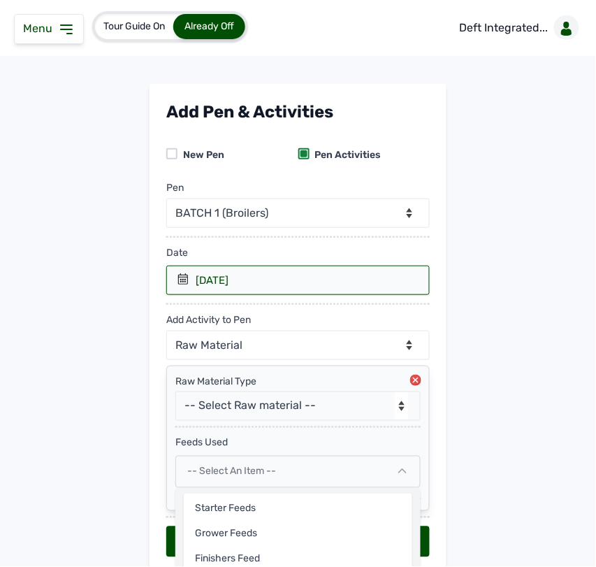
scroll to position [59, 0]
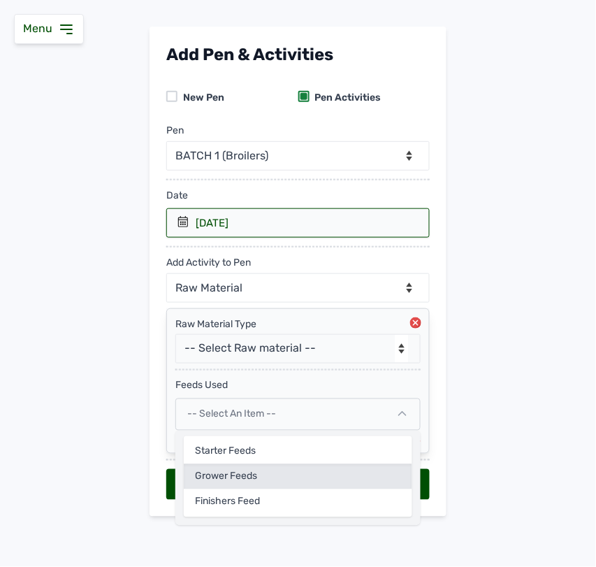
click at [231, 469] on div "Grower feeds" at bounding box center [298, 476] width 229 height 25
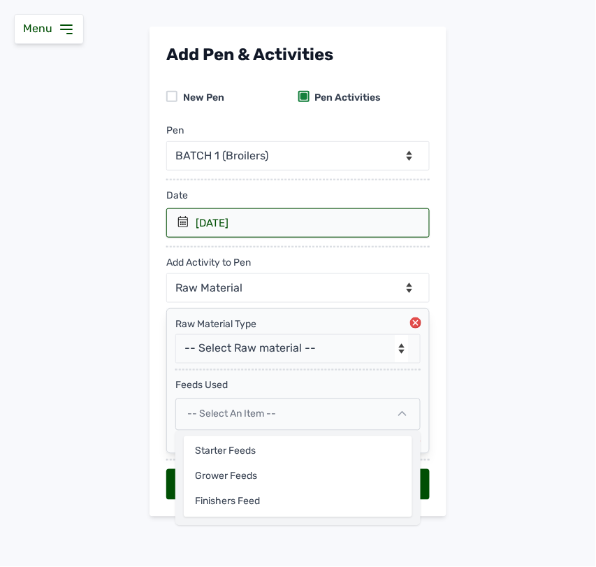
select select
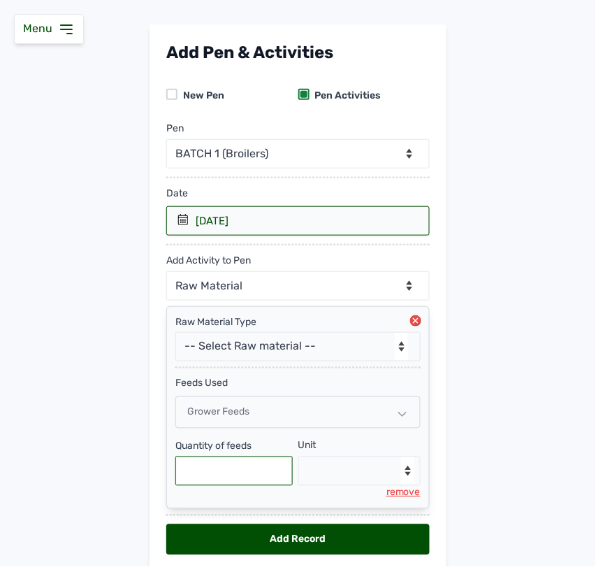
click at [224, 462] on input "text" at bounding box center [233, 471] width 117 height 29
type input "100"
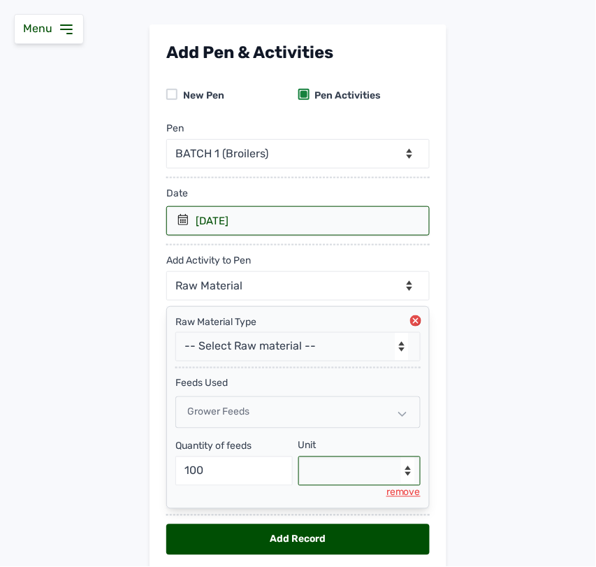
click at [320, 470] on select "--Select unit-- Bag(s) Kg" at bounding box center [360, 471] width 123 height 29
select select "Kg"
click at [299, 459] on select "--Select unit-- Bag(s) Kg" at bounding box center [360, 471] width 123 height 29
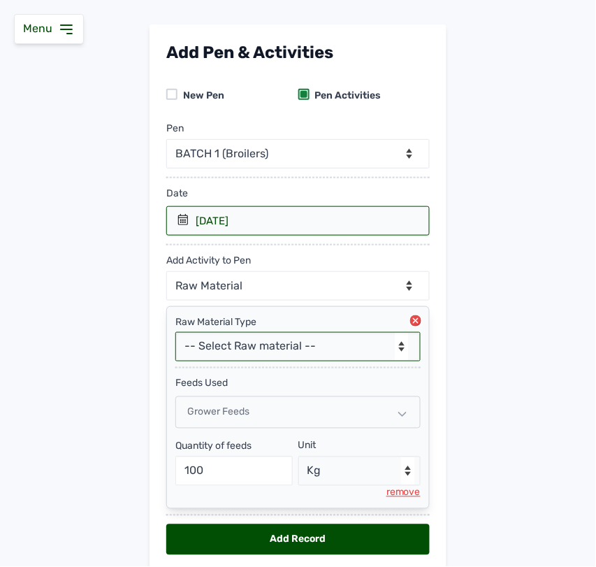
click at [257, 350] on select "-- Select Raw material -- feeds medications vaccines Biomass Fuel" at bounding box center [297, 346] width 245 height 29
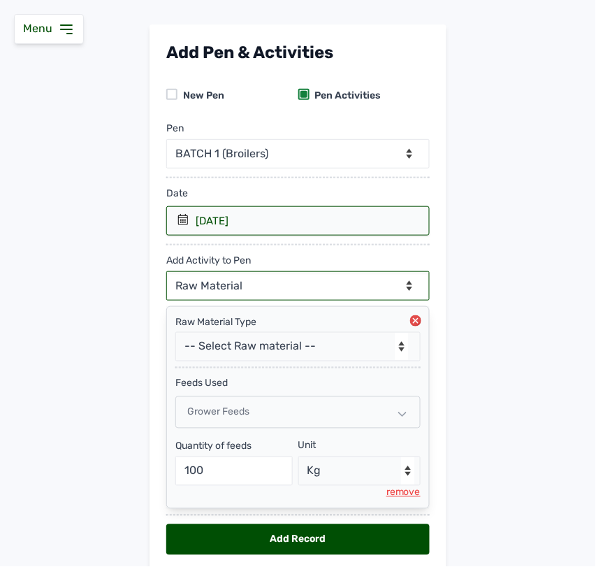
click at [232, 285] on select "--Can select multiple activity to add-- Raw Material Losses Weight" at bounding box center [298, 285] width 264 height 29
select select "Losses"
click at [166, 272] on select "--Can select multiple activity to add-- Raw Material Losses Weight" at bounding box center [298, 285] width 264 height 29
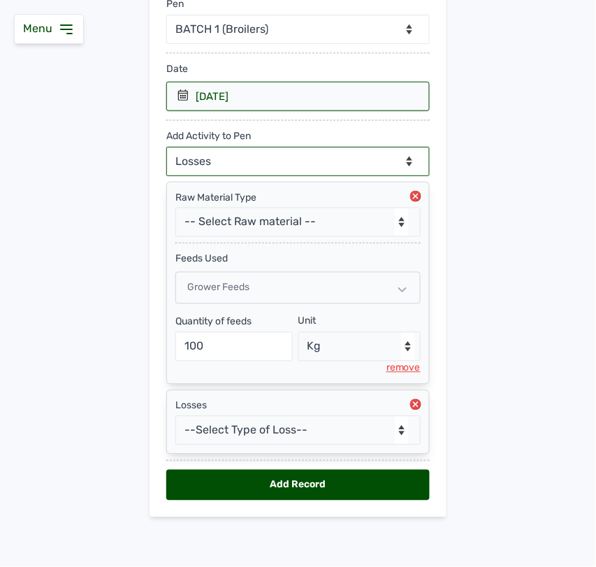
scroll to position [187, 0]
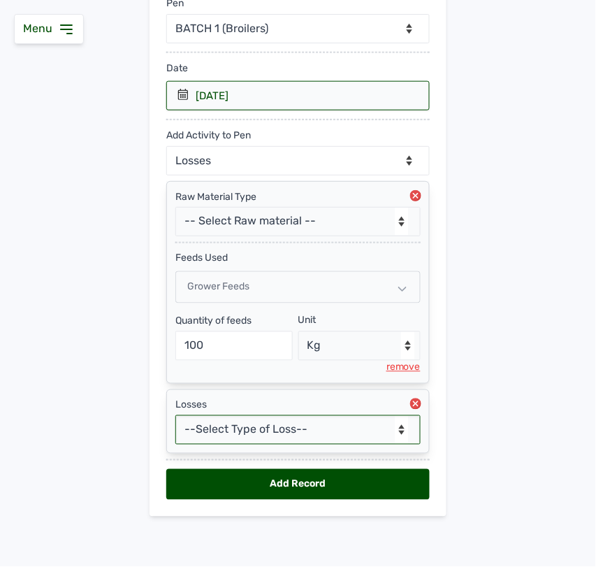
click at [232, 433] on select "--Select Type of Loss-- Mortality Culled Theft" at bounding box center [297, 429] width 245 height 29
select select "Mortality"
click at [175, 415] on select "--Select Type of Loss-- Mortality Culled Theft" at bounding box center [297, 429] width 245 height 29
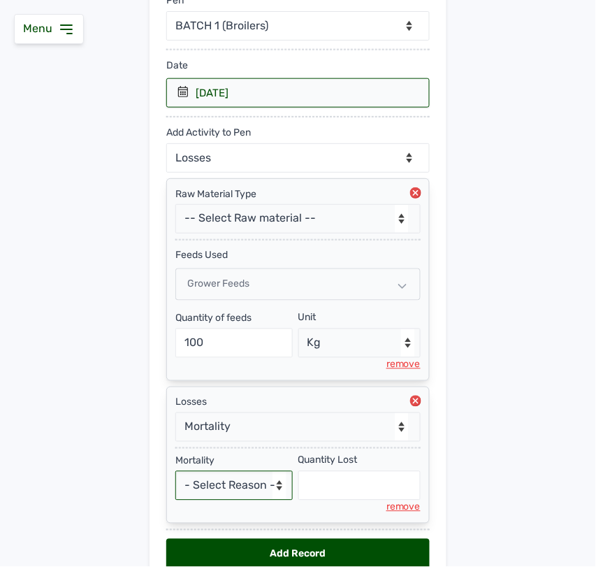
click at [215, 489] on select "- Select Reason - Disease Late Vaccination Wrong Vaccination Heat [MEDICAL_DATA…" at bounding box center [233, 485] width 117 height 29
select select "Others"
click at [175, 474] on select "- Select Reason - Disease Late Vaccination Wrong Vaccination Heat [MEDICAL_DATA…" at bounding box center [233, 485] width 117 height 29
select select "null"
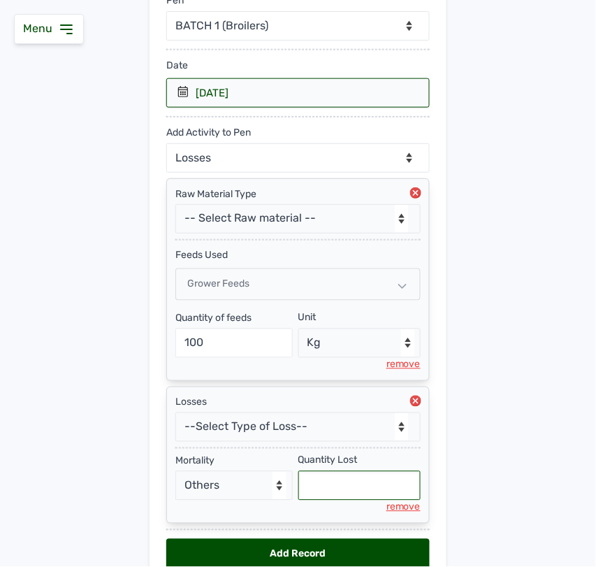
click at [329, 486] on input "text" at bounding box center [360, 485] width 123 height 29
type input "1"
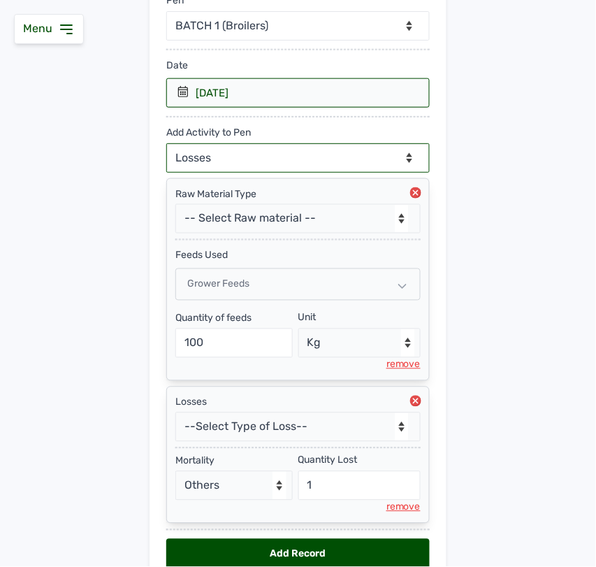
click at [238, 155] on select "--Can select multiple activity to add-- Raw Material Losses Weight" at bounding box center [298, 157] width 264 height 29
select select "Weight"
click at [166, 143] on select "--Can select multiple activity to add-- Raw Material Losses Weight" at bounding box center [298, 157] width 264 height 29
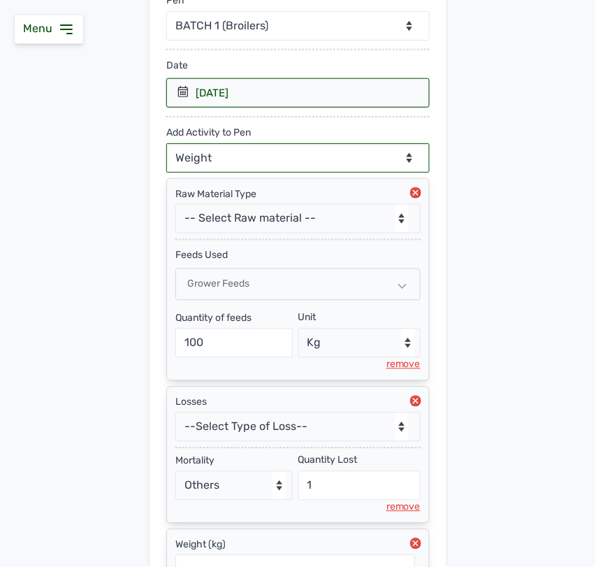
scroll to position [332, 0]
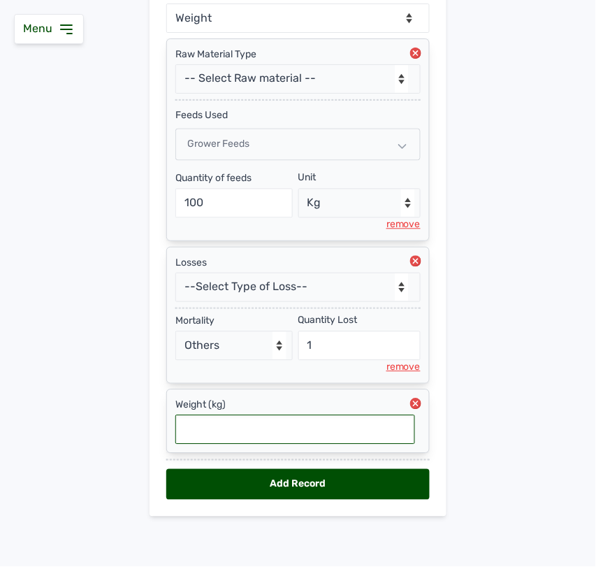
click at [315, 431] on input "text" at bounding box center [295, 429] width 240 height 29
type input "0.946"
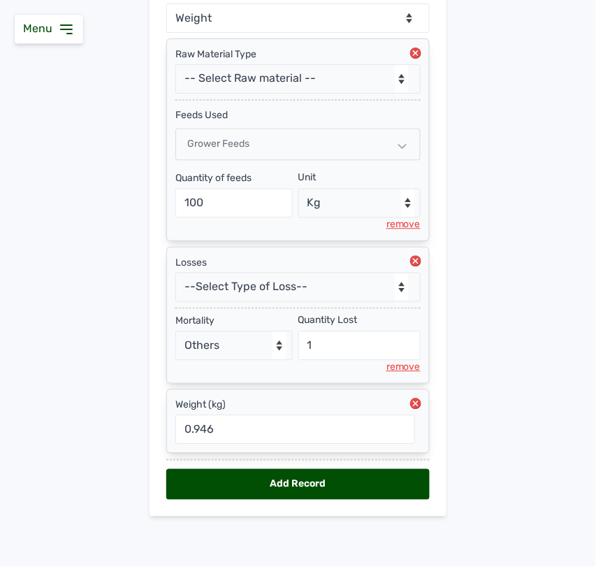
click at [326, 487] on div "Add Record" at bounding box center [298, 484] width 264 height 31
select select "null"
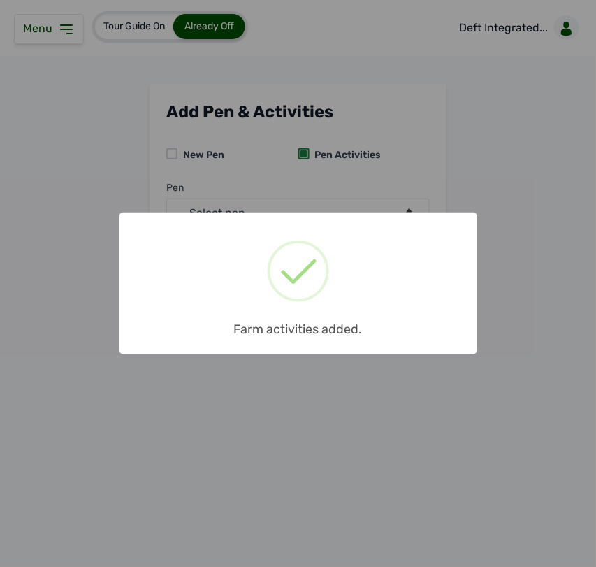
scroll to position [0, 0]
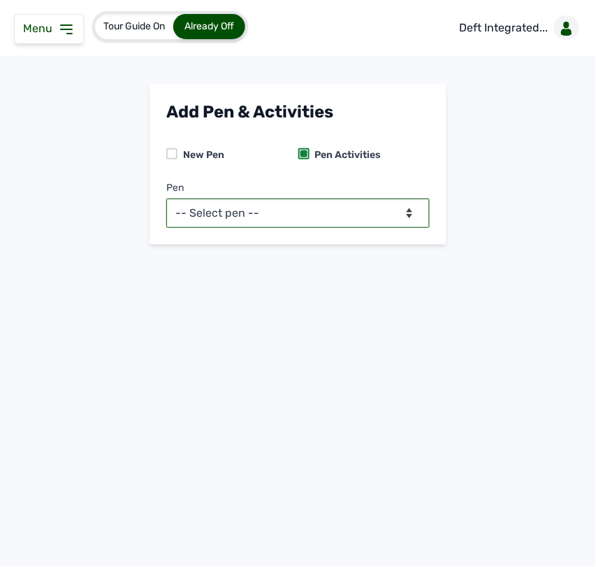
click at [364, 204] on select "-- Select pen -- BATCH 1 (Broilers)" at bounding box center [298, 213] width 264 height 29
select select "mf2jqycq6487"
click at [166, 199] on select "-- Select pen -- BATCH 1 (Broilers)" at bounding box center [298, 213] width 264 height 29
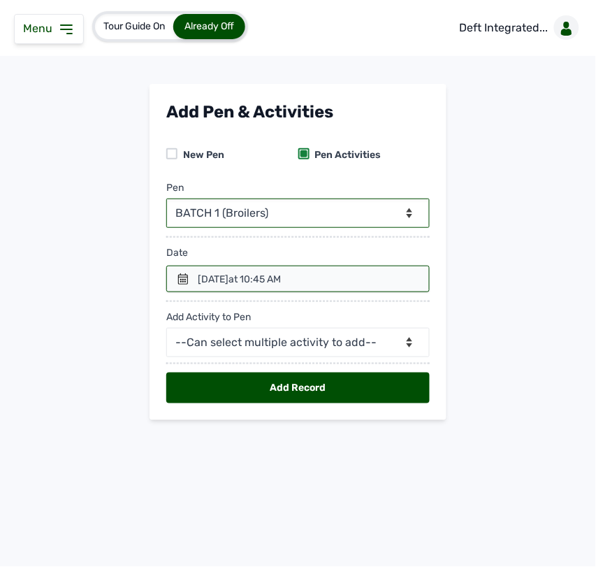
click at [182, 280] on icon at bounding box center [183, 278] width 11 height 11
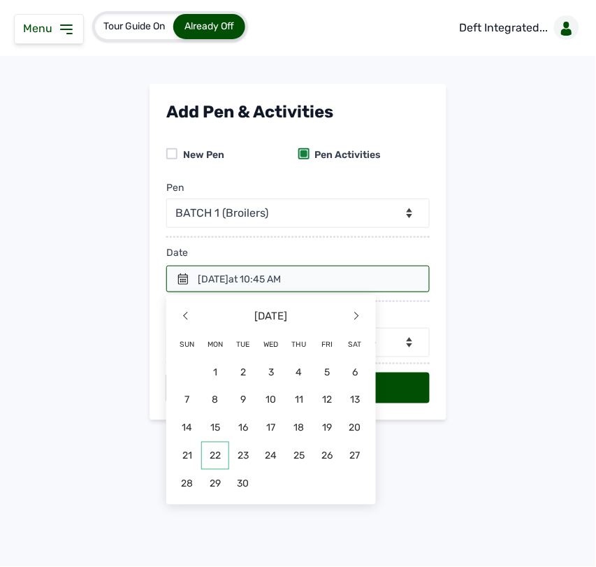
click at [217, 452] on span "22" at bounding box center [215, 456] width 28 height 28
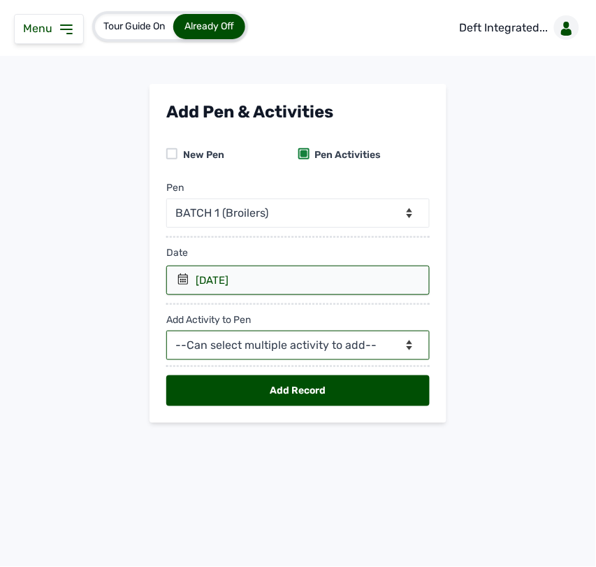
click at [224, 355] on select "--Can select multiple activity to add-- Raw Material Losses Weight" at bounding box center [298, 345] width 264 height 29
select select "Raw Material"
click at [166, 331] on select "--Can select multiple activity to add-- Raw Material Losses Weight" at bounding box center [298, 345] width 264 height 29
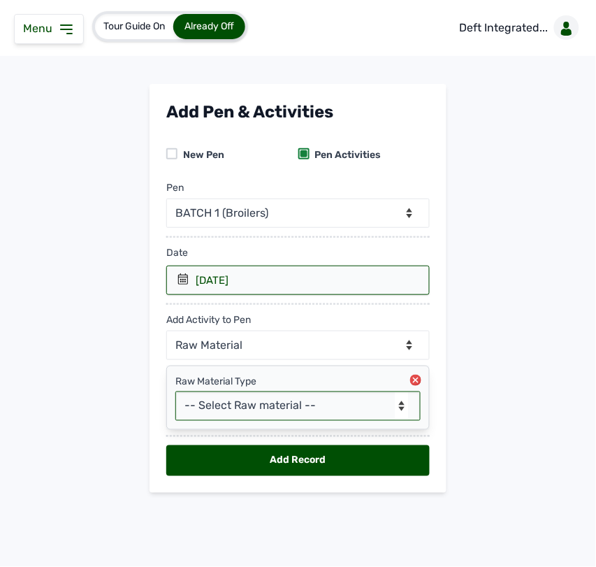
click at [227, 397] on select "-- Select Raw material -- feeds medications vaccines Biomass Fuel" at bounding box center [297, 405] width 245 height 29
select select "feeds"
click at [175, 392] on select "-- Select Raw material -- feeds medications vaccines Biomass Fuel" at bounding box center [297, 405] width 245 height 29
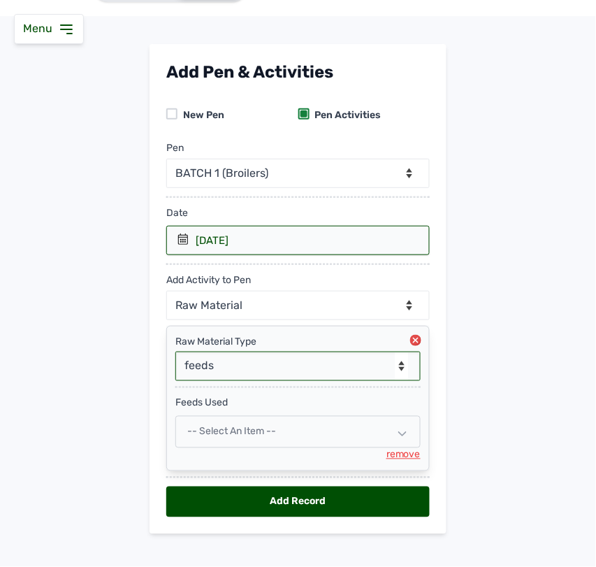
scroll to position [59, 0]
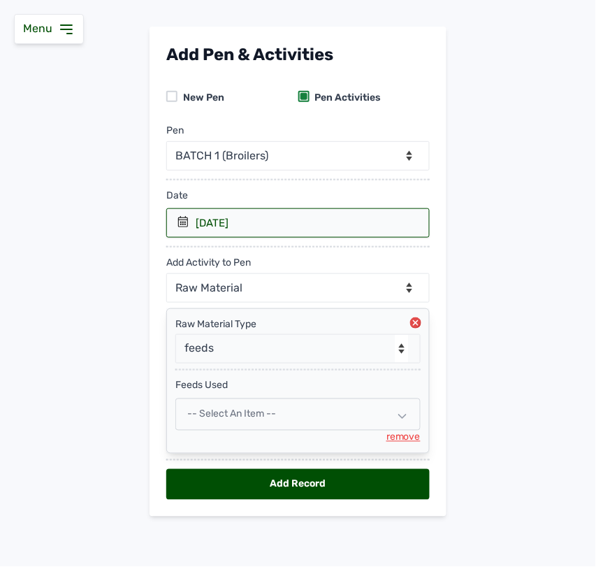
click at [229, 413] on span "-- Select an Item --" at bounding box center [231, 414] width 89 height 12
select select
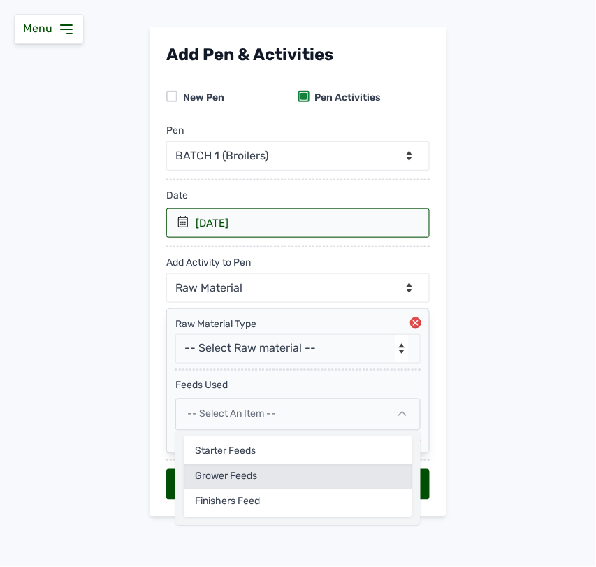
click at [224, 469] on div "Grower feeds" at bounding box center [298, 476] width 229 height 25
select select
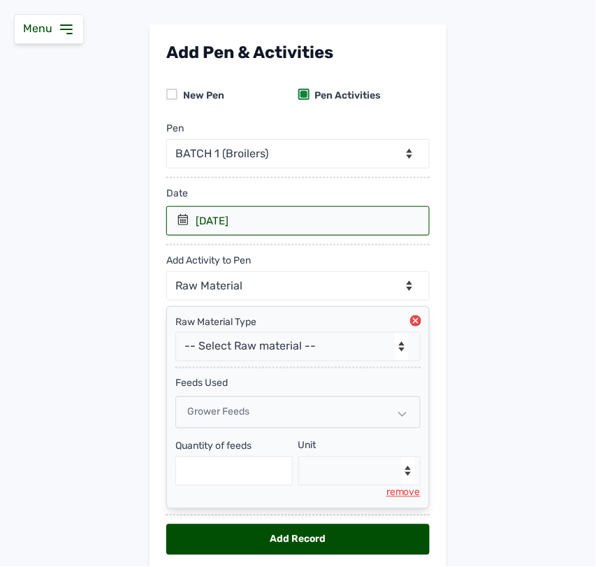
scroll to position [117, 0]
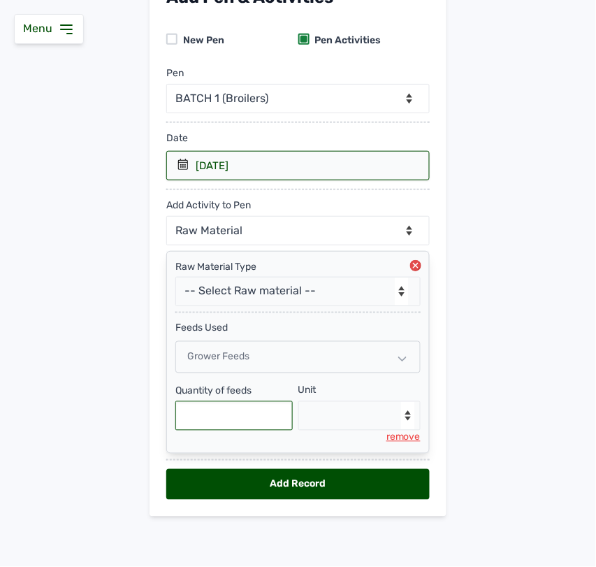
click at [225, 414] on input "text" at bounding box center [233, 415] width 117 height 29
type input "100"
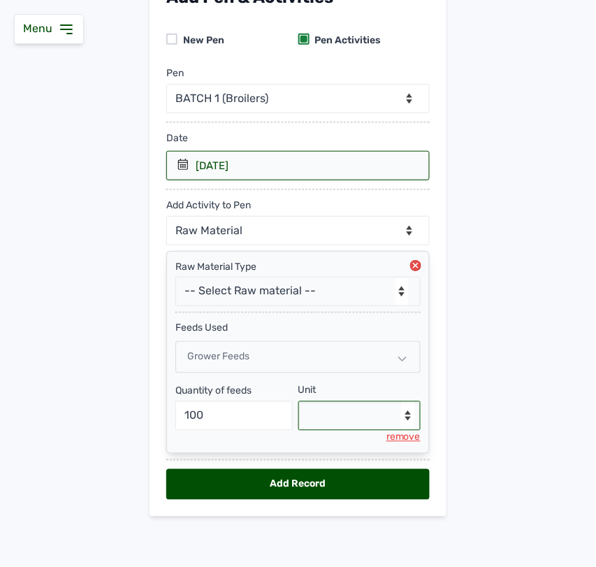
click at [340, 417] on select "--Select unit-- Bag(s) Kg" at bounding box center [360, 415] width 123 height 29
select select "Kg"
click at [299, 401] on select "--Select unit-- Bag(s) Kg" at bounding box center [360, 415] width 123 height 29
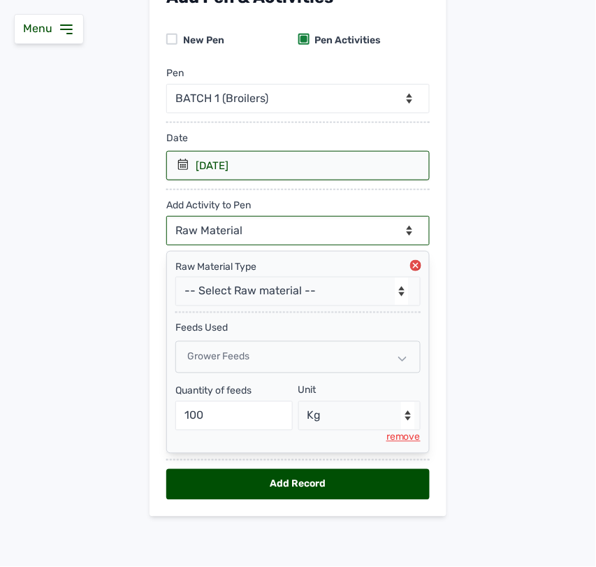
click at [246, 224] on select "--Can select multiple activity to add-- Raw Material Losses Weight" at bounding box center [298, 230] width 264 height 29
select select "Losses"
click at [166, 216] on select "--Can select multiple activity to add-- Raw Material Losses Weight" at bounding box center [298, 230] width 264 height 29
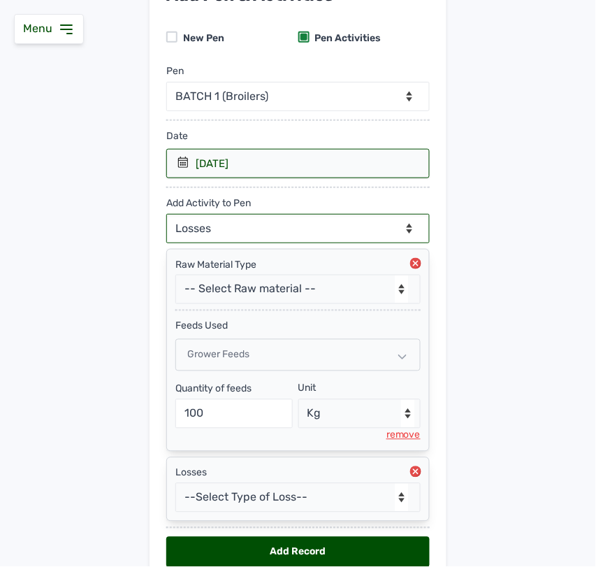
scroll to position [187, 0]
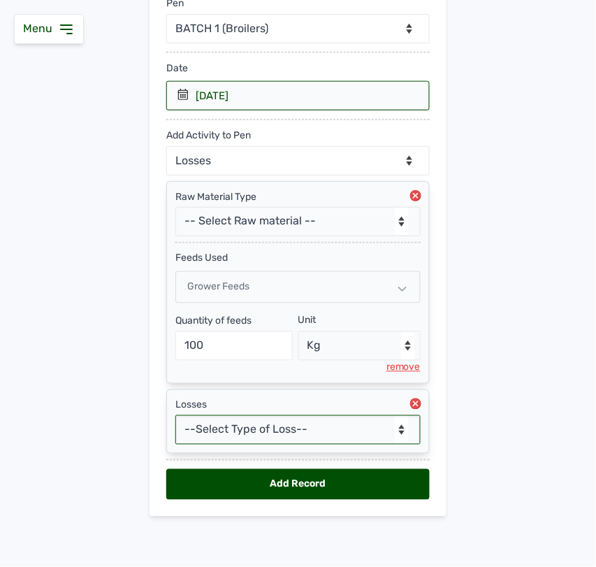
click at [229, 432] on select "--Select Type of Loss-- Mortality Culled Theft" at bounding box center [297, 429] width 245 height 29
select select "Mortality"
click at [175, 415] on select "--Select Type of Loss-- Mortality Culled Theft" at bounding box center [297, 429] width 245 height 29
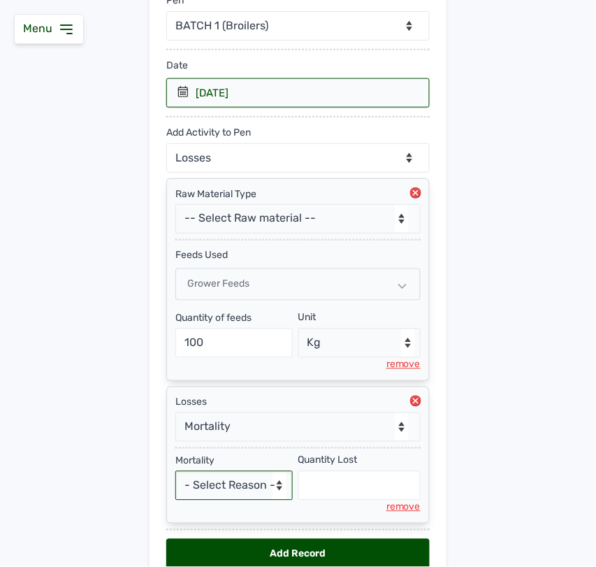
click at [222, 496] on select "- Select Reason - Disease Late Vaccination Wrong Vaccination Heat [MEDICAL_DATA…" at bounding box center [233, 485] width 117 height 29
select select "Others"
click at [175, 474] on select "- Select Reason - Disease Late Vaccination Wrong Vaccination Heat [MEDICAL_DATA…" at bounding box center [233, 485] width 117 height 29
select select "null"
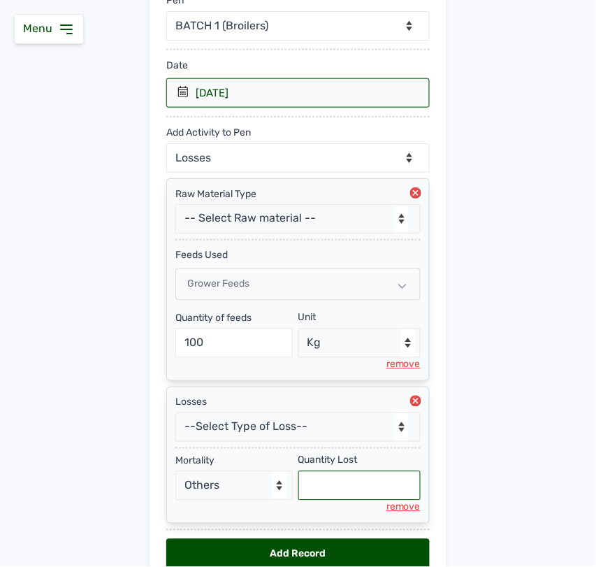
click at [360, 480] on input "text" at bounding box center [360, 485] width 123 height 29
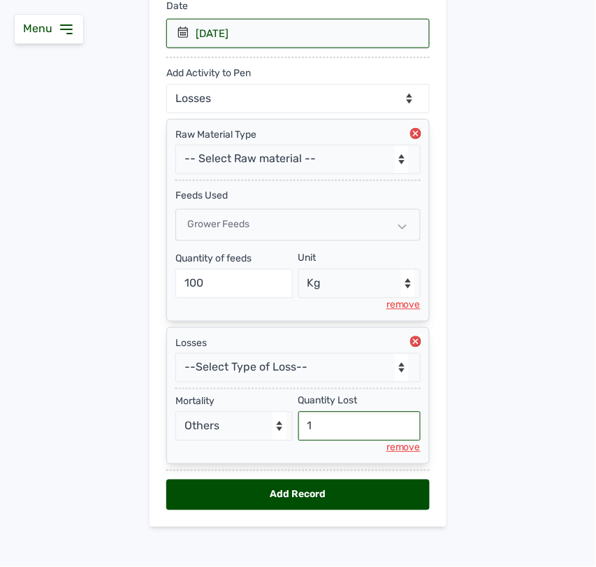
scroll to position [246, 0]
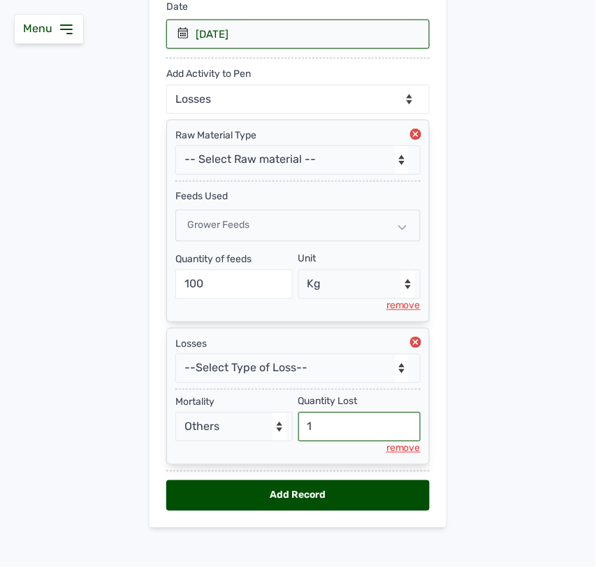
type input "1"
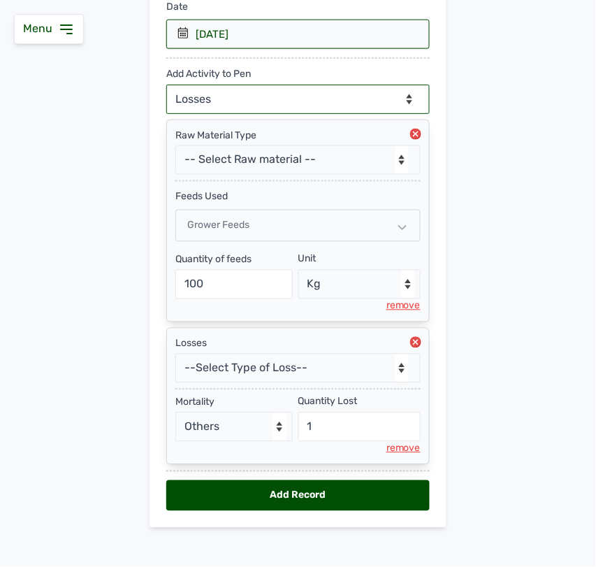
click at [285, 107] on select "--Can select multiple activity to add-- Raw Material Losses Weight" at bounding box center [298, 99] width 264 height 29
select select "Weight"
click at [166, 85] on select "--Can select multiple activity to add-- Raw Material Losses Weight" at bounding box center [298, 99] width 264 height 29
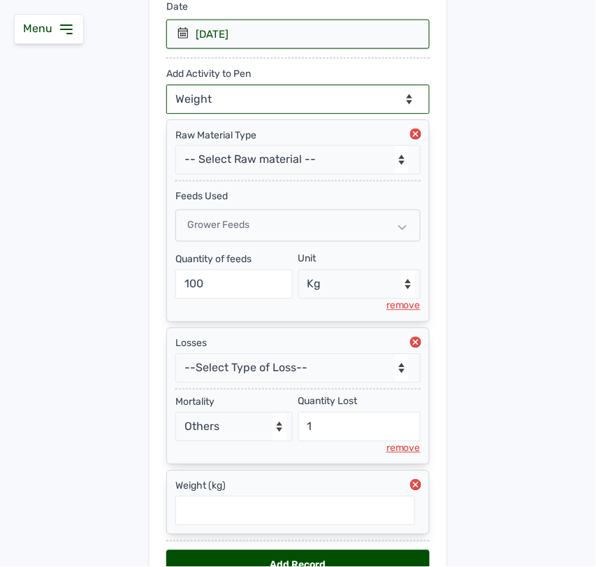
scroll to position [332, 0]
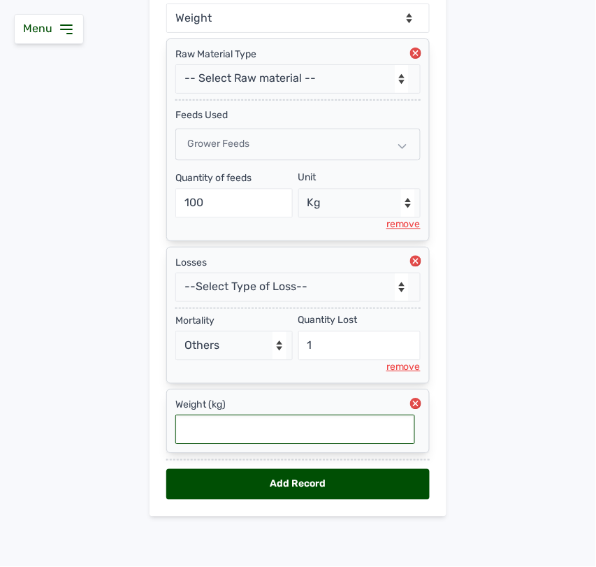
click at [285, 428] on input "text" at bounding box center [295, 429] width 240 height 29
type input "0.976"
click at [319, 482] on div "Add Record" at bounding box center [298, 484] width 264 height 31
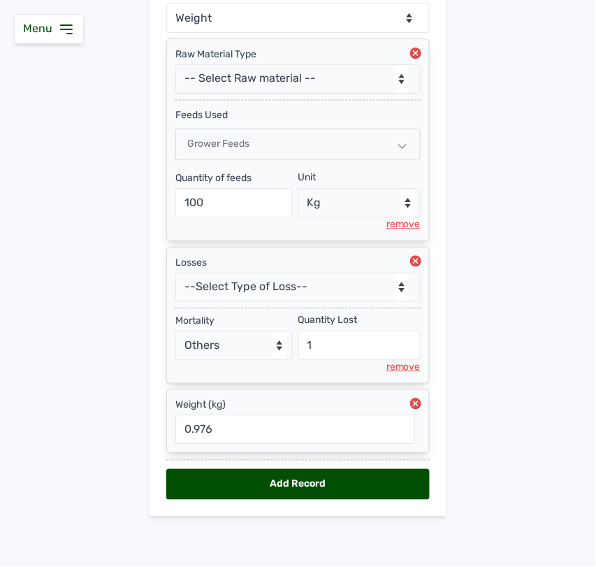
select select "null"
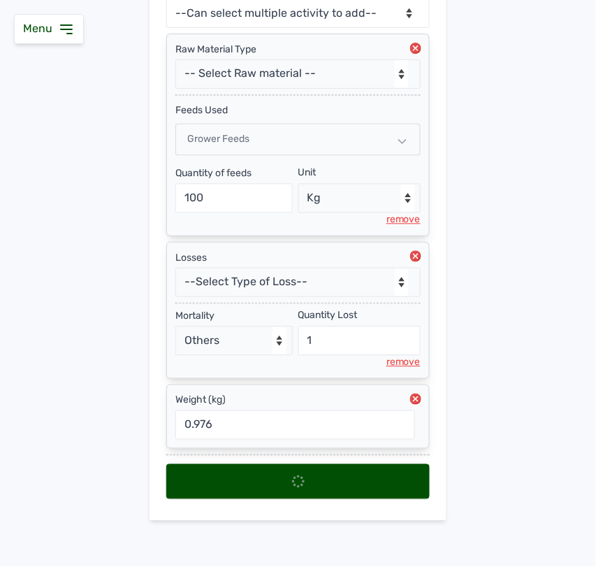
scroll to position [0, 0]
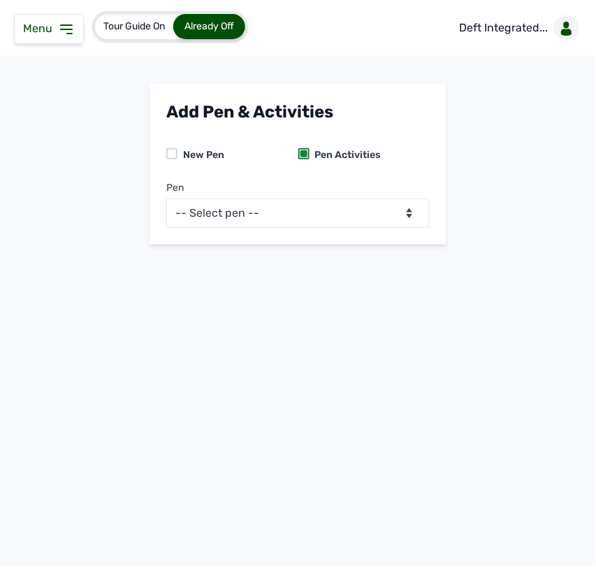
click at [333, 365] on div "Tour Guide On Already Off Deft Integrated... Add Pen & Activities New Pen Pen A…" at bounding box center [298, 283] width 596 height 567
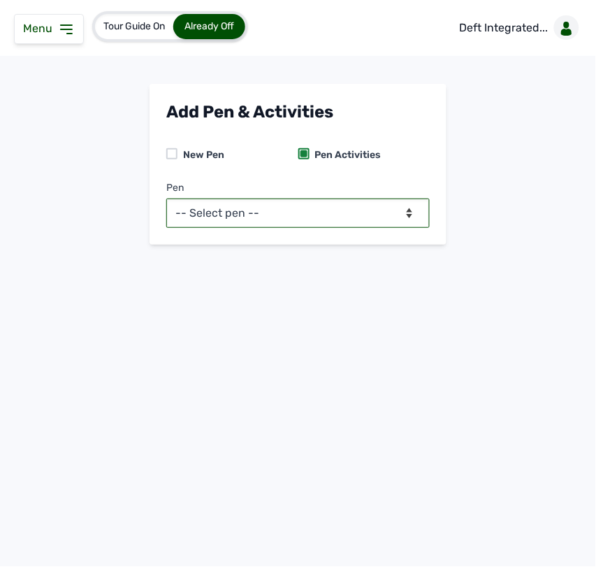
click at [330, 212] on select "-- Select pen -- BATCH 1 (Broilers)" at bounding box center [298, 213] width 264 height 29
select select "mf2jqycq6487"
click at [166, 199] on select "-- Select pen -- BATCH 1 (Broilers)" at bounding box center [298, 213] width 264 height 29
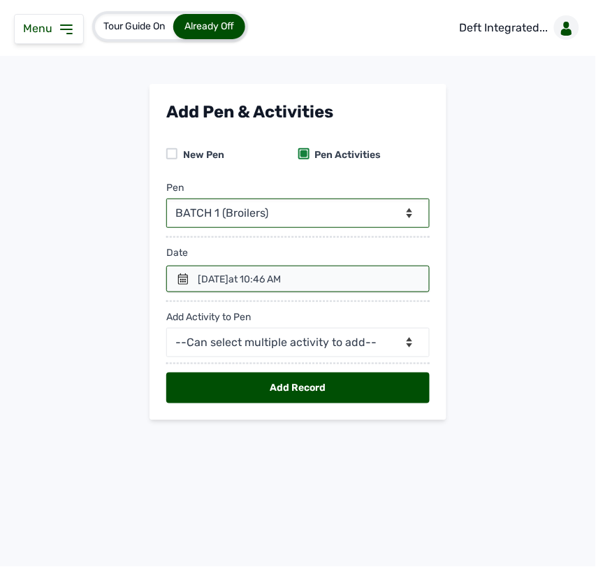
click at [180, 276] on icon at bounding box center [183, 278] width 10 height 11
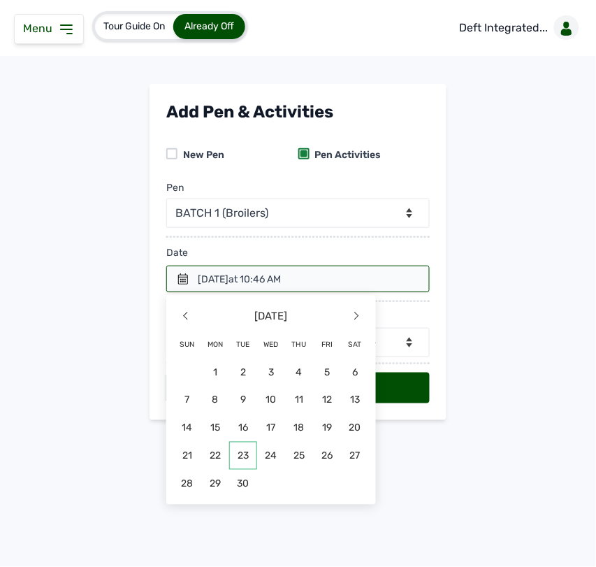
click at [243, 455] on span "23" at bounding box center [243, 456] width 28 height 28
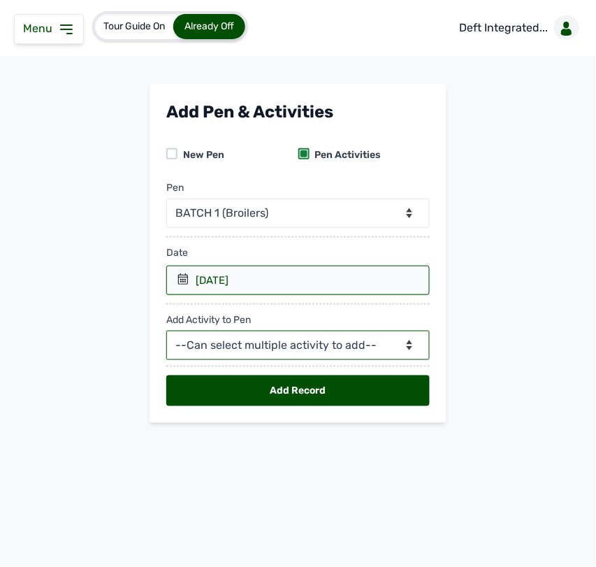
click at [217, 351] on select "--Can select multiple activity to add-- Raw Material Losses Weight" at bounding box center [298, 345] width 264 height 29
select select "Raw Material"
click at [166, 331] on select "--Can select multiple activity to add-- Raw Material Losses Weight" at bounding box center [298, 345] width 264 height 29
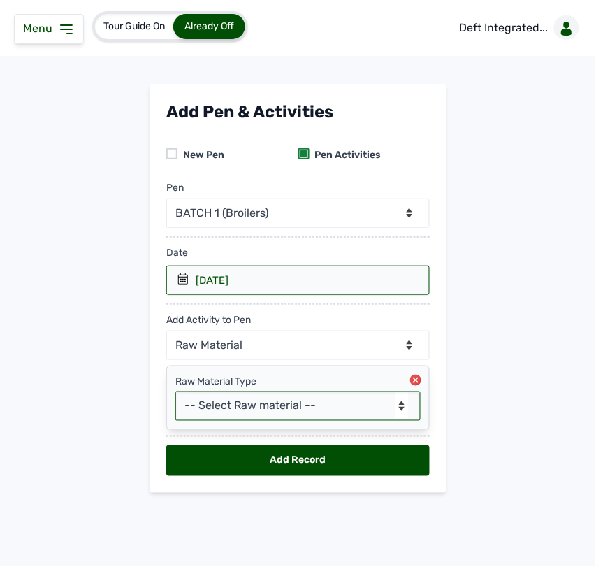
click at [219, 396] on select "-- Select Raw material -- feeds medications vaccines Biomass Fuel" at bounding box center [297, 405] width 245 height 29
select select "feeds"
click at [175, 392] on select "-- Select Raw material -- feeds medications vaccines Biomass Fuel" at bounding box center [297, 405] width 245 height 29
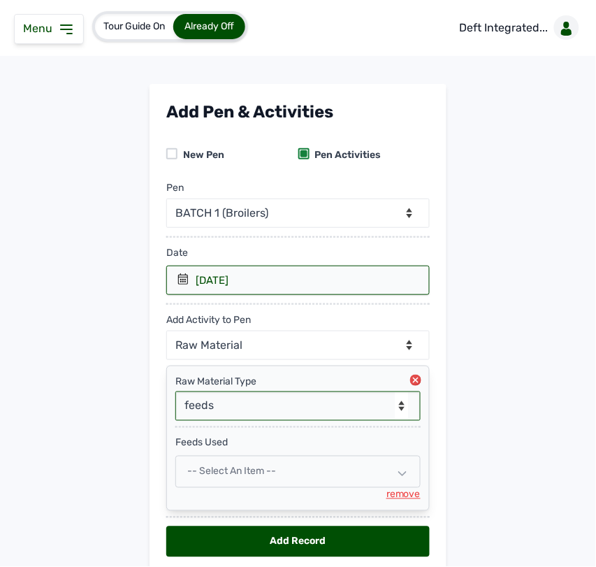
click at [252, 472] on span "-- Select an Item --" at bounding box center [231, 472] width 89 height 12
select select
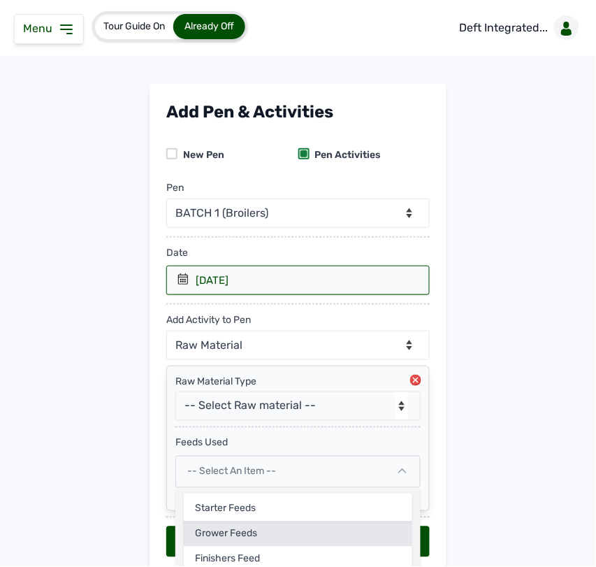
click at [236, 539] on div "Grower feeds" at bounding box center [298, 534] width 229 height 25
select select
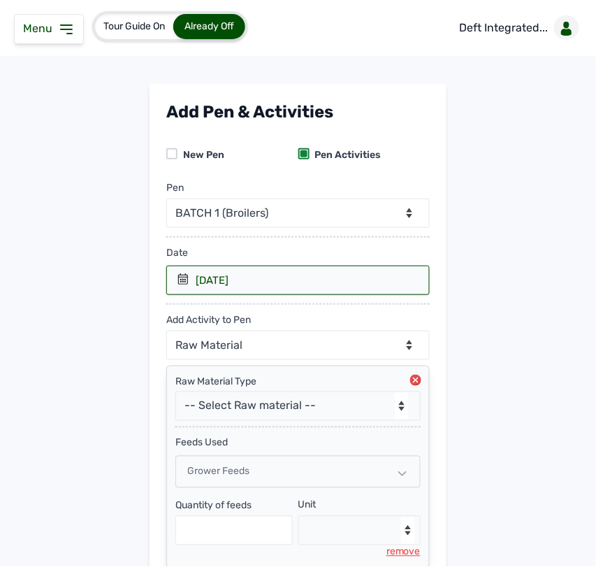
scroll to position [117, 0]
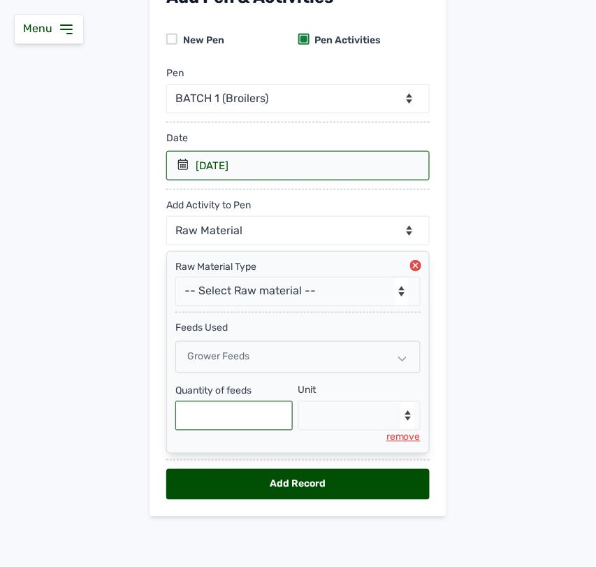
click at [219, 424] on input "text" at bounding box center [233, 415] width 117 height 29
type input "200"
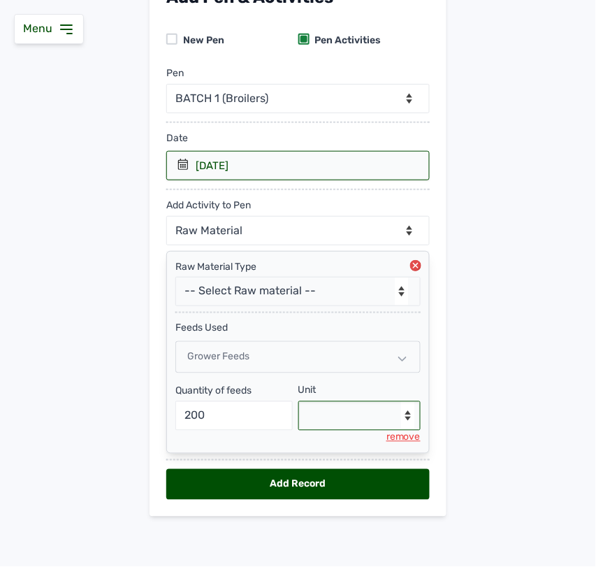
click at [357, 410] on select "--Select unit-- Bag(s) Kg" at bounding box center [360, 415] width 123 height 29
select select "Kg"
click at [299, 401] on select "--Select unit-- Bag(s) Kg" at bounding box center [360, 415] width 123 height 29
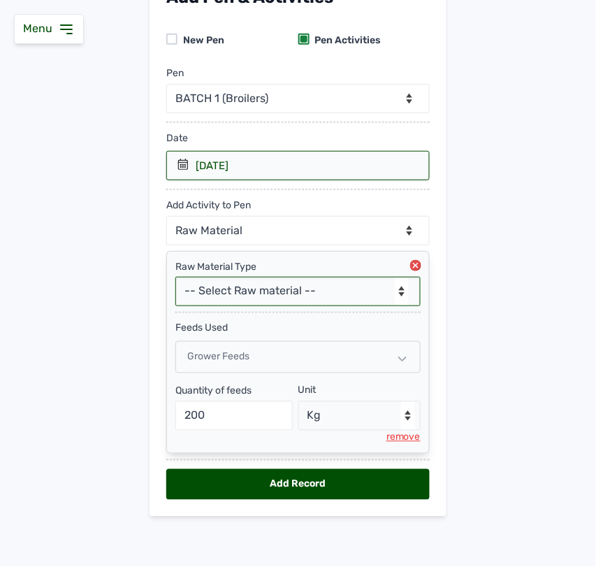
click at [234, 292] on select "-- Select Raw material -- feeds medications vaccines Biomass Fuel" at bounding box center [297, 291] width 245 height 29
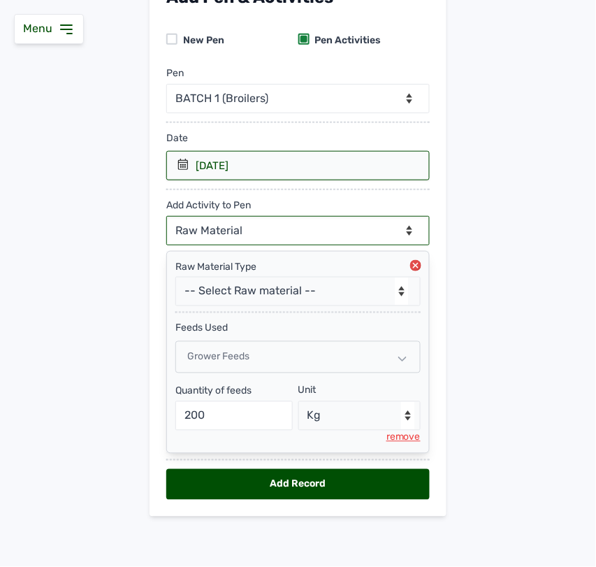
click at [221, 222] on select "--Can select multiple activity to add-- Raw Material Losses Weight" at bounding box center [298, 230] width 264 height 29
select select "Losses"
click at [166, 216] on select "--Can select multiple activity to add-- Raw Material Losses Weight" at bounding box center [298, 230] width 264 height 29
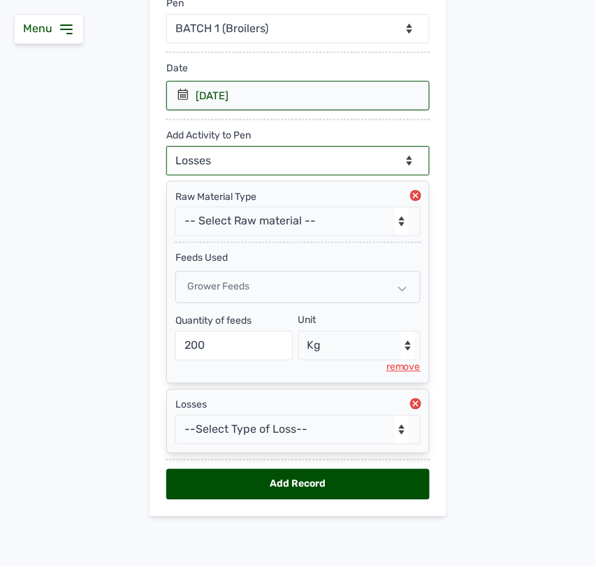
scroll to position [187, 0]
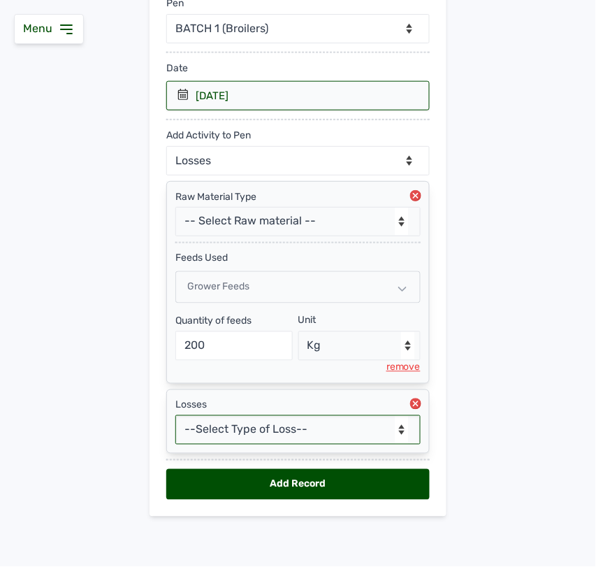
click at [259, 426] on select "--Select Type of Loss-- Mortality Culled Theft" at bounding box center [297, 429] width 245 height 29
click at [175, 415] on select "--Select Type of Loss-- Mortality Culled Theft" at bounding box center [297, 429] width 245 height 29
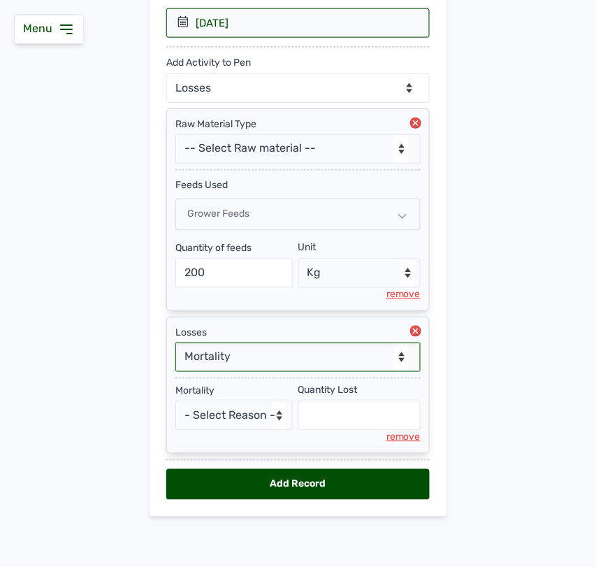
scroll to position [261, 0]
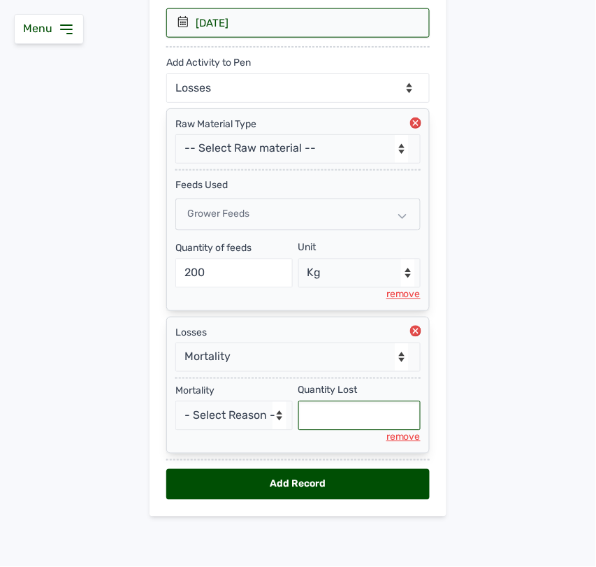
click at [312, 426] on input "text" at bounding box center [360, 415] width 123 height 29
select select "null"
type input "3"
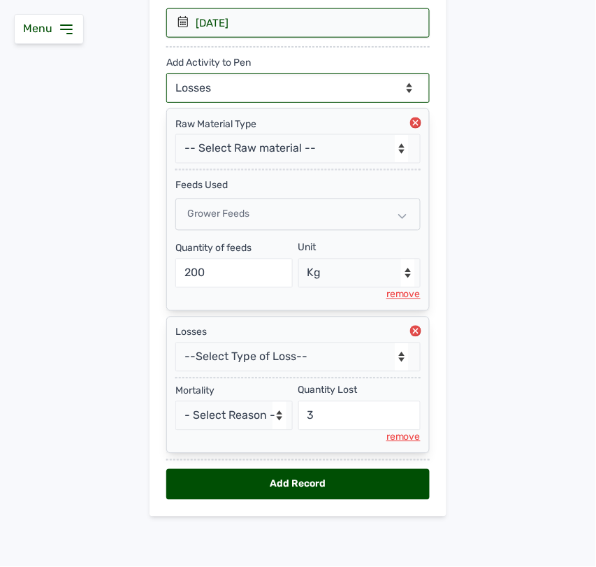
click at [254, 74] on select "--Can select multiple activity to add-- Raw Material Losses Weight" at bounding box center [298, 87] width 264 height 29
select select "Weight"
click at [166, 73] on select "--Can select multiple activity to add-- Raw Material Losses Weight" at bounding box center [298, 87] width 264 height 29
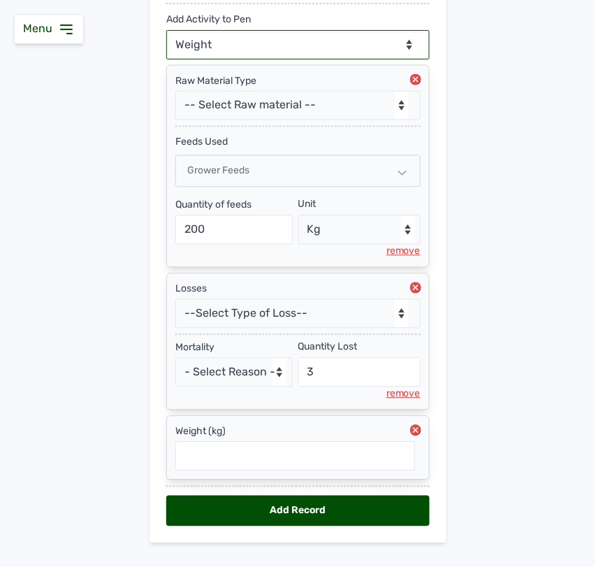
scroll to position [332, 0]
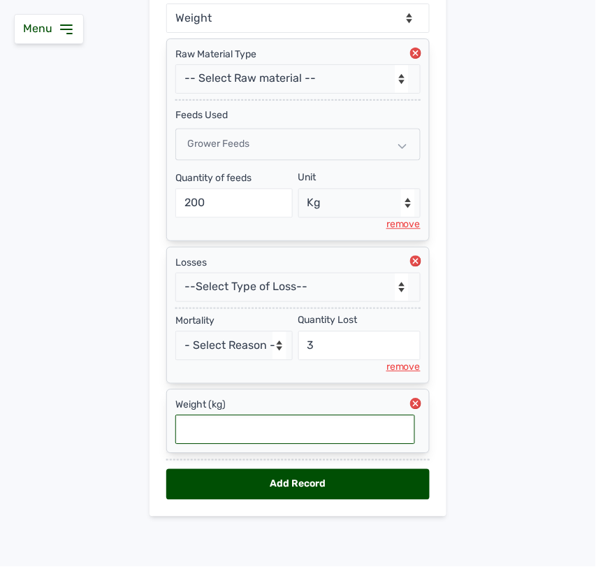
click at [256, 423] on input "text" at bounding box center [295, 429] width 240 height 29
click at [214, 426] on input "1.02" at bounding box center [295, 429] width 240 height 29
type input "1.02"
click at [329, 475] on div "Add Record" at bounding box center [298, 484] width 264 height 31
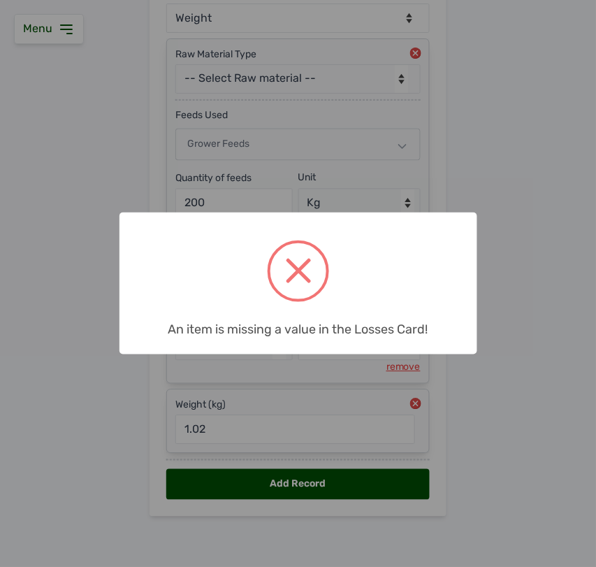
click at [416, 390] on div "× An item is missing a value in the Losses Card! OK No Cancel" at bounding box center [298, 283] width 596 height 567
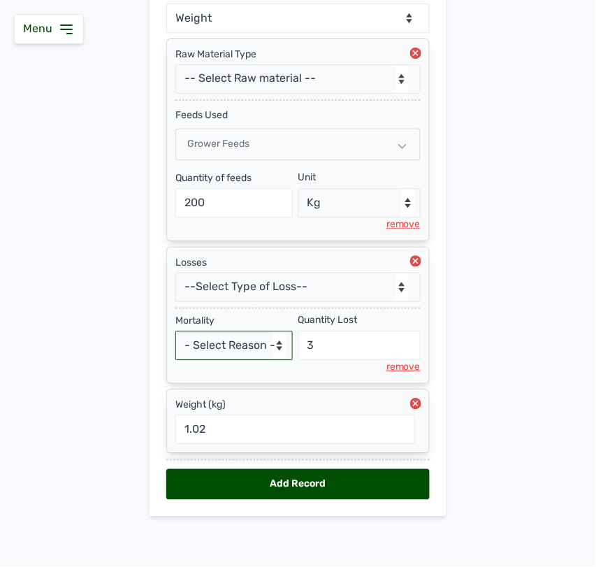
click at [231, 337] on select "- Select Reason - Disease Late Vaccination Wrong Vaccination Heat [MEDICAL_DATA…" at bounding box center [233, 345] width 117 height 29
select select "Others"
click at [175, 331] on select "- Select Reason - Disease Late Vaccination Wrong Vaccination Heat [MEDICAL_DATA…" at bounding box center [233, 345] width 117 height 29
click at [284, 489] on div "Add Record" at bounding box center [298, 484] width 264 height 31
select select "null"
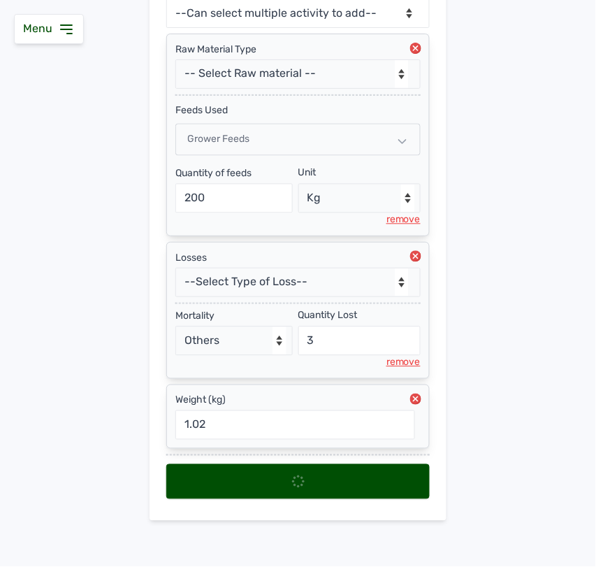
select select
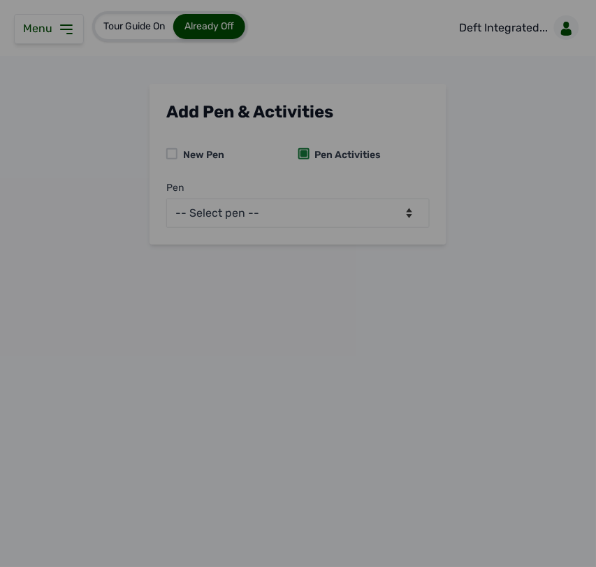
scroll to position [0, 0]
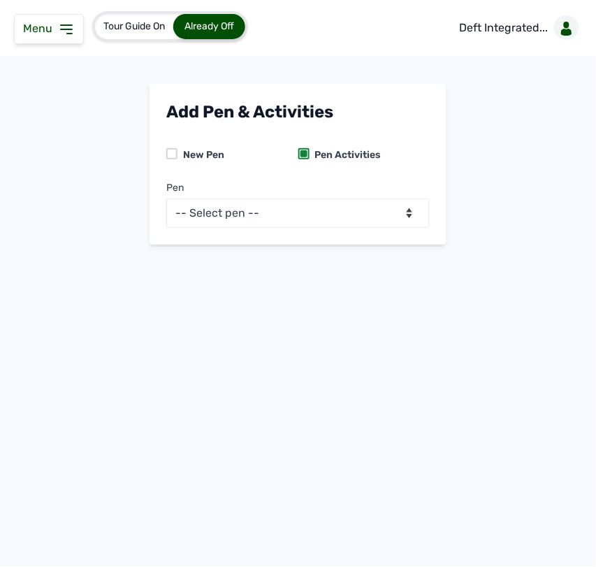
click at [70, 36] on icon at bounding box center [66, 29] width 17 height 17
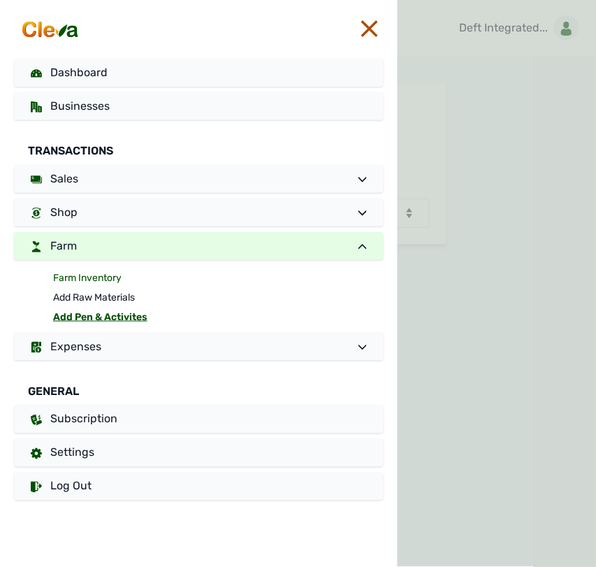
click at [102, 278] on link "Farm Inventory" at bounding box center [218, 278] width 331 height 20
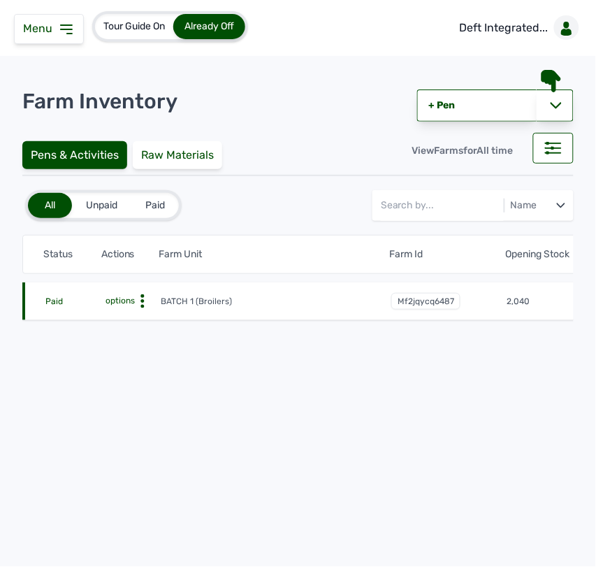
click at [141, 301] on circle at bounding box center [142, 301] width 3 height 3
click at [122, 323] on div "Farm Activities" at bounding box center [108, 323] width 99 height 17
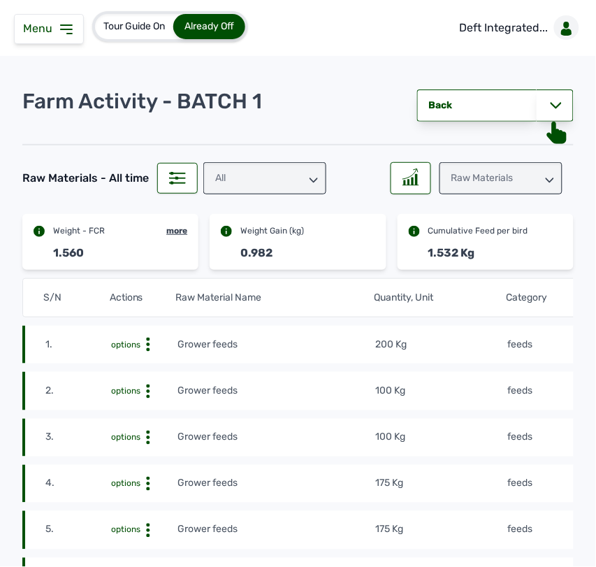
click at [346, 347] on td "Grower feeds" at bounding box center [276, 344] width 199 height 15
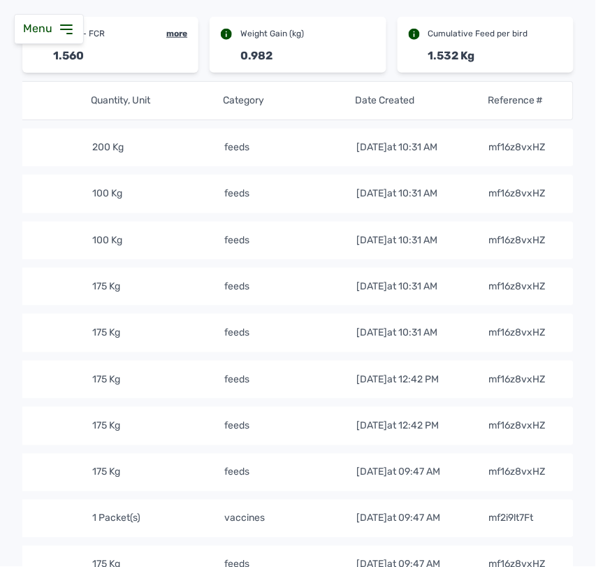
scroll to position [192, 0]
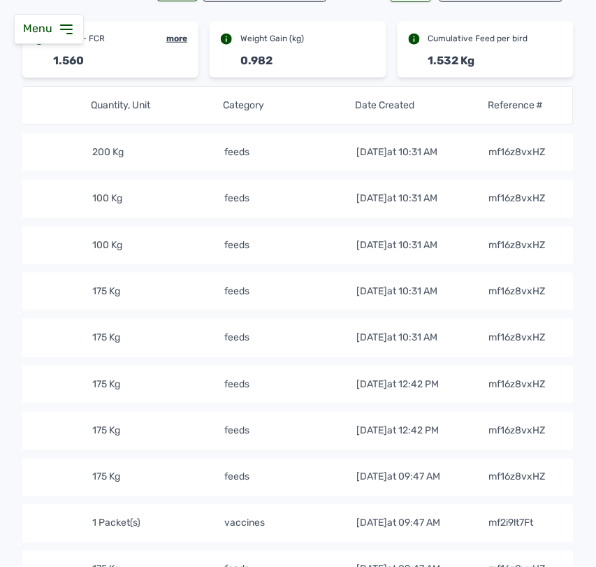
click at [301, 196] on td "feeds" at bounding box center [290, 198] width 132 height 15
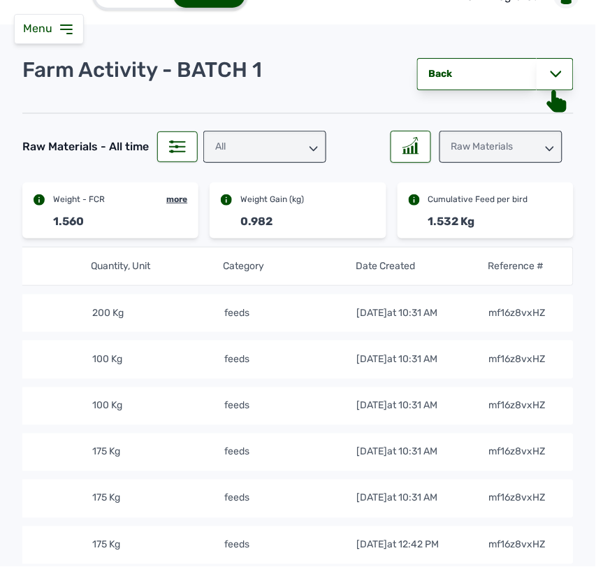
scroll to position [0, 0]
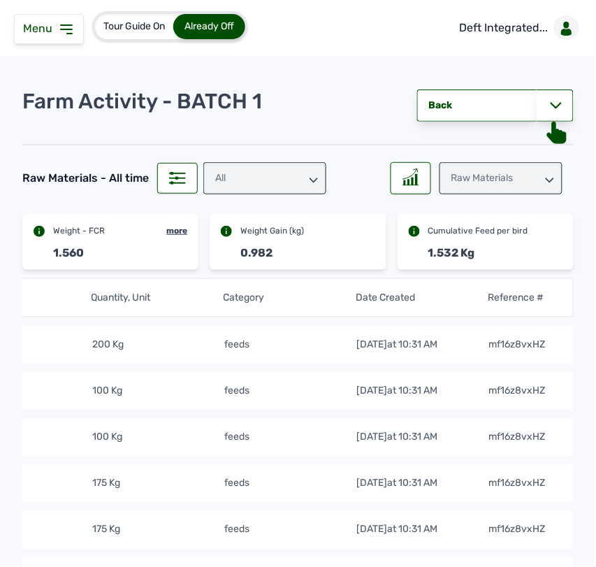
click at [486, 186] on div "Raw Materials" at bounding box center [501, 178] width 123 height 32
click at [473, 231] on div "Weight" at bounding box center [501, 240] width 123 height 25
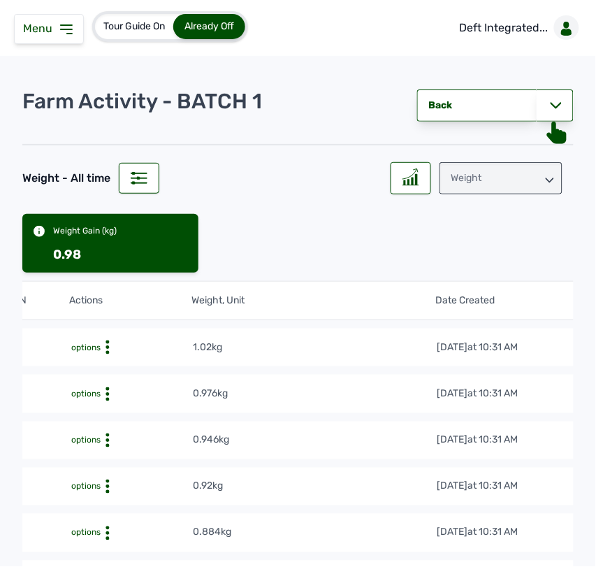
click at [494, 175] on div "Weight" at bounding box center [501, 178] width 123 height 32
click at [466, 264] on div "Losses" at bounding box center [501, 265] width 123 height 25
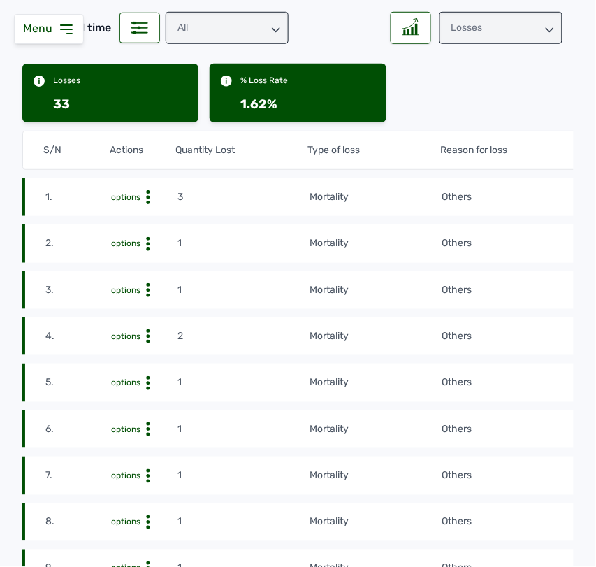
scroll to position [175, 0]
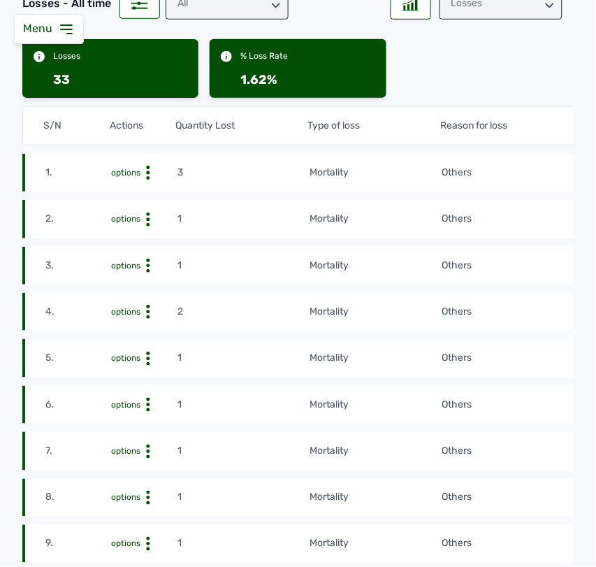
click at [525, 173] on td "Others" at bounding box center [540, 172] width 199 height 15
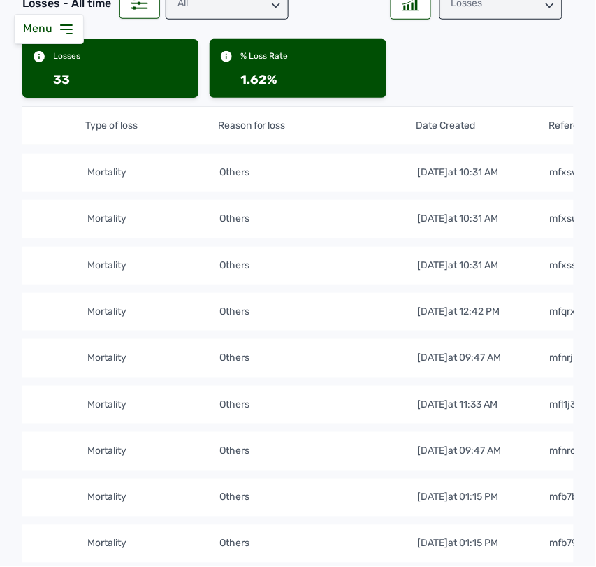
scroll to position [0, 290]
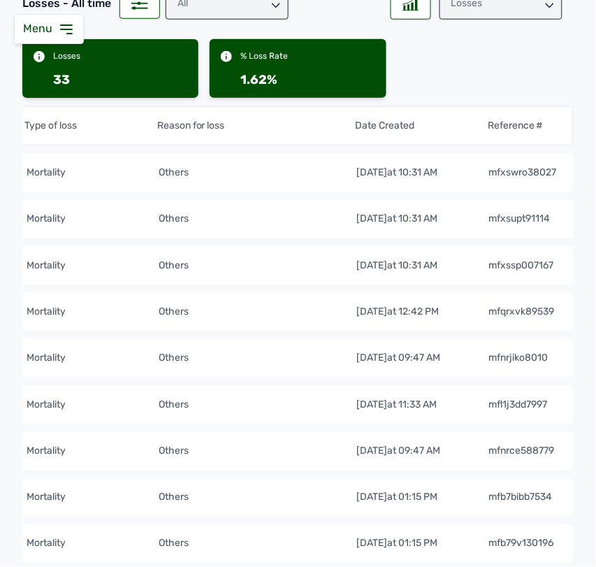
click at [252, 190] on tr "1. options 3 mortality Others [DATE] 10:31 AM mfxswro38027" at bounding box center [156, 173] width 835 height 38
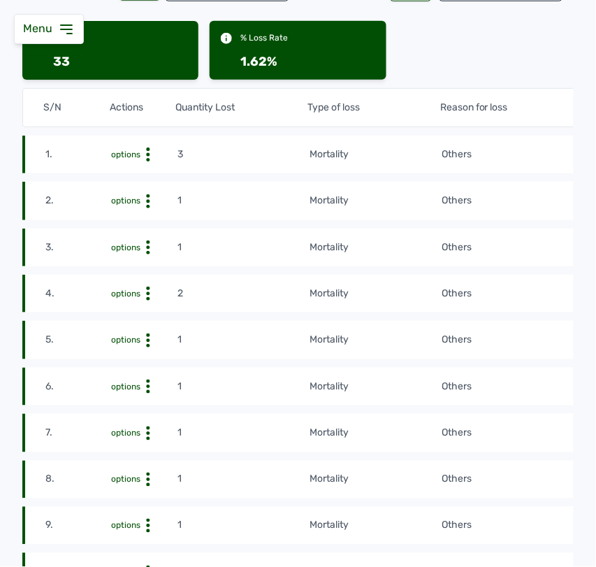
scroll to position [0, 0]
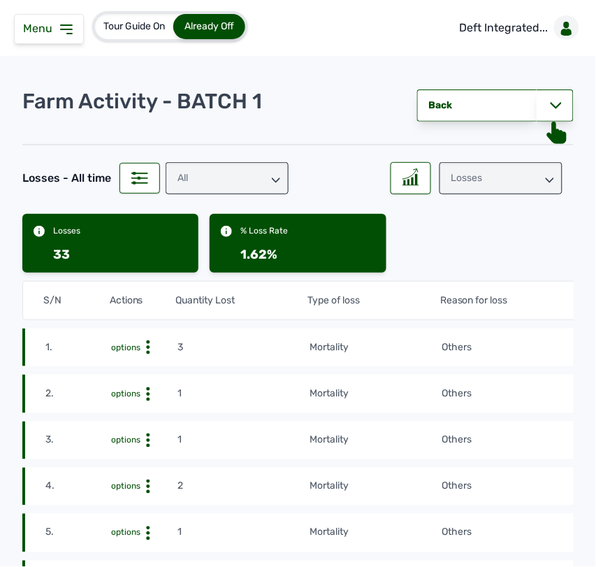
click at [501, 170] on div "Losses" at bounding box center [501, 178] width 123 height 32
click at [482, 236] on div "Weight" at bounding box center [501, 240] width 123 height 25
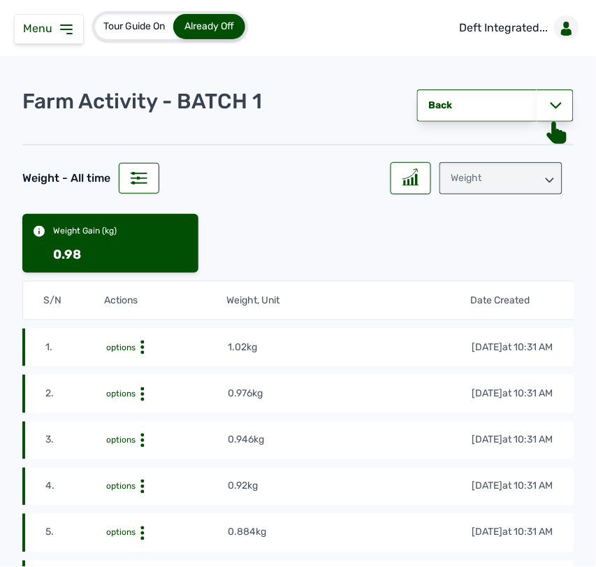
scroll to position [1193, 0]
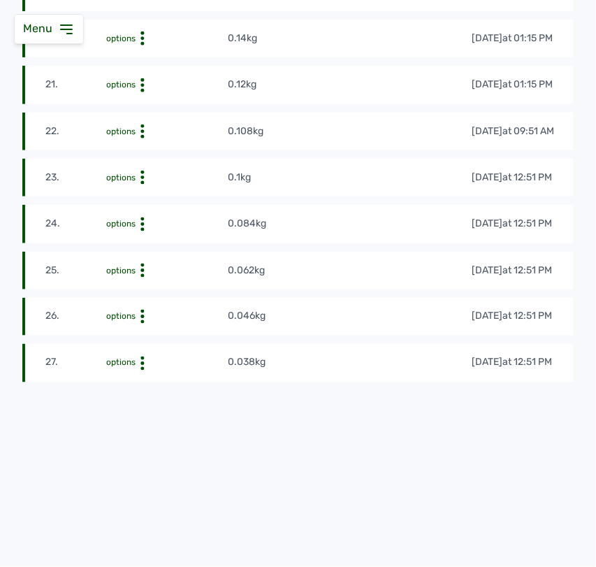
click at [375, 362] on td "0.038kg" at bounding box center [350, 362] width 244 height 15
click at [423, 124] on td "0.108kg" at bounding box center [350, 131] width 244 height 15
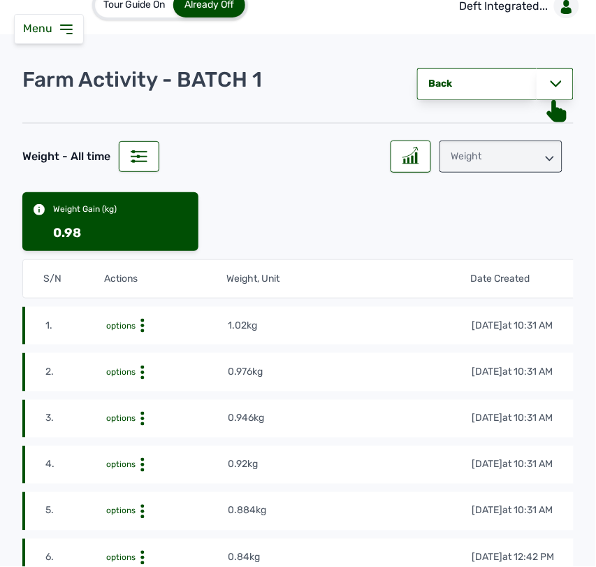
scroll to position [4, 0]
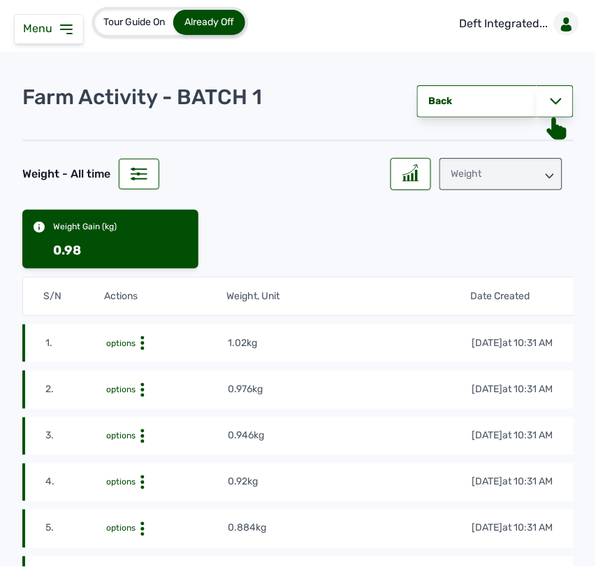
click at [431, 350] on td "1.02kg" at bounding box center [350, 343] width 244 height 15
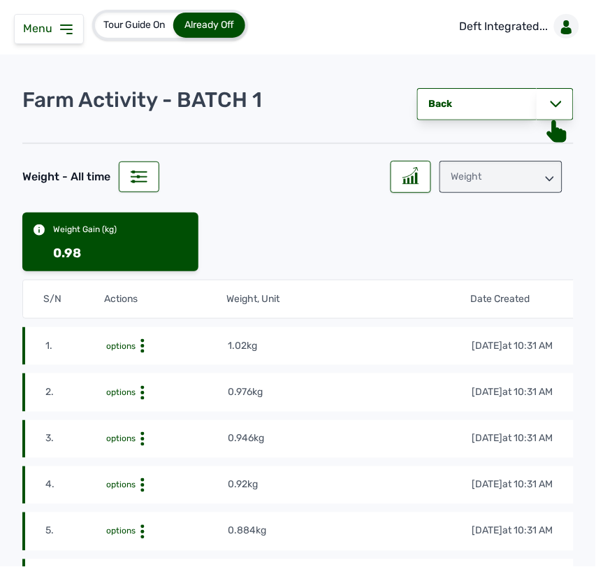
scroll to position [0, 0]
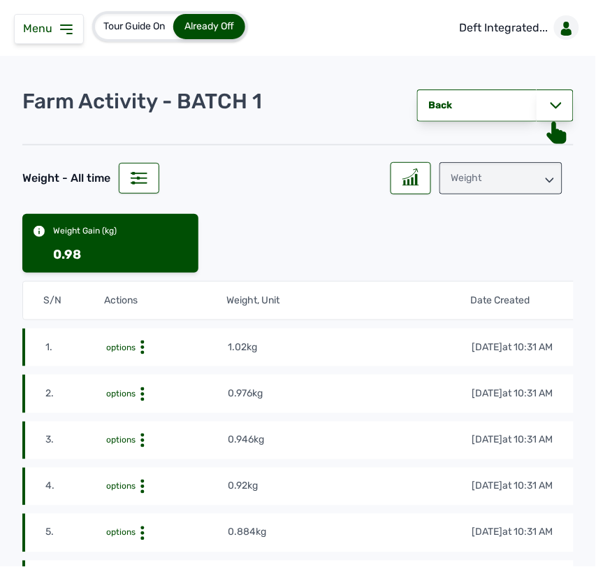
click at [508, 183] on div "Weight" at bounding box center [501, 178] width 123 height 32
click at [470, 217] on div "Raw Materials" at bounding box center [501, 215] width 123 height 25
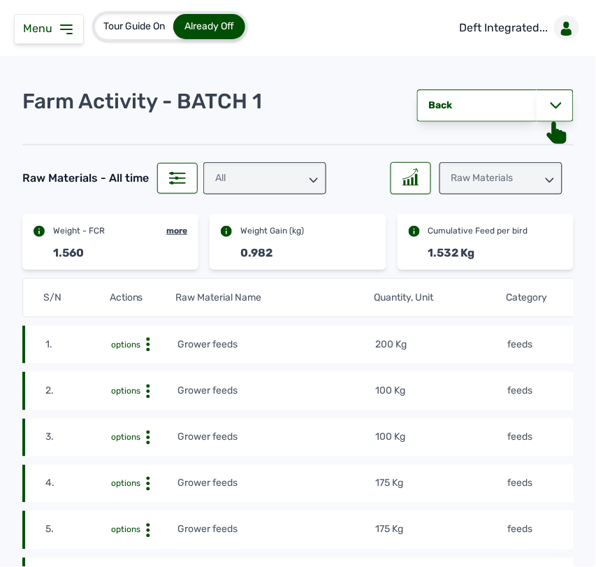
click at [252, 175] on div "All" at bounding box center [264, 178] width 123 height 32
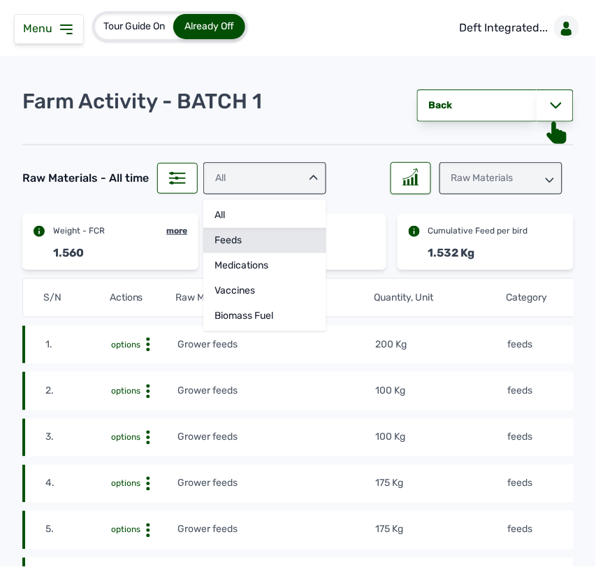
click at [242, 241] on div "feeds" at bounding box center [264, 240] width 123 height 25
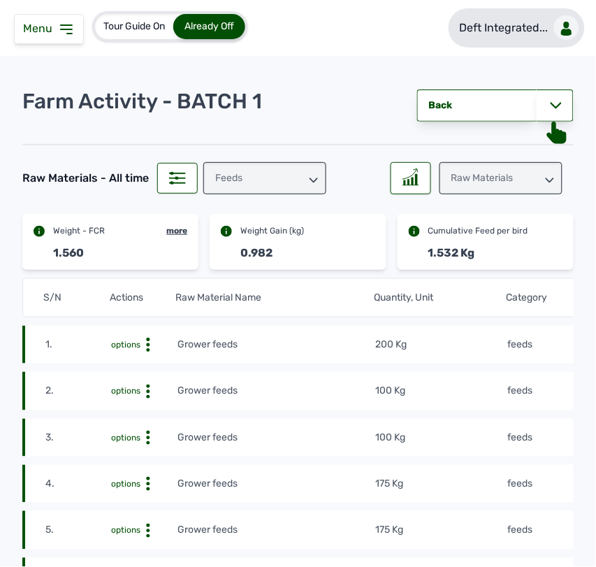
click at [539, 34] on p "Deft Integrated..." at bounding box center [504, 28] width 89 height 17
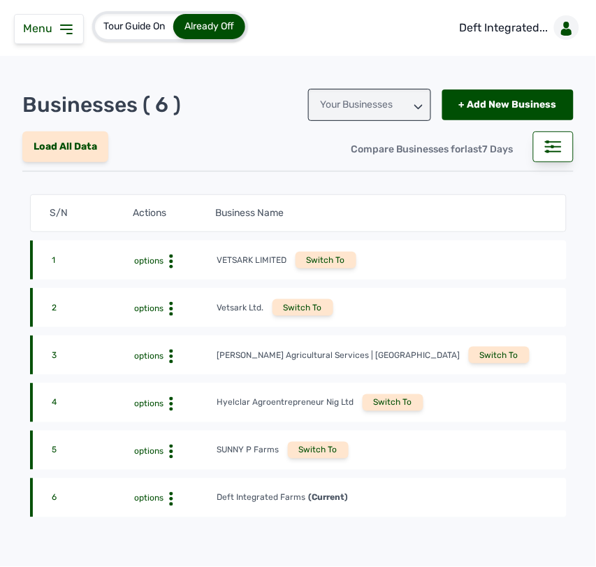
click at [319, 440] on div "5 options SUNNY P Farms Switch To" at bounding box center [298, 450] width 537 height 39
click at [316, 449] on div "Switch To" at bounding box center [318, 450] width 61 height 17
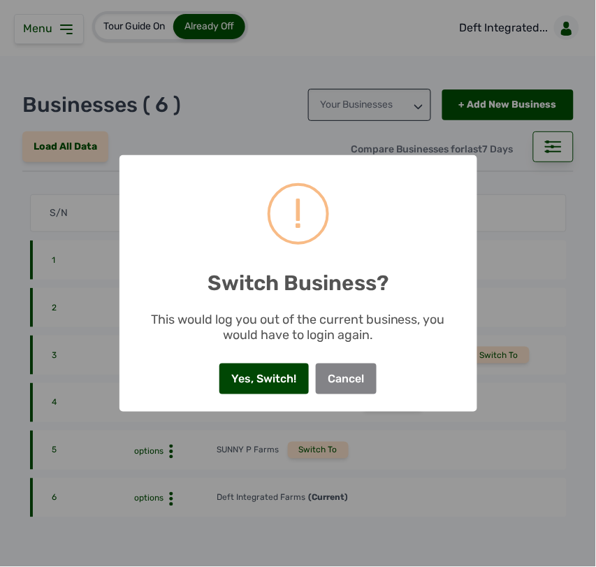
click at [252, 383] on button "Yes, Switch!" at bounding box center [264, 379] width 89 height 31
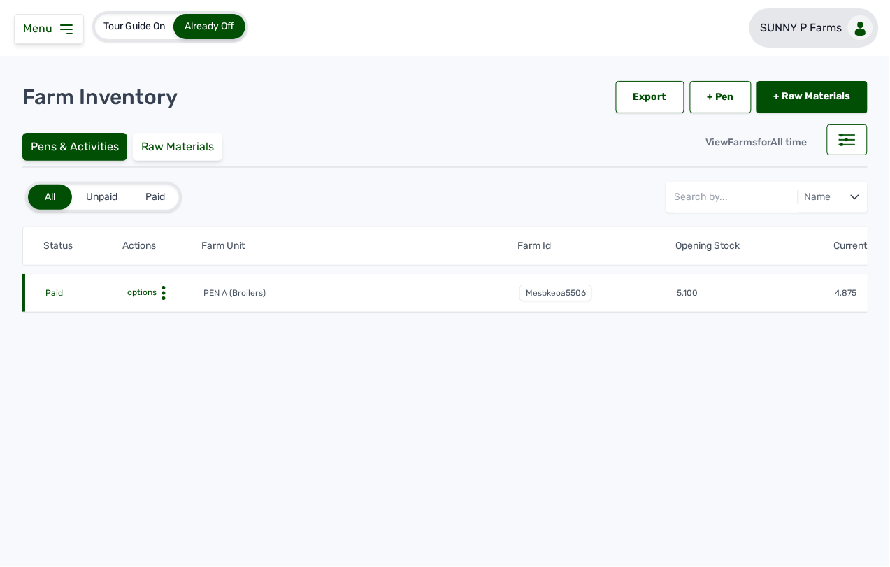
click at [635, 21] on p "SUNNY P Farms" at bounding box center [802, 28] width 82 height 17
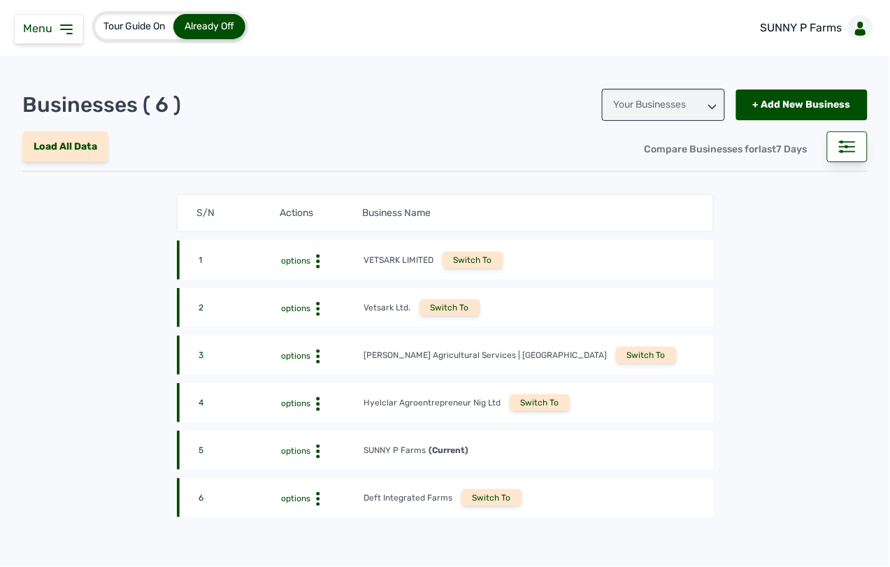
click at [474, 498] on div "Switch To" at bounding box center [491, 497] width 61 height 17
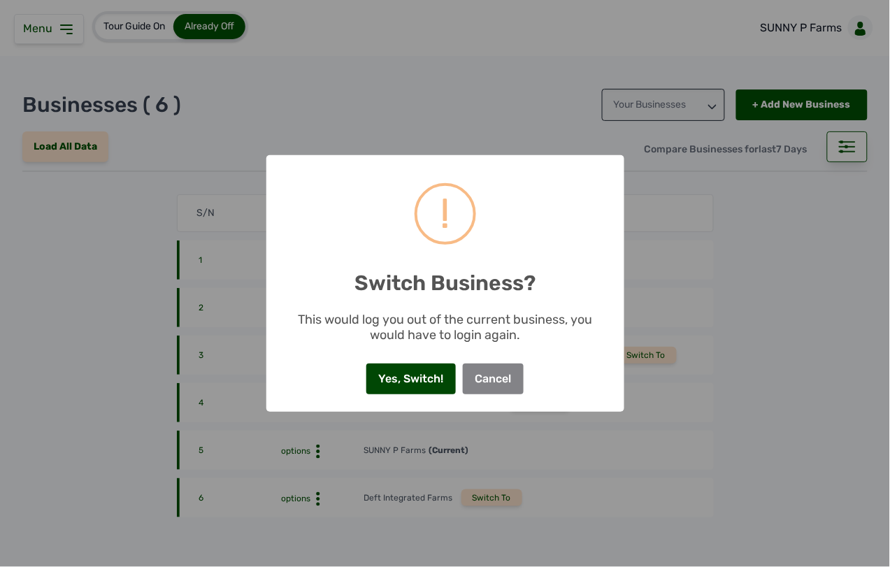
click at [379, 385] on button "Yes, Switch!" at bounding box center [410, 379] width 89 height 31
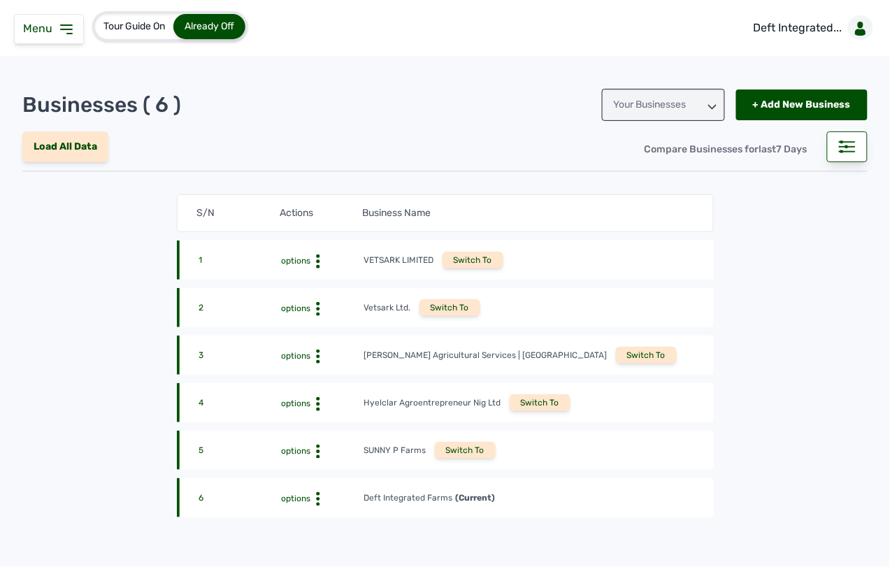
click at [71, 28] on icon at bounding box center [66, 29] width 17 height 17
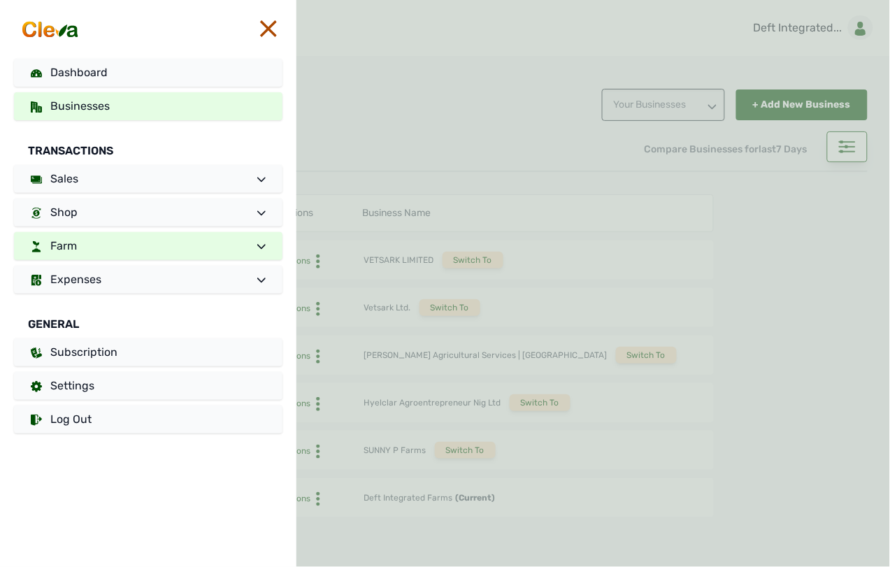
click at [152, 247] on link "Farm" at bounding box center [148, 246] width 268 height 28
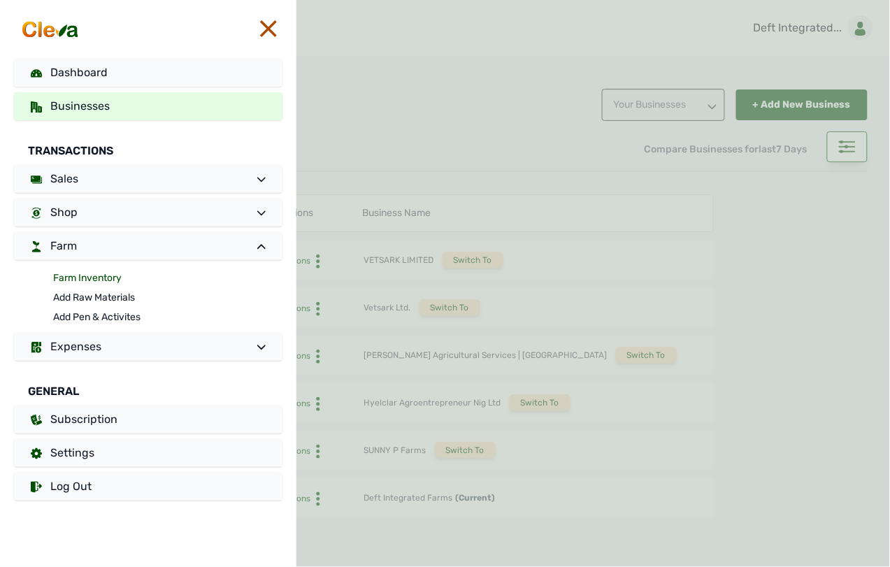
click at [108, 281] on link "Farm Inventory" at bounding box center [167, 278] width 229 height 20
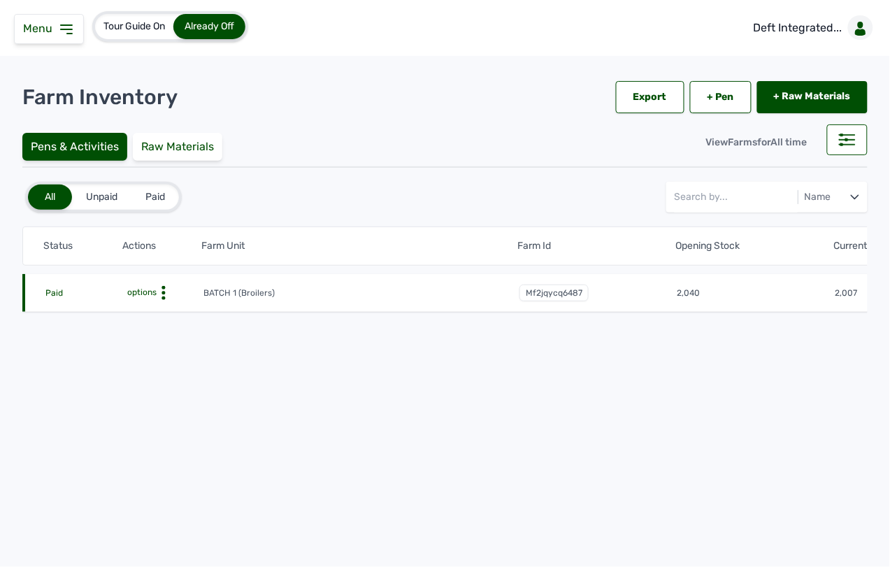
click at [165, 291] on icon at bounding box center [164, 293] width 14 height 14
click at [162, 319] on div "Farm Activities" at bounding box center [151, 314] width 99 height 17
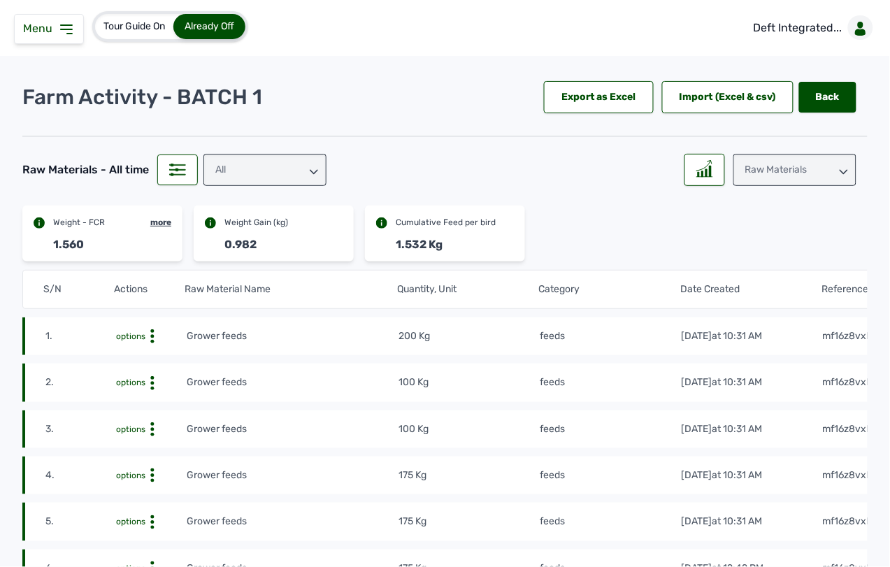
click at [777, 163] on div "Raw Materials" at bounding box center [794, 170] width 123 height 32
click at [767, 256] on div "Losses" at bounding box center [794, 257] width 123 height 25
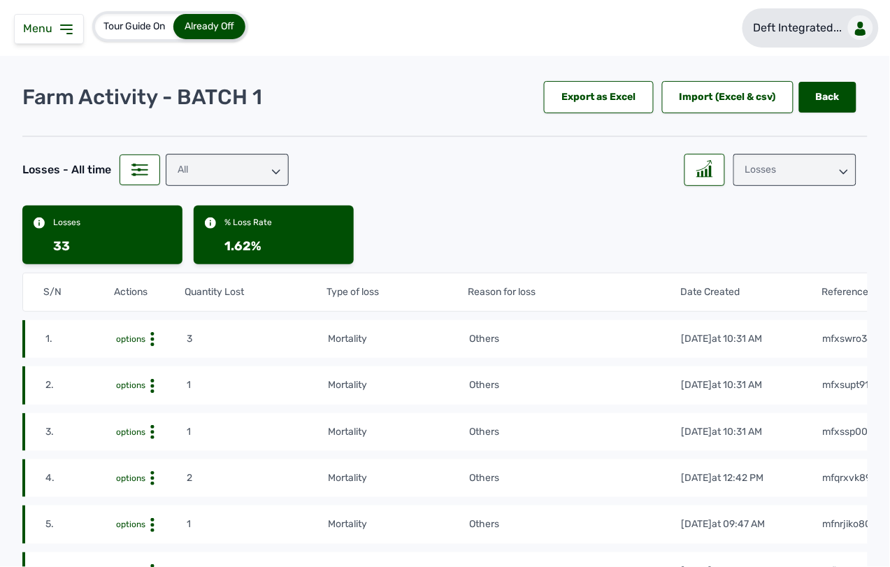
click at [812, 30] on p "Deft Integrated..." at bounding box center [798, 28] width 89 height 17
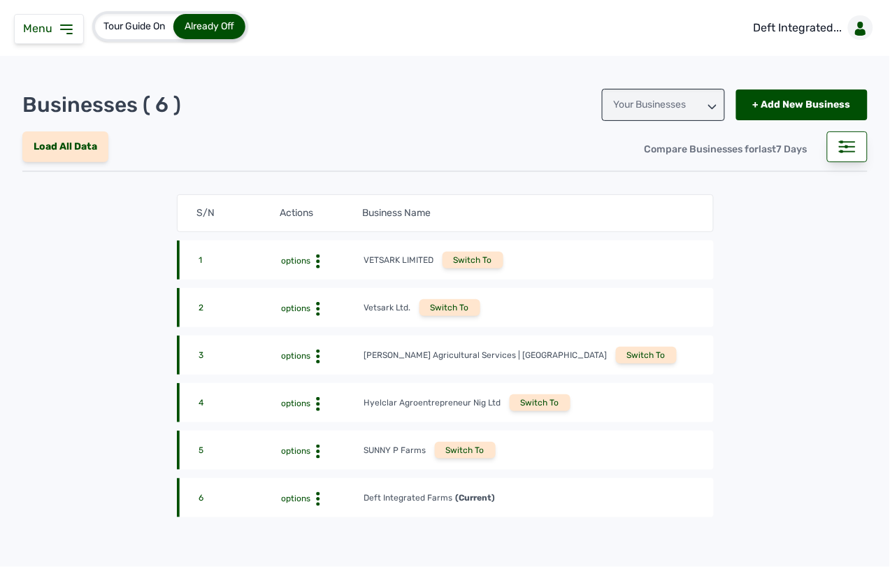
click at [519, 46] on div "Tour Guide On Already Off Deft Integrated..." at bounding box center [445, 28] width 890 height 56
